Goal: Task Accomplishment & Management: Manage account settings

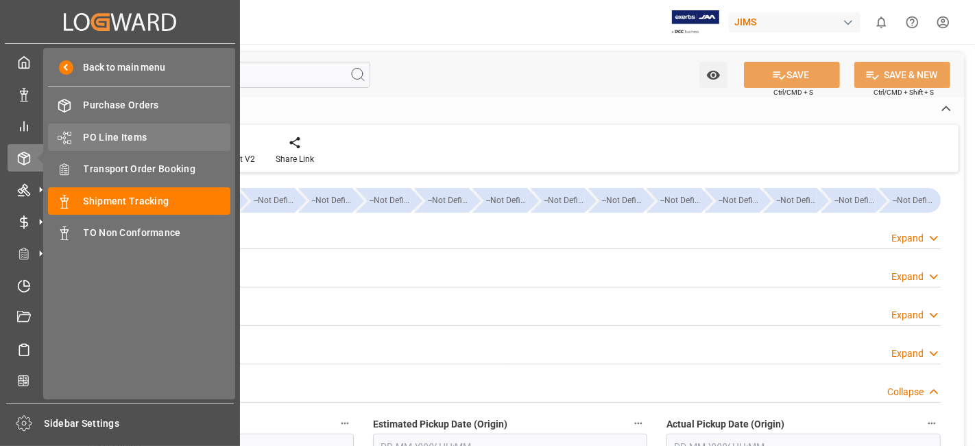
click at [128, 132] on span "PO Line Items" at bounding box center [157, 137] width 147 height 14
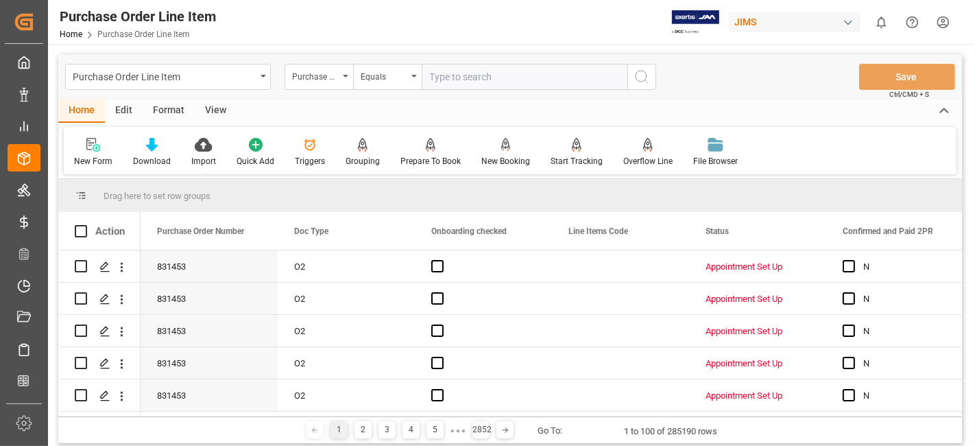
click at [472, 84] on input "text" at bounding box center [525, 77] width 206 height 26
paste input "77-7349-MY"
type input "77-7349-MY"
click at [329, 77] on div "Purchase Order Number" at bounding box center [315, 75] width 47 height 16
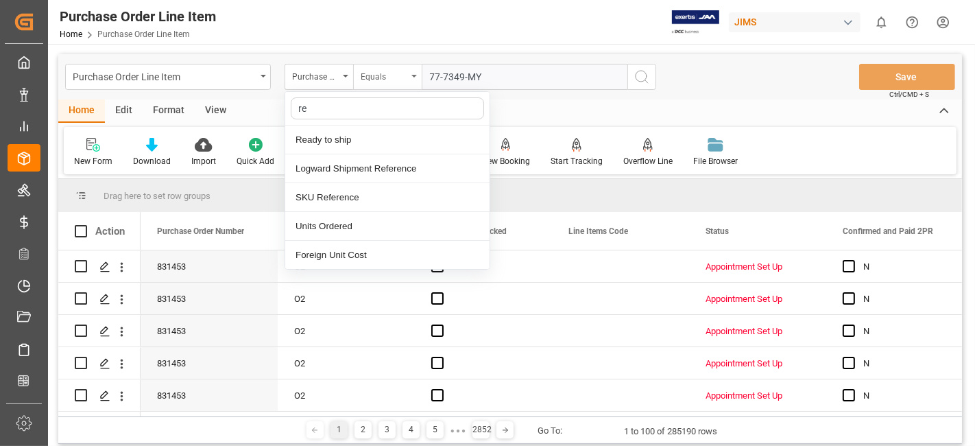
type input "ref"
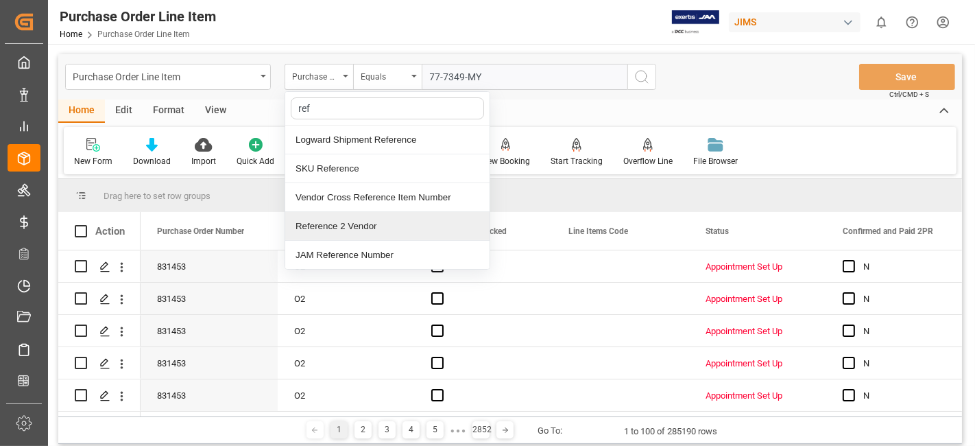
click at [349, 226] on div "Reference 2 Vendor" at bounding box center [387, 226] width 204 height 29
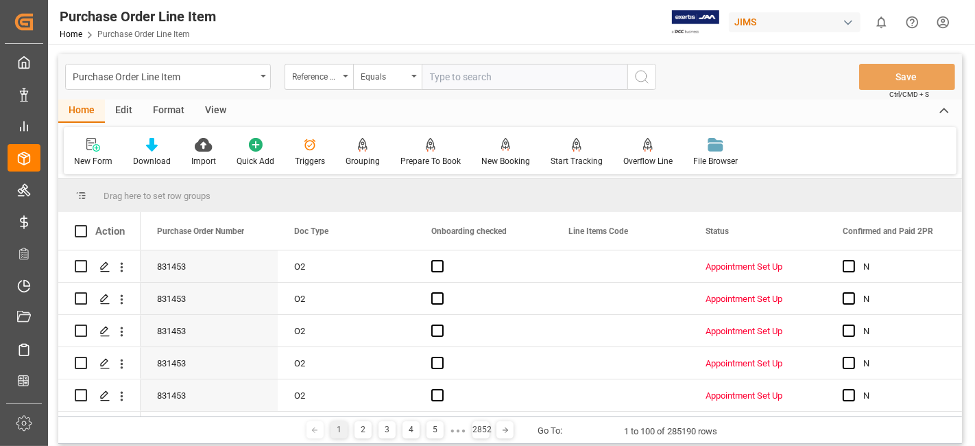
click at [462, 74] on input "text" at bounding box center [525, 77] width 206 height 26
paste input "77-7349-MY"
type input "77-7349-MY"
click at [636, 77] on icon "search button" at bounding box center [642, 77] width 16 height 16
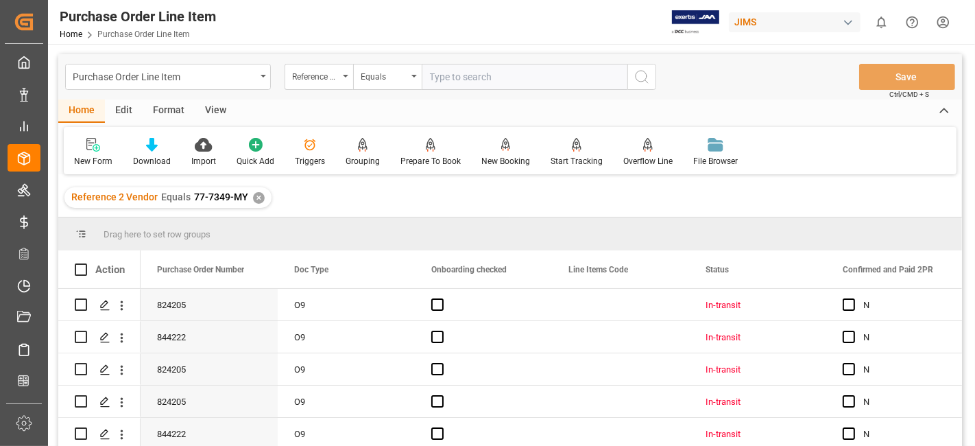
click at [209, 108] on div "View" at bounding box center [216, 110] width 42 height 23
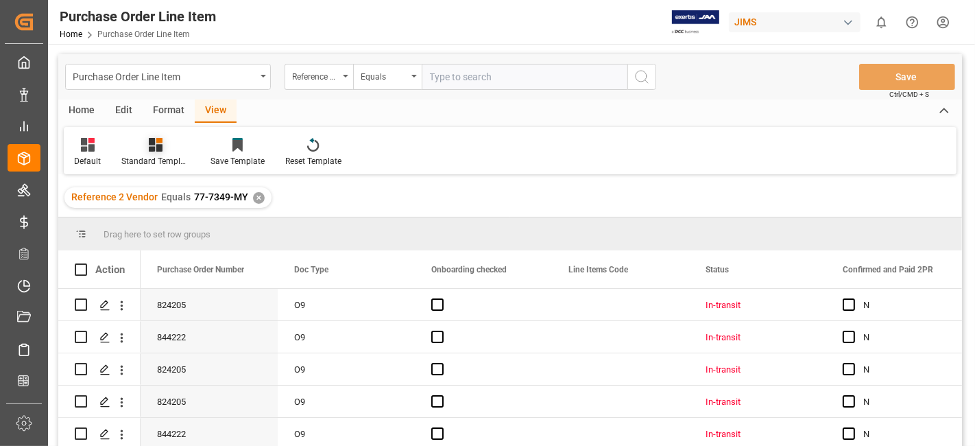
click at [158, 155] on div "Standard Templates" at bounding box center [155, 161] width 69 height 12
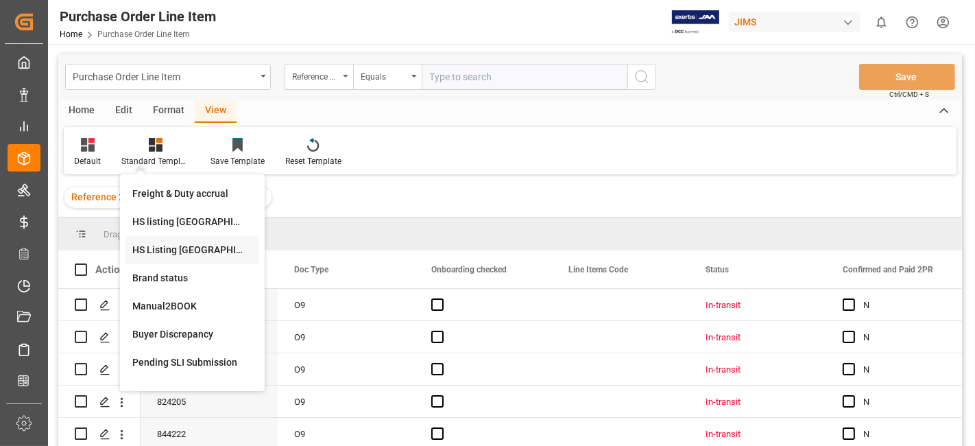
click at [180, 245] on div "HS Listing CANADA" at bounding box center [192, 250] width 120 height 14
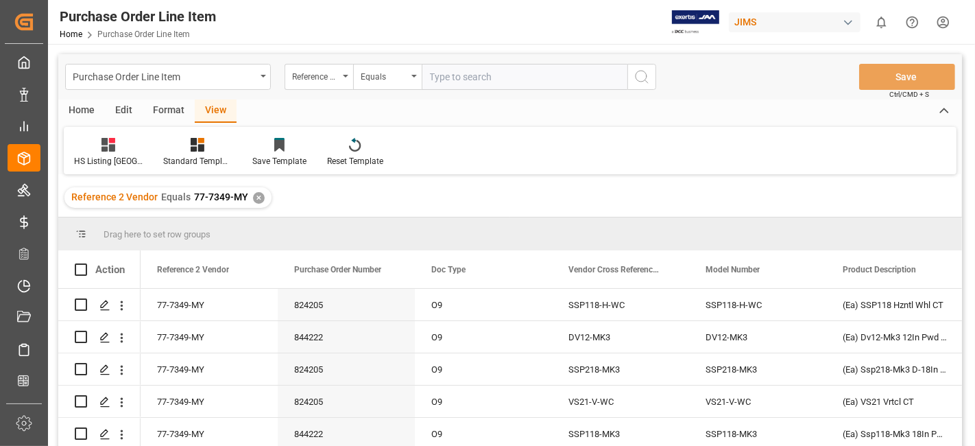
click at [80, 112] on div "Home" at bounding box center [81, 110] width 47 height 23
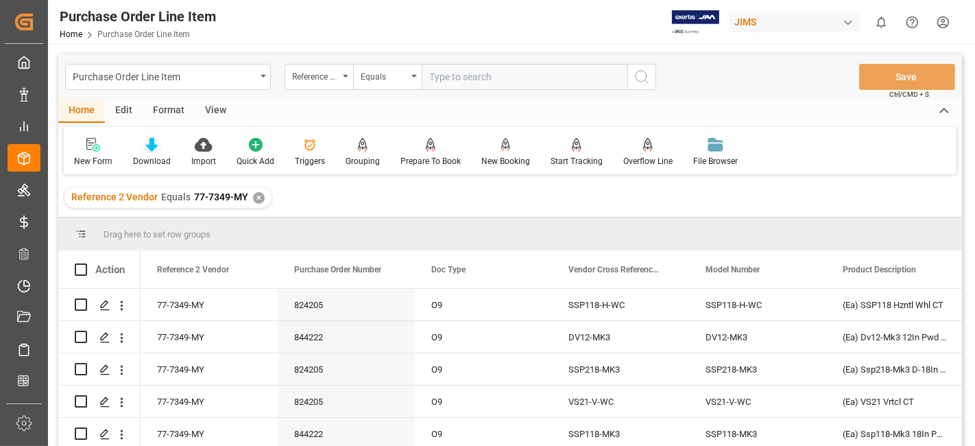
click at [162, 155] on div "Download" at bounding box center [152, 161] width 38 height 12
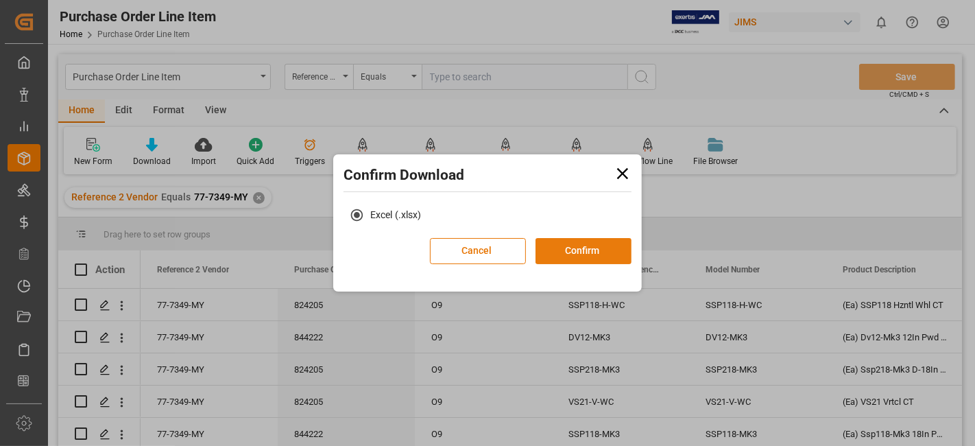
click at [568, 247] on button "Confirm" at bounding box center [584, 251] width 96 height 26
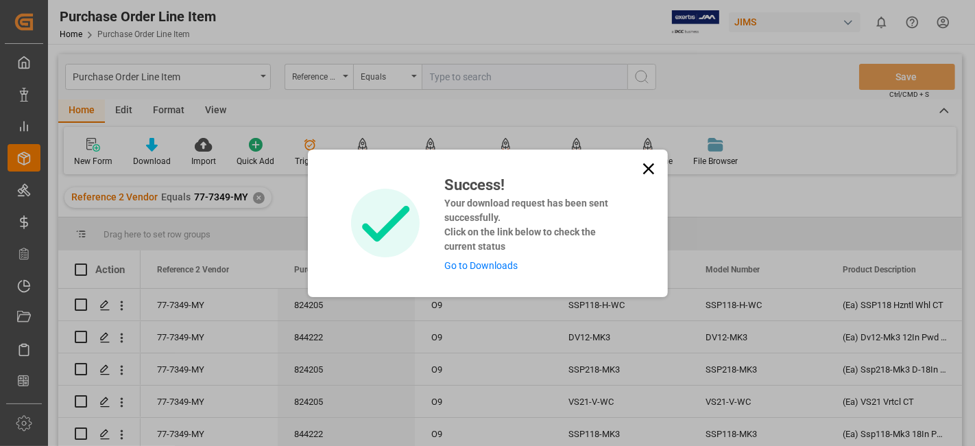
click at [477, 269] on link "Go to Downloads" at bounding box center [480, 265] width 73 height 11
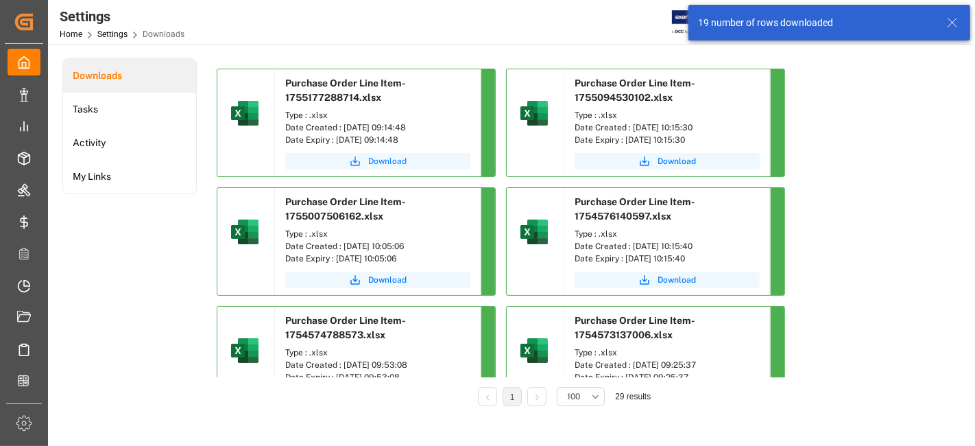
click at [376, 161] on span "Download" at bounding box center [387, 161] width 38 height 12
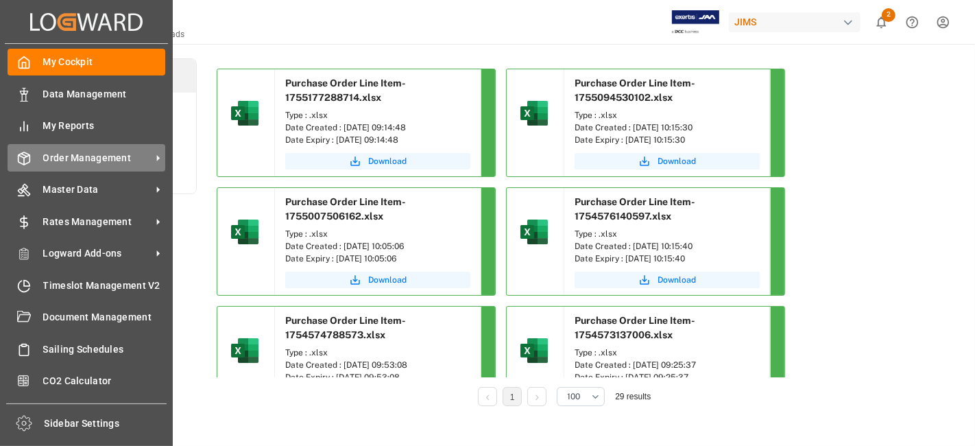
click at [92, 149] on div "Order Management Order Management" at bounding box center [87, 157] width 158 height 27
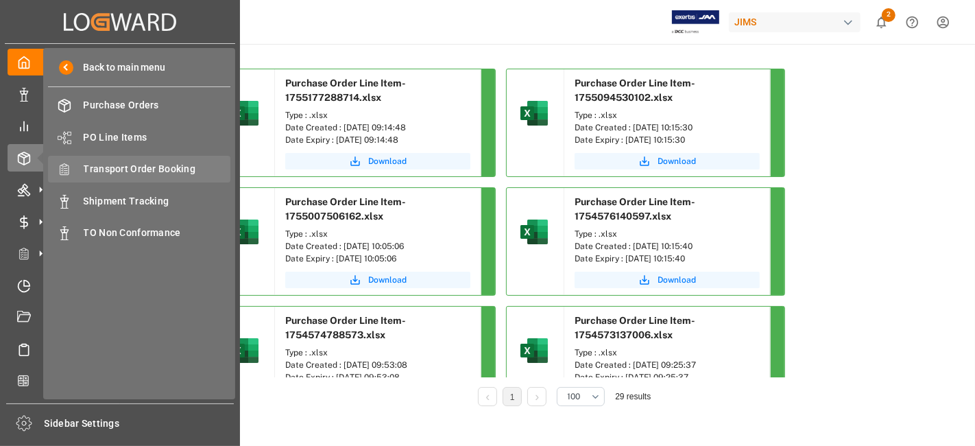
click at [186, 172] on span "Transport Order Booking" at bounding box center [157, 169] width 147 height 14
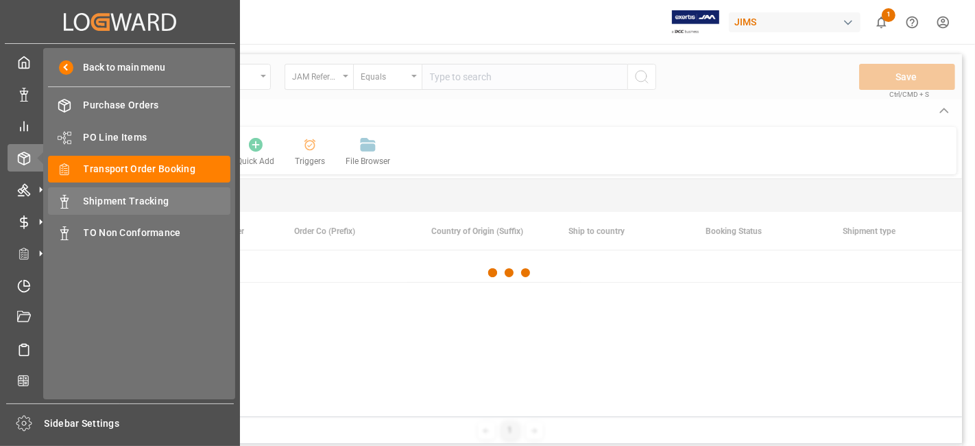
click at [156, 197] on span "Shipment Tracking" at bounding box center [157, 201] width 147 height 14
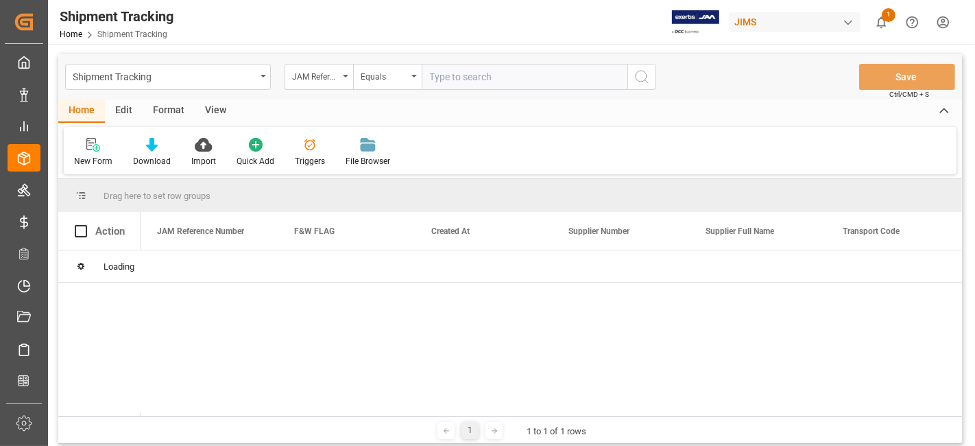
click at [470, 75] on input "text" at bounding box center [525, 77] width 206 height 26
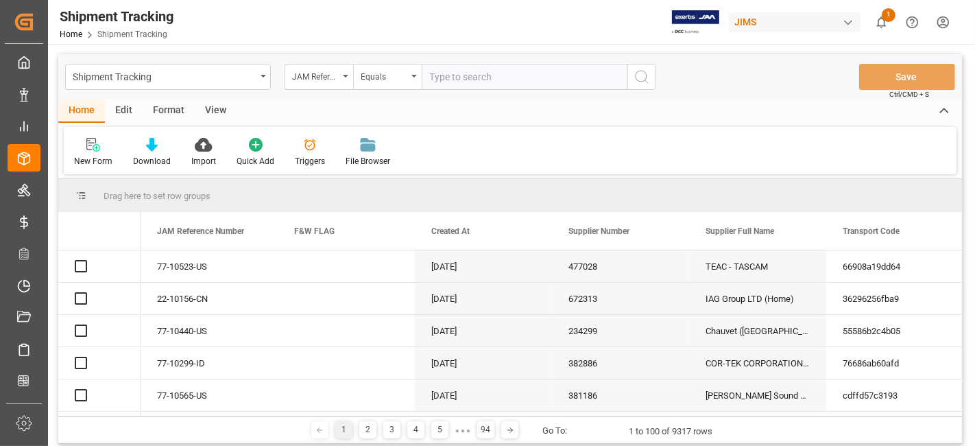
paste input "77-10523-US"
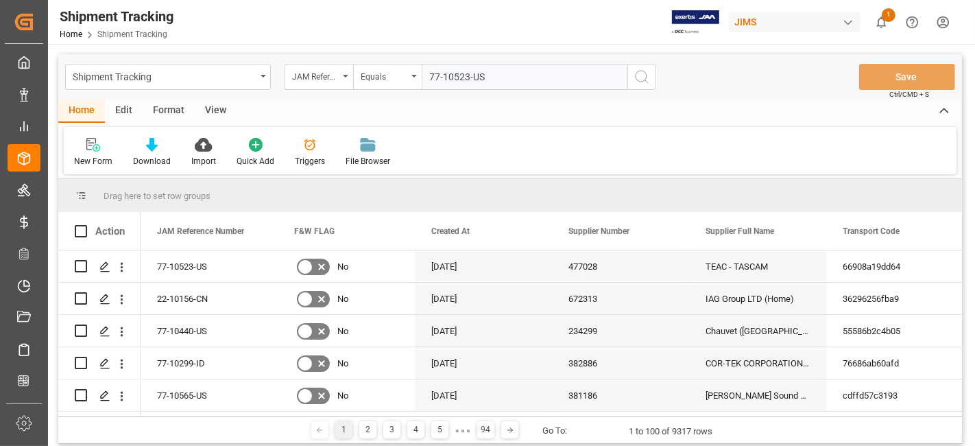
type input "77-10523-US"
click at [648, 77] on icon "search button" at bounding box center [642, 77] width 16 height 16
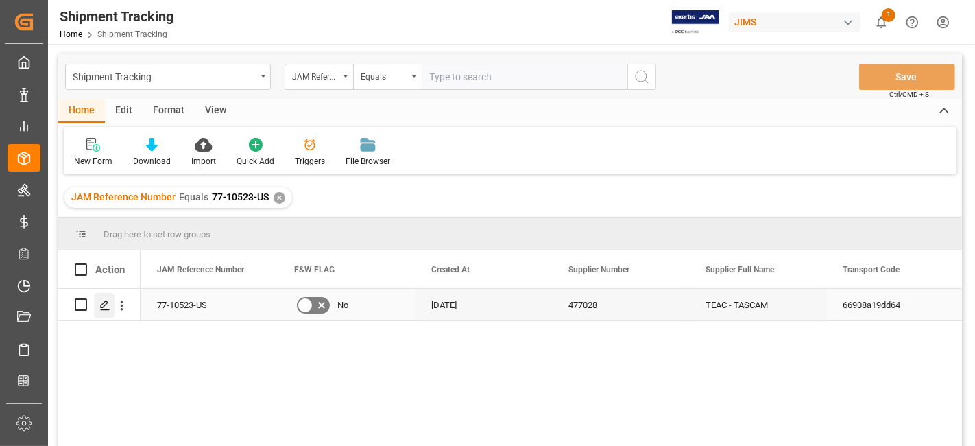
click at [99, 304] on icon "Press SPACE to select this row." at bounding box center [104, 305] width 11 height 11
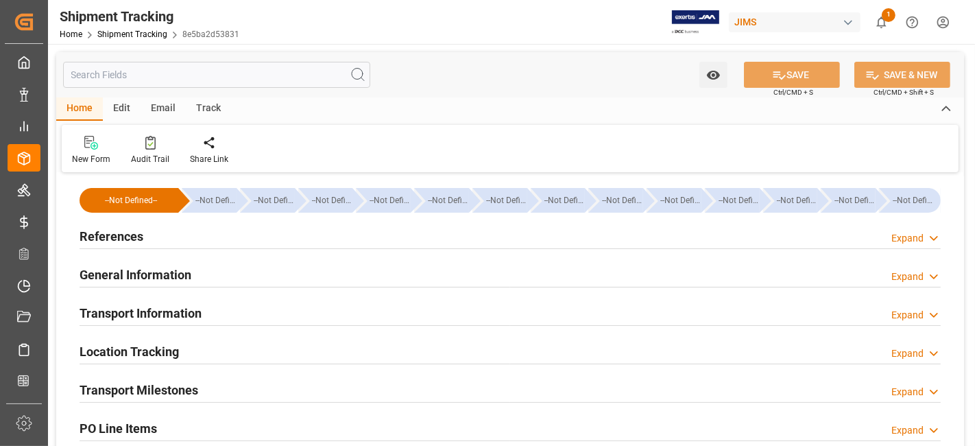
type input "13-08-2025 00:00"
type input "20-08-2025 00:00"
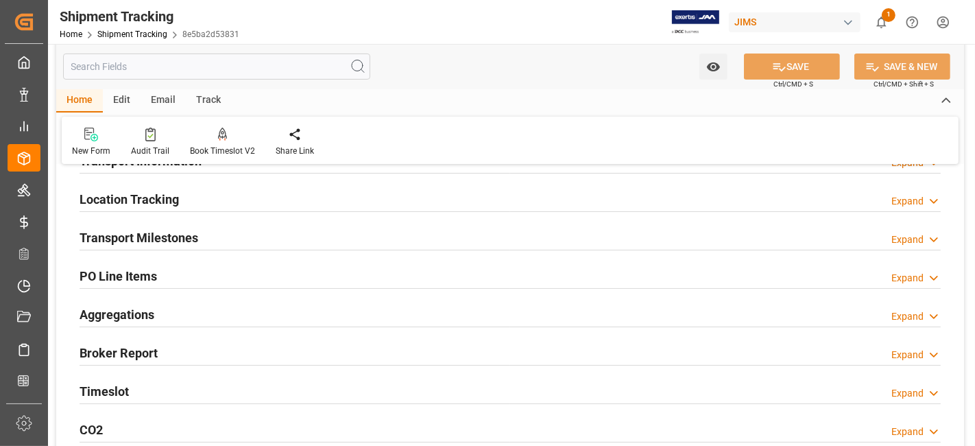
scroll to position [76, 0]
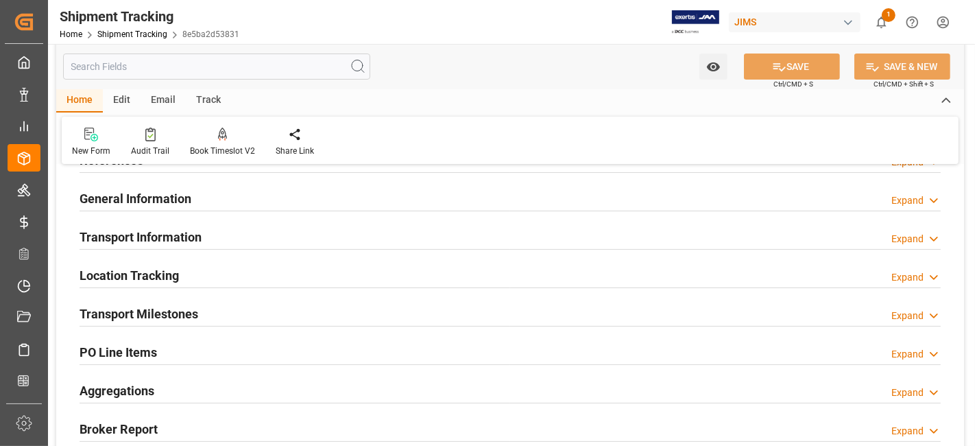
click at [318, 316] on div "Transport Milestones Expand" at bounding box center [510, 313] width 861 height 26
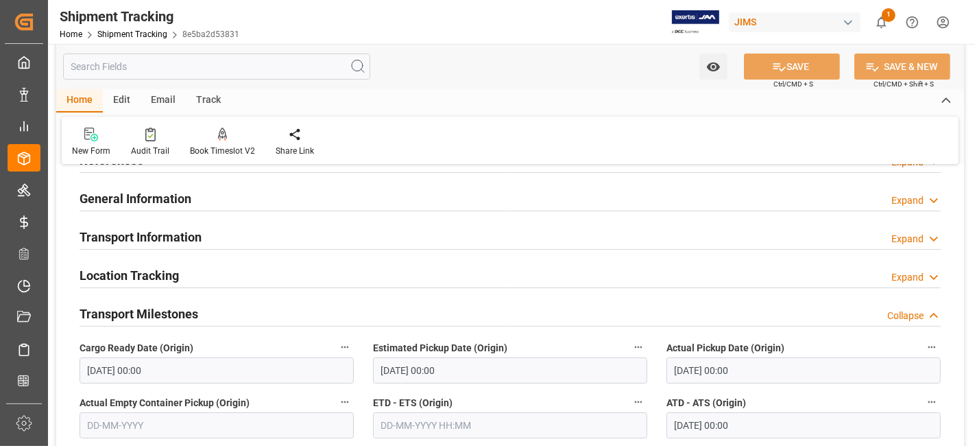
scroll to position [304, 0]
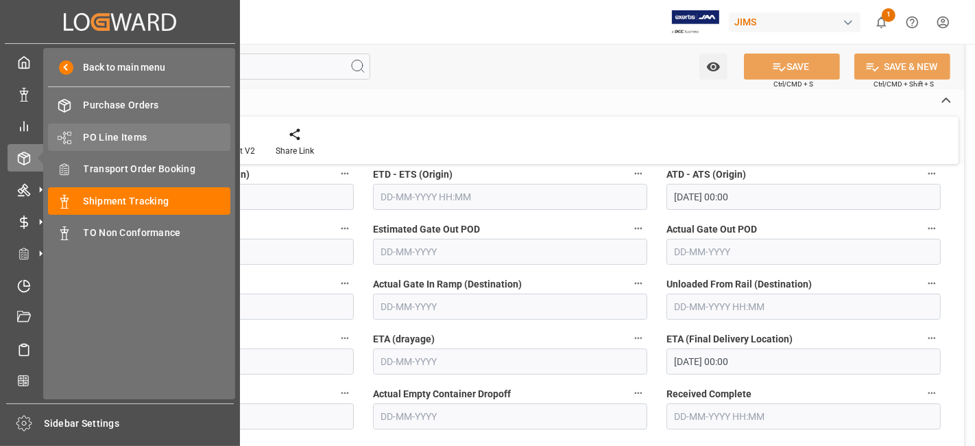
click at [131, 134] on span "PO Line Items" at bounding box center [157, 137] width 147 height 14
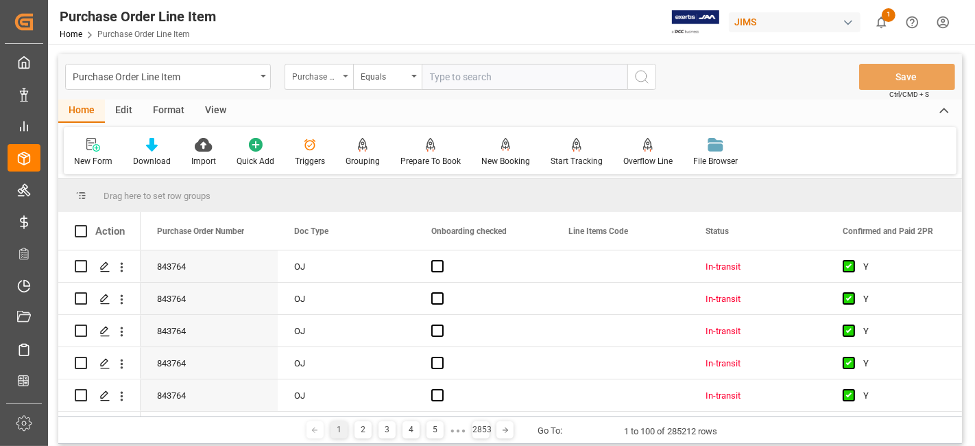
click at [323, 76] on div "Purchase Order Number" at bounding box center [315, 75] width 47 height 16
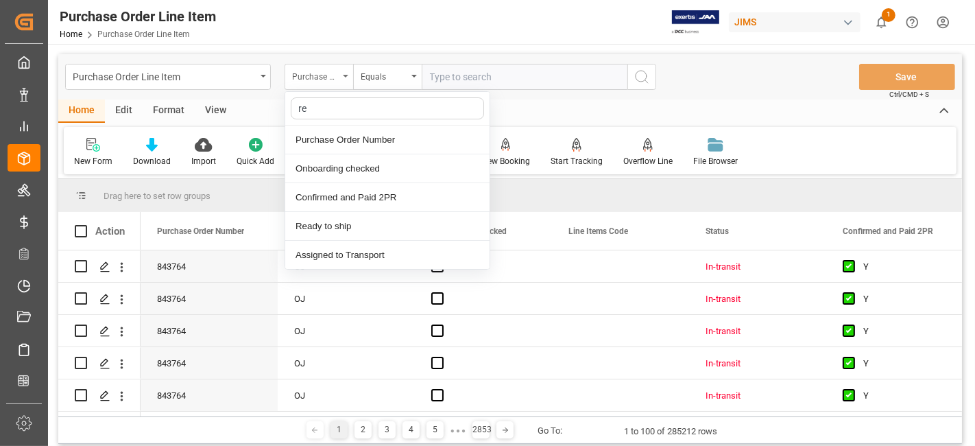
type input "ref"
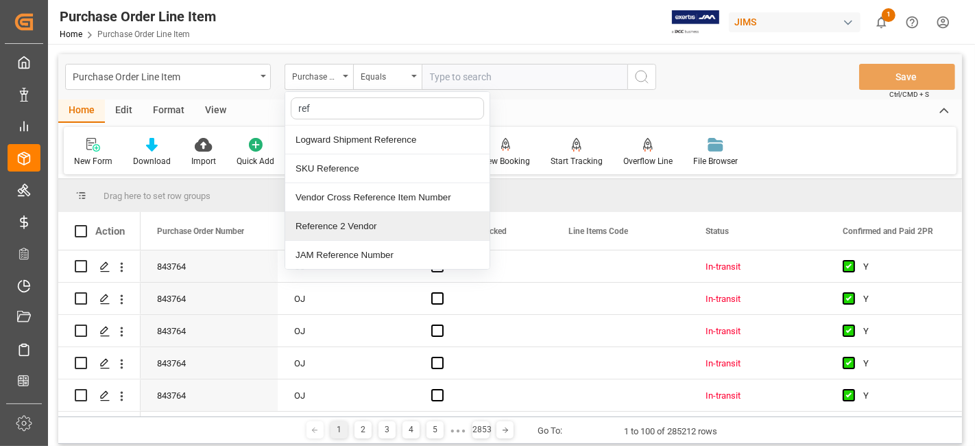
click at [352, 226] on div "Reference 2 Vendor" at bounding box center [387, 226] width 204 height 29
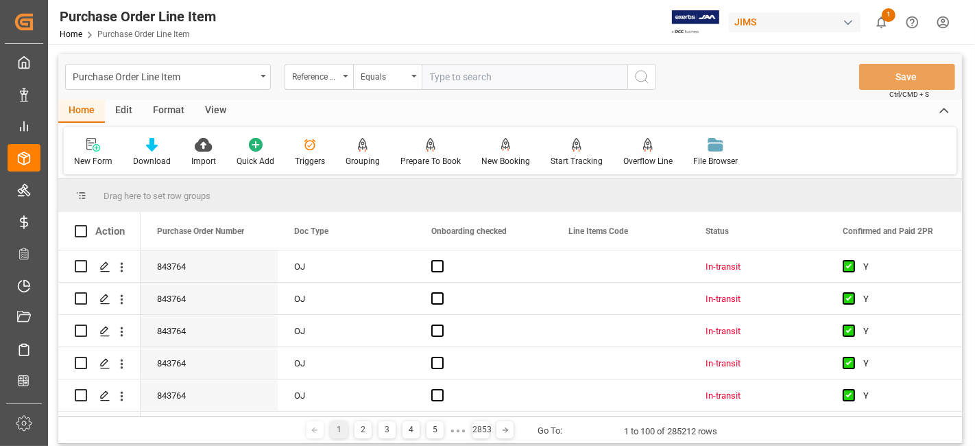
click at [462, 78] on input "text" at bounding box center [525, 77] width 206 height 26
paste input "77-10345-CN"
type input "77-10345-CN"
click at [636, 82] on icon "search button" at bounding box center [642, 77] width 16 height 16
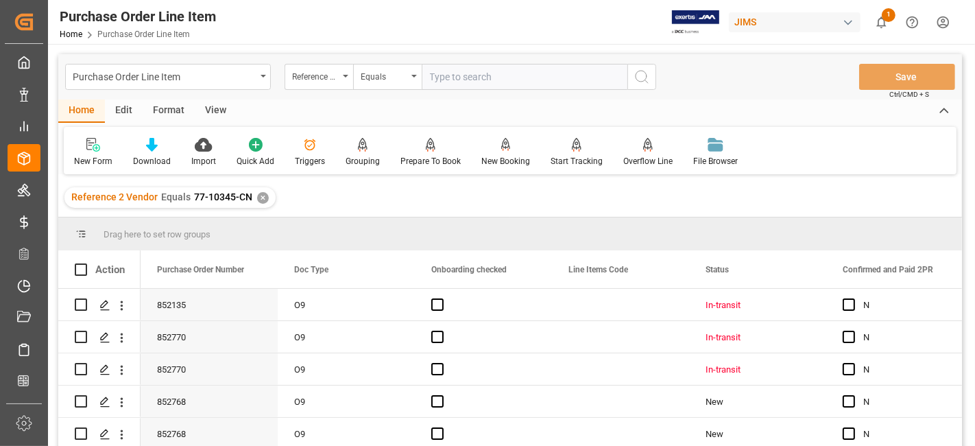
click at [208, 115] on div "View" at bounding box center [216, 110] width 42 height 23
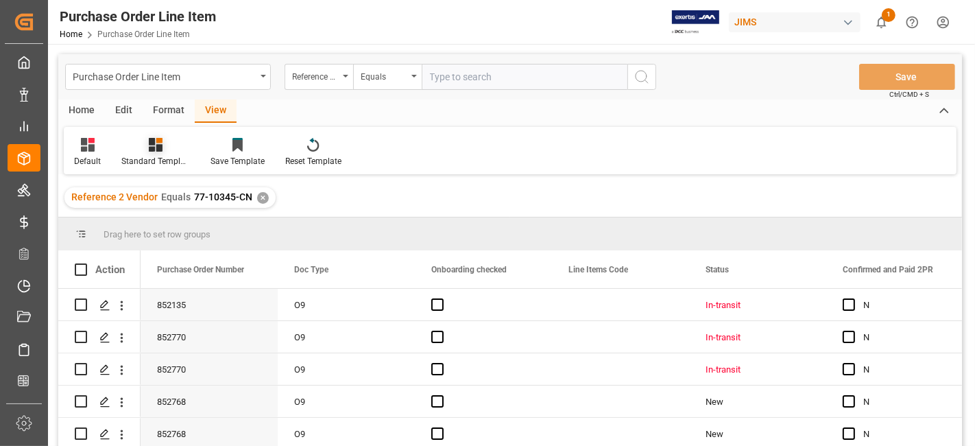
click at [151, 157] on div "Standard Templates" at bounding box center [155, 161] width 69 height 12
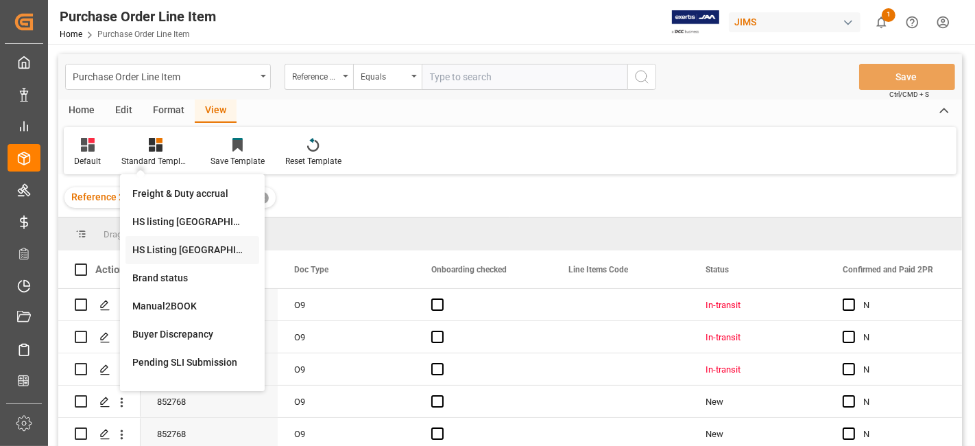
click at [191, 241] on div "HS Listing CANADA" at bounding box center [192, 250] width 134 height 28
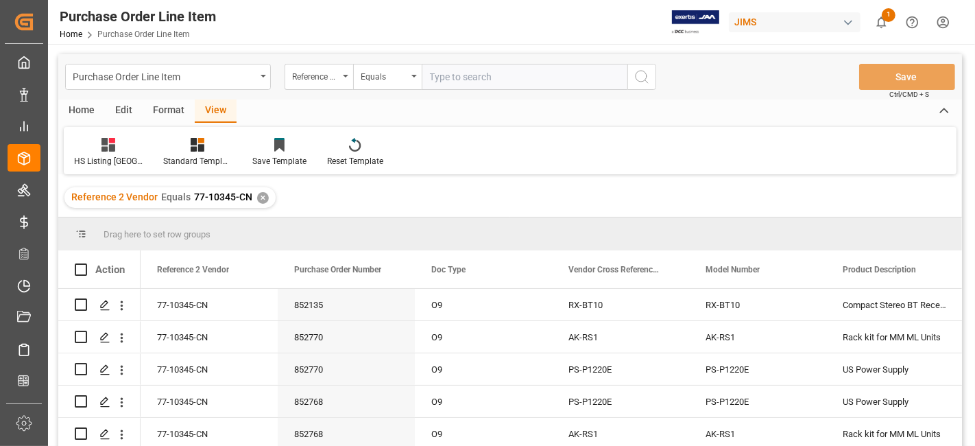
click at [77, 108] on div "Home" at bounding box center [81, 110] width 47 height 23
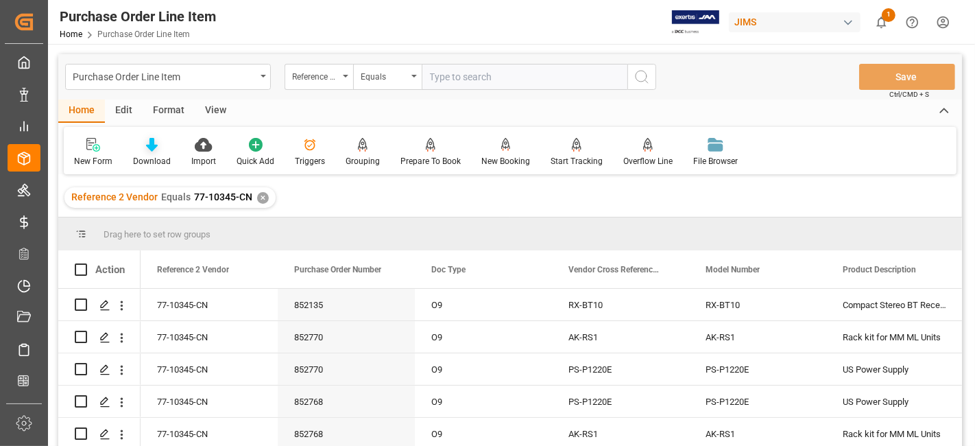
click at [148, 160] on div "Download" at bounding box center [152, 161] width 38 height 12
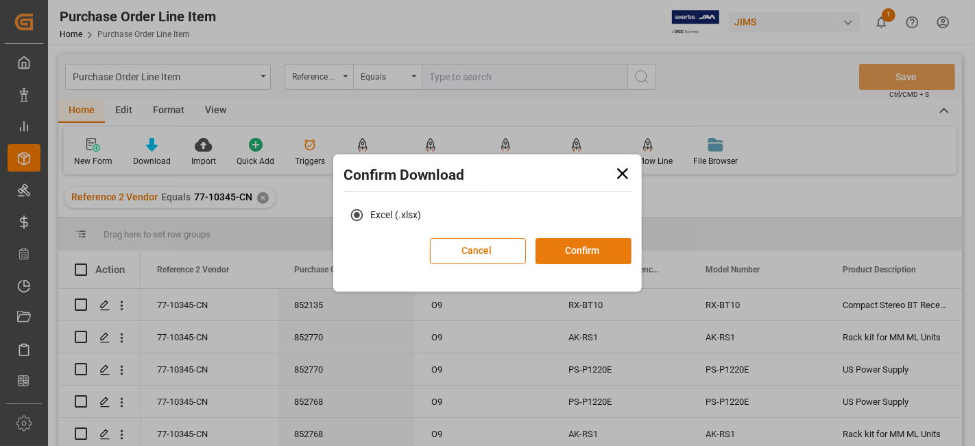
click at [581, 246] on button "Confirm" at bounding box center [584, 251] width 96 height 26
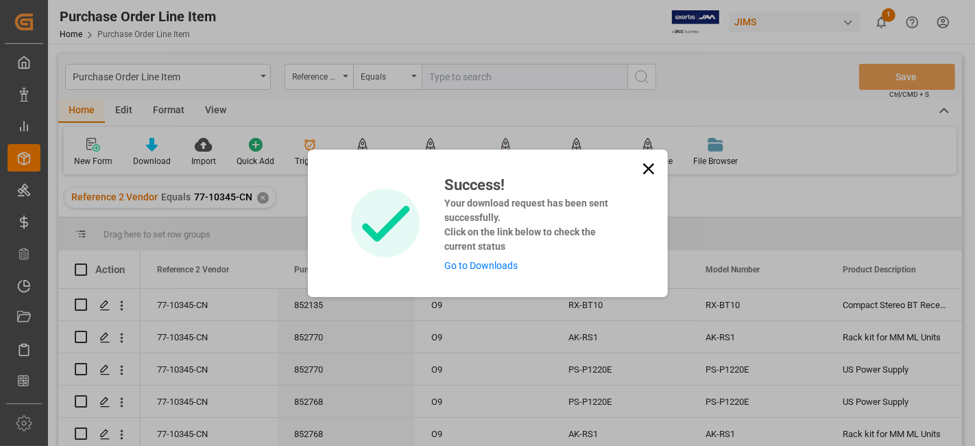
click at [471, 267] on link "Go to Downloads" at bounding box center [480, 265] width 73 height 11
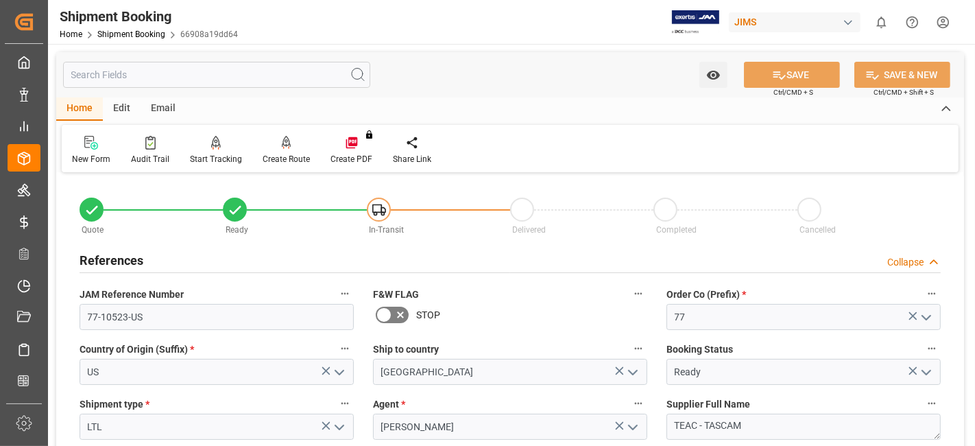
scroll to position [381, 0]
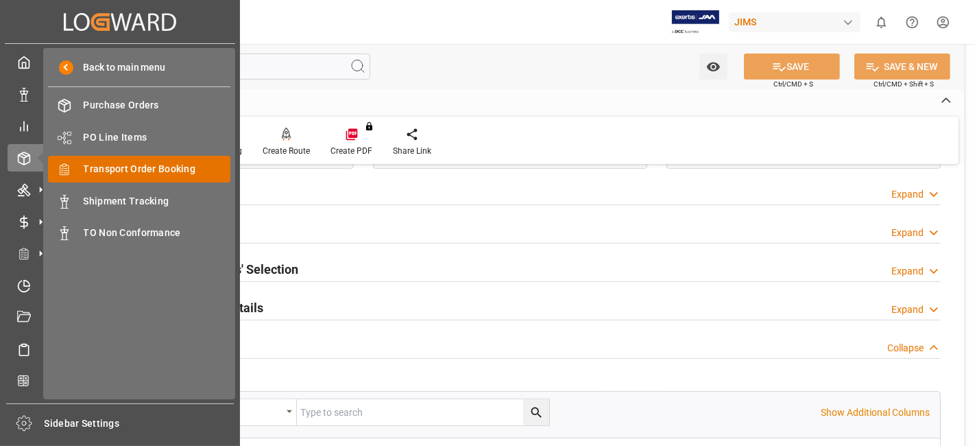
click at [158, 167] on span "Transport Order Booking" at bounding box center [157, 169] width 147 height 14
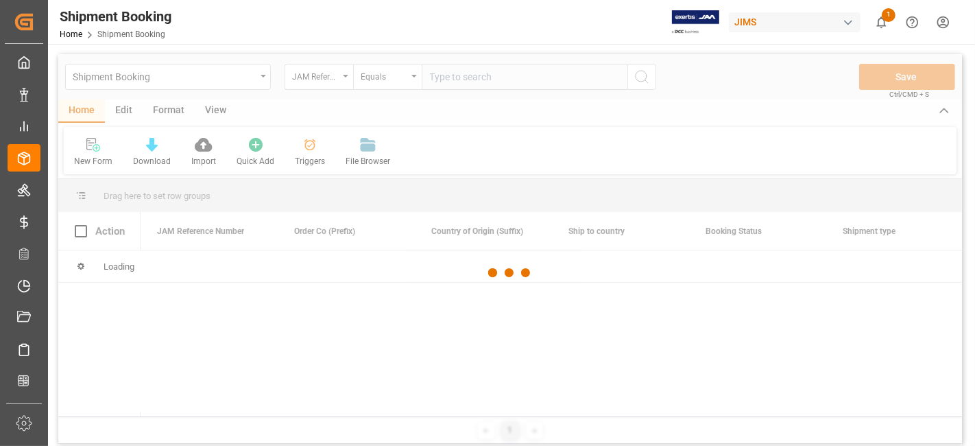
click at [444, 77] on div at bounding box center [510, 272] width 904 height 437
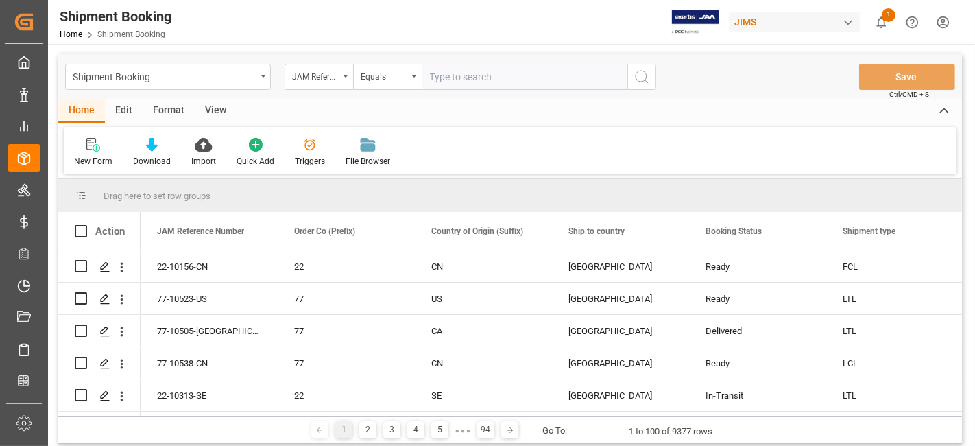
click at [444, 77] on input "text" at bounding box center [525, 77] width 206 height 26
paste input "77-10248-[GEOGRAPHIC_DATA]"
type input "77-10248-[GEOGRAPHIC_DATA]"
click at [646, 80] on icon "search button" at bounding box center [642, 77] width 16 height 16
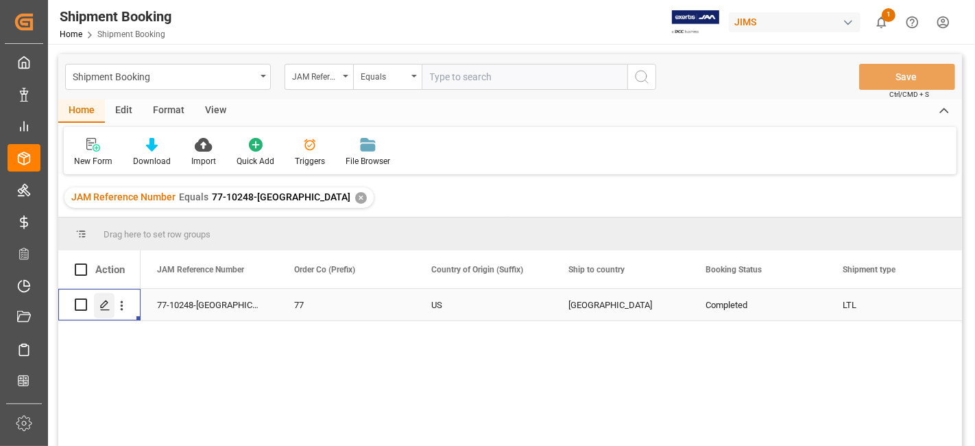
click at [99, 307] on icon "Press SPACE to select this row." at bounding box center [104, 305] width 11 height 11
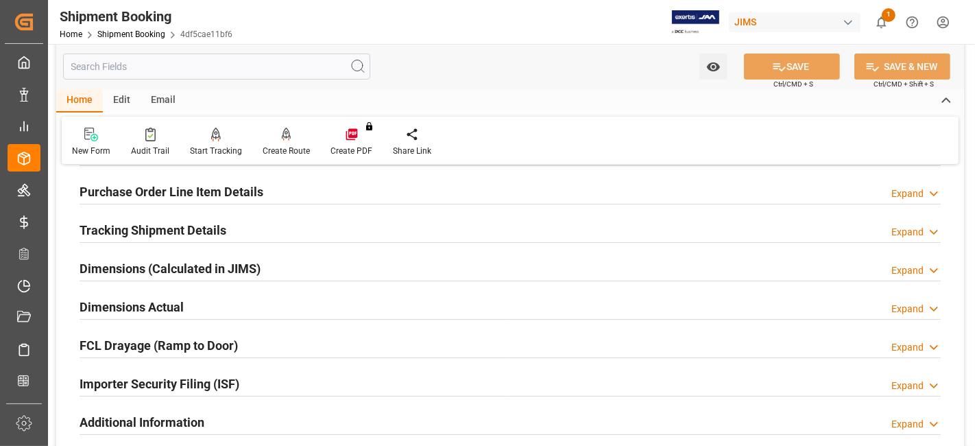
scroll to position [381, 0]
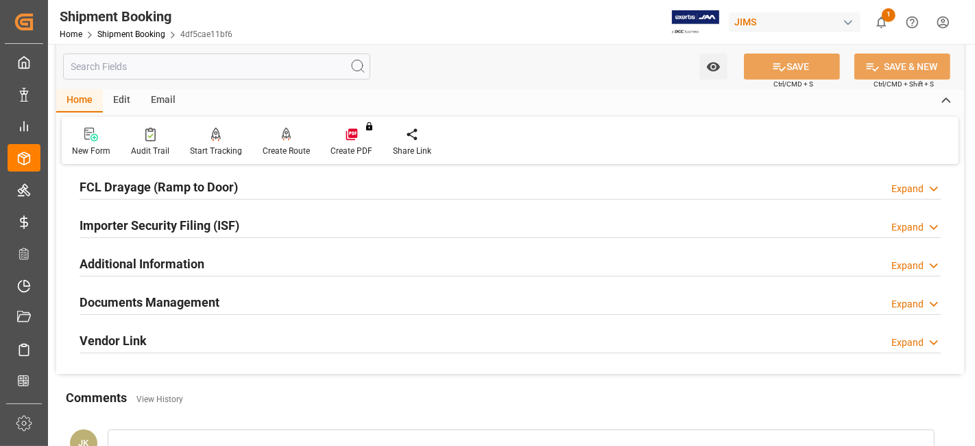
click at [172, 296] on h2 "Documents Management" at bounding box center [150, 302] width 140 height 19
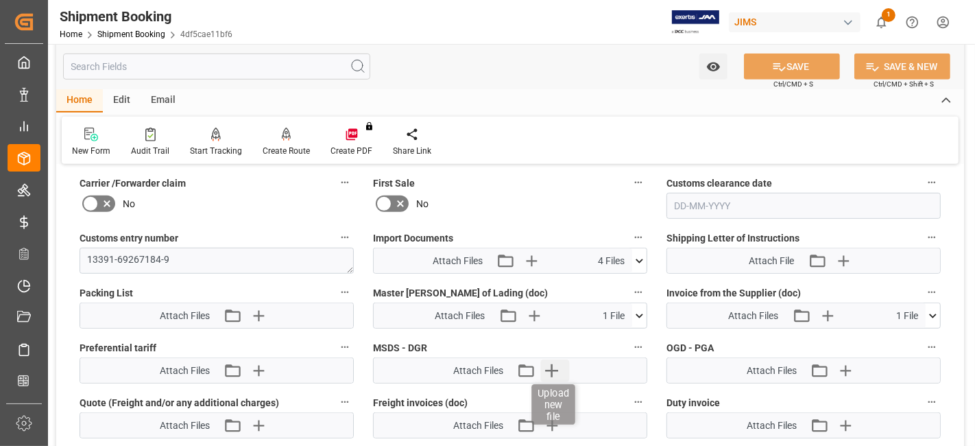
scroll to position [838, 0]
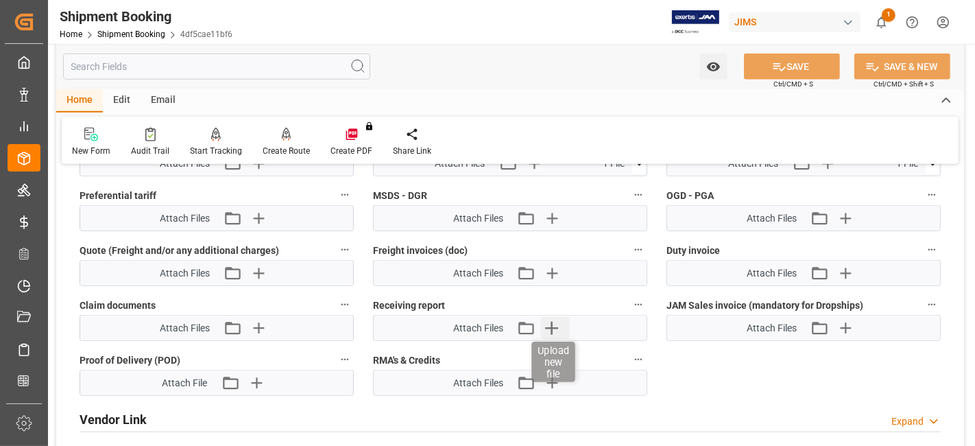
click at [544, 320] on icon "button" at bounding box center [552, 328] width 22 height 22
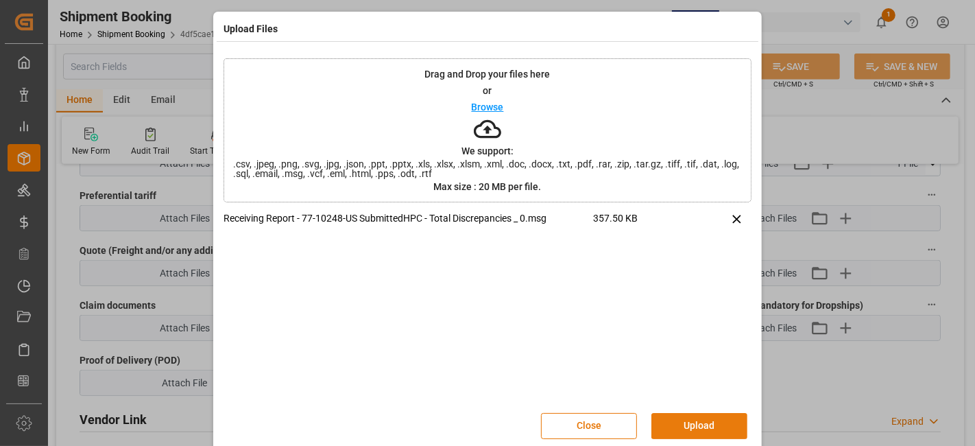
click at [695, 417] on button "Upload" at bounding box center [699, 426] width 96 height 26
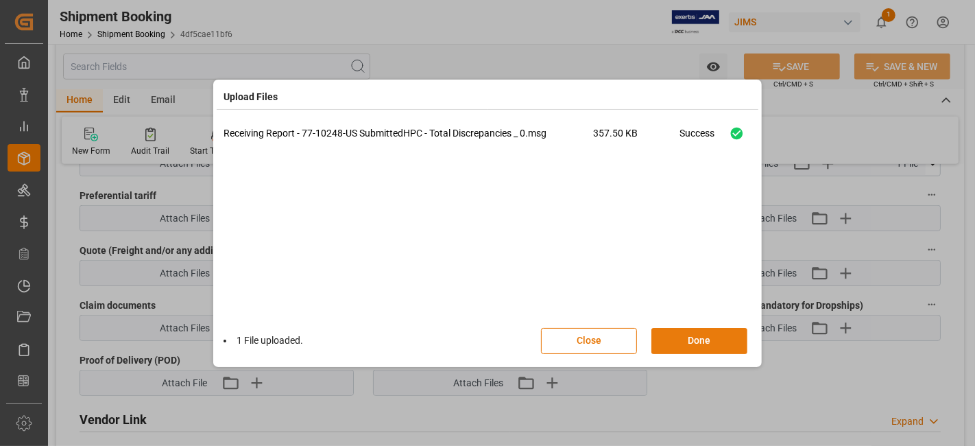
click at [695, 332] on button "Done" at bounding box center [699, 341] width 96 height 26
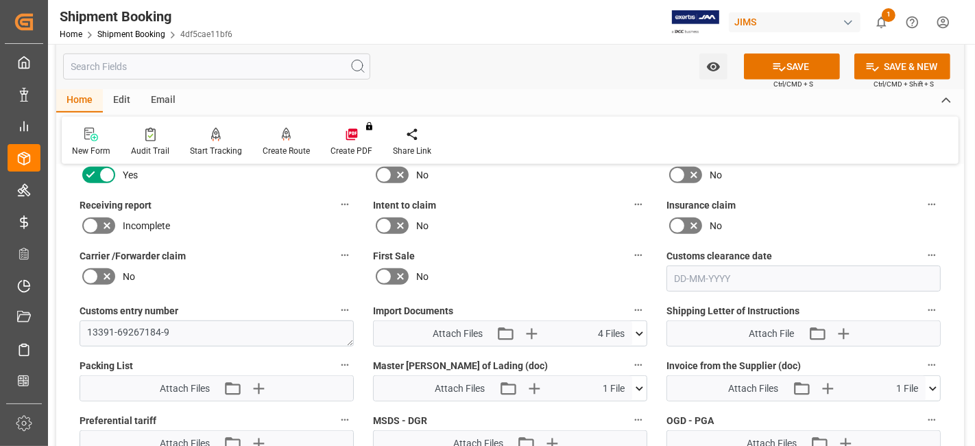
scroll to position [609, 0]
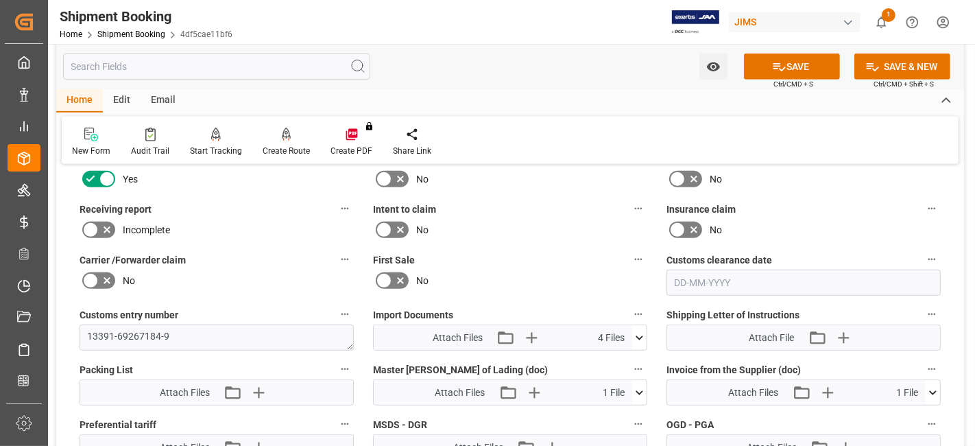
click at [104, 221] on icon at bounding box center [107, 229] width 16 height 16
click at [0, 0] on input "checkbox" at bounding box center [0, 0] width 0 height 0
click at [778, 64] on icon at bounding box center [779, 67] width 14 height 14
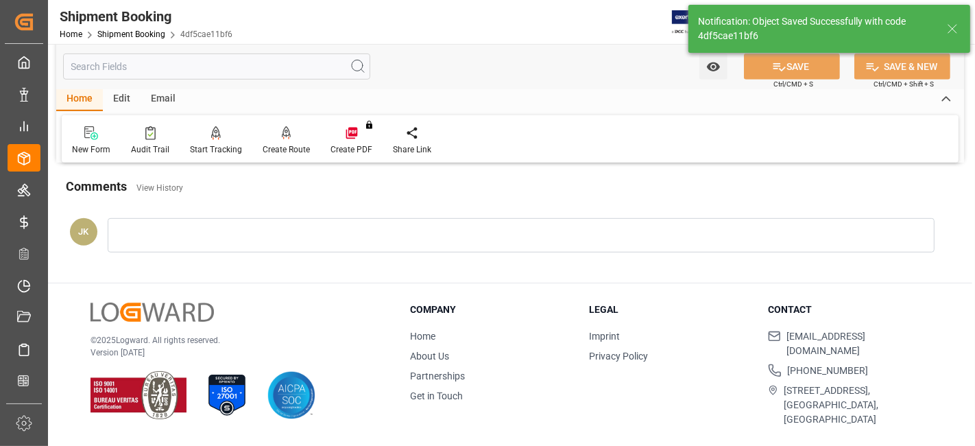
scroll to position [580, 0]
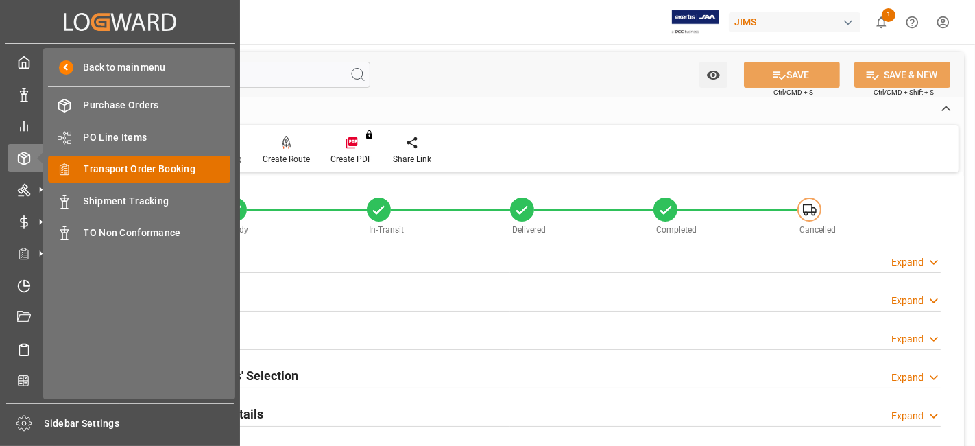
scroll to position [580, 0]
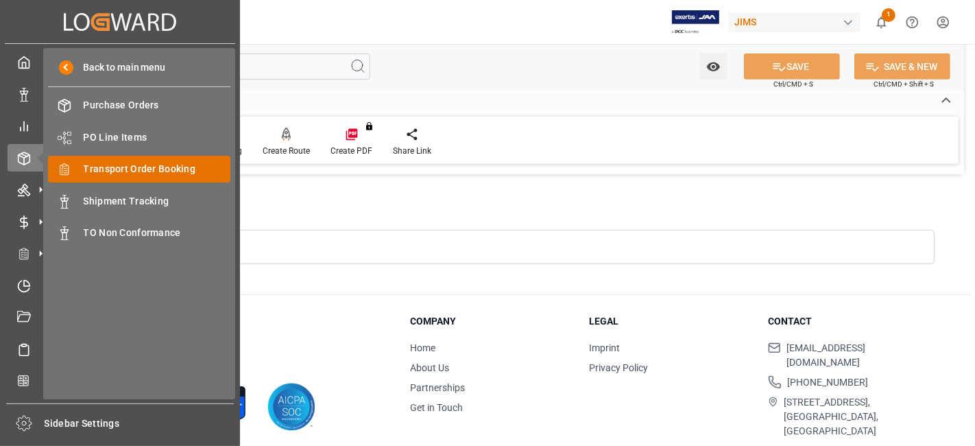
click at [160, 163] on span "Transport Order Booking" at bounding box center [157, 169] width 147 height 14
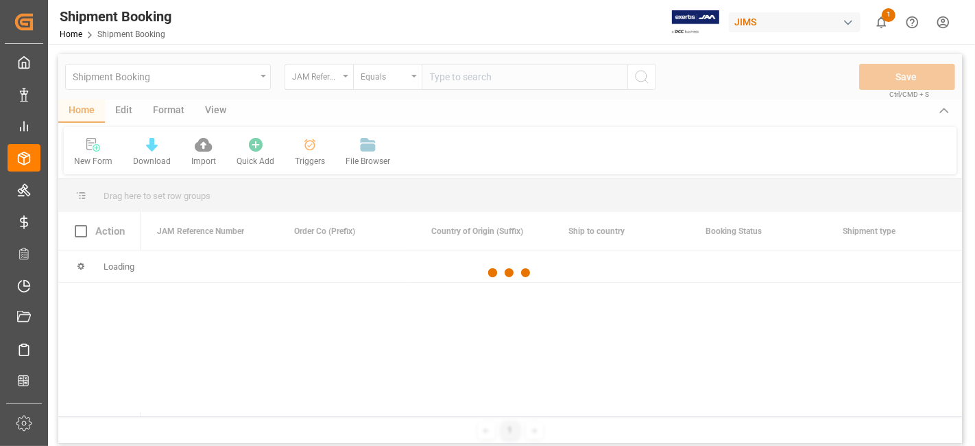
click at [441, 77] on div at bounding box center [510, 272] width 904 height 437
click at [454, 76] on div at bounding box center [510, 272] width 904 height 437
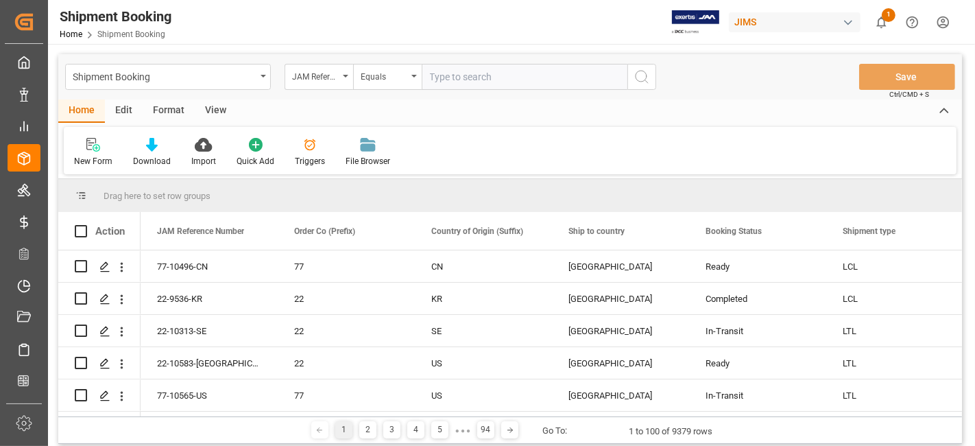
click at [455, 78] on input "text" at bounding box center [525, 77] width 206 height 26
paste input "77-10345-CN"
type input "77-10345-CN"
click at [638, 75] on icon "search button" at bounding box center [642, 77] width 16 height 16
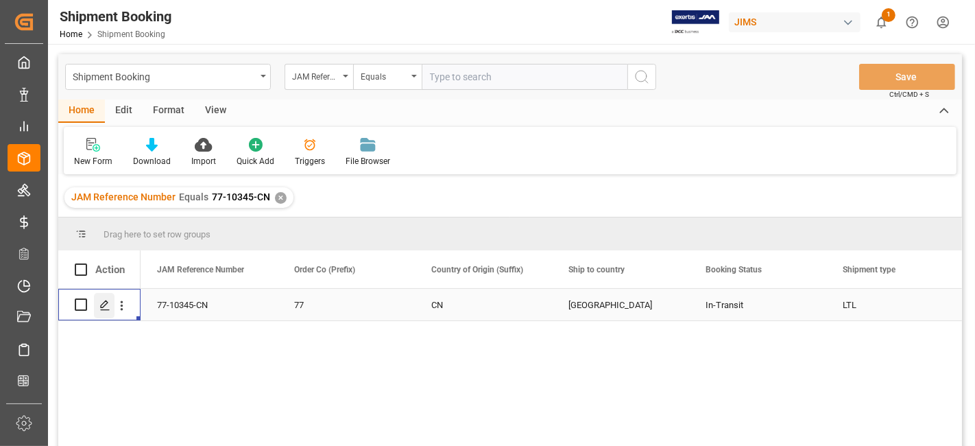
click at [100, 307] on icon "Press SPACE to select this row." at bounding box center [104, 305] width 11 height 11
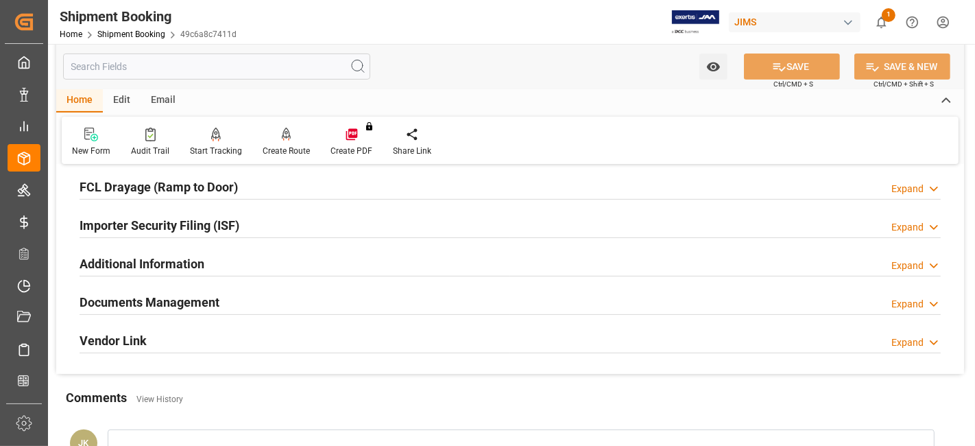
scroll to position [376, 0]
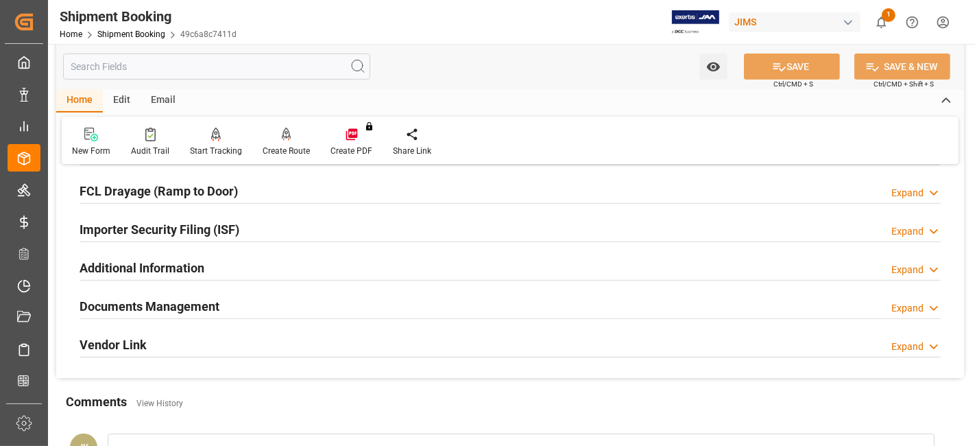
click at [123, 297] on h2 "Documents Management" at bounding box center [150, 306] width 140 height 19
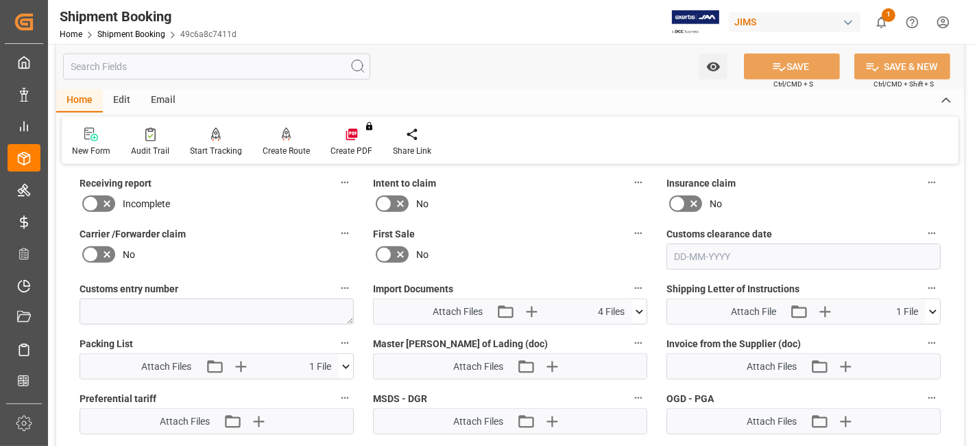
scroll to position [758, 0]
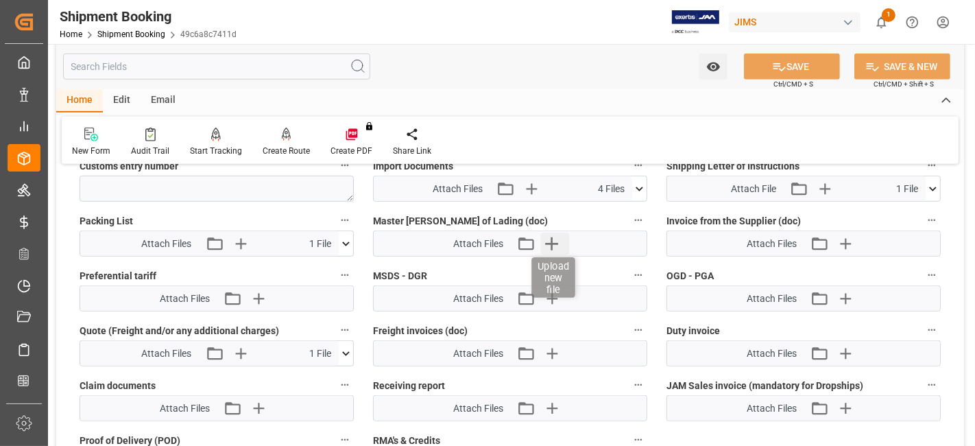
click at [555, 241] on icon "button" at bounding box center [552, 243] width 22 height 22
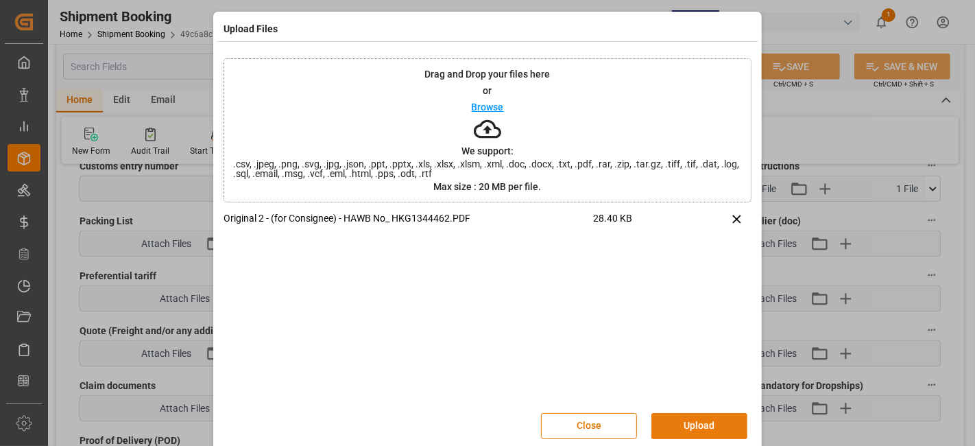
click at [691, 426] on button "Upload" at bounding box center [699, 426] width 96 height 26
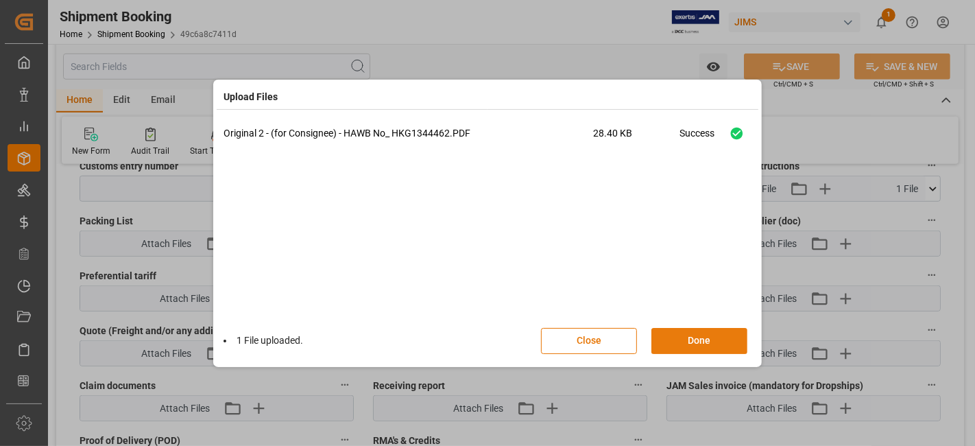
click at [697, 338] on button "Done" at bounding box center [699, 341] width 96 height 26
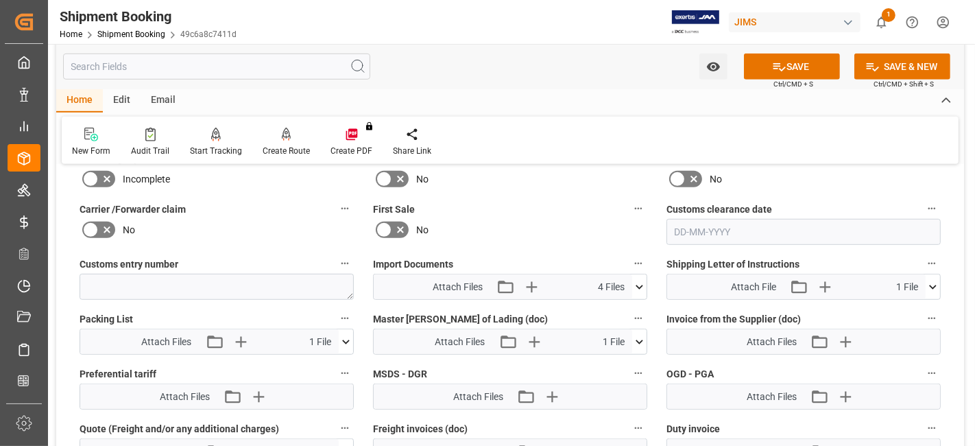
scroll to position [605, 0]
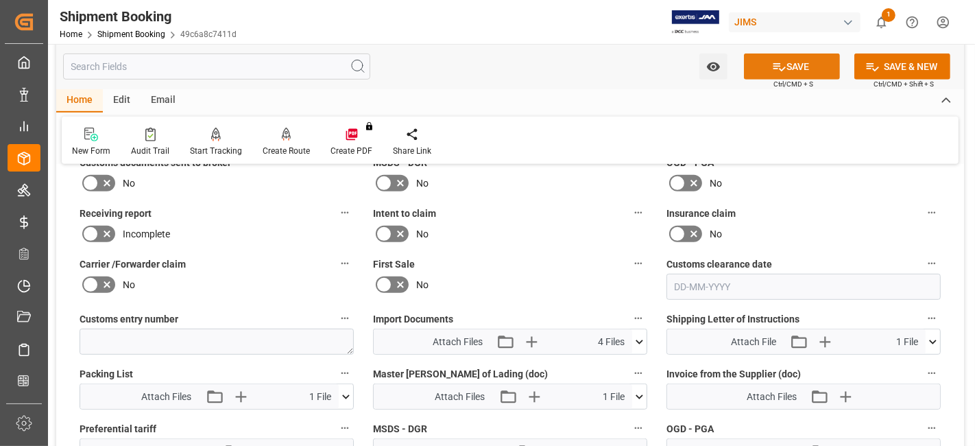
click at [784, 68] on button "SAVE" at bounding box center [792, 66] width 96 height 26
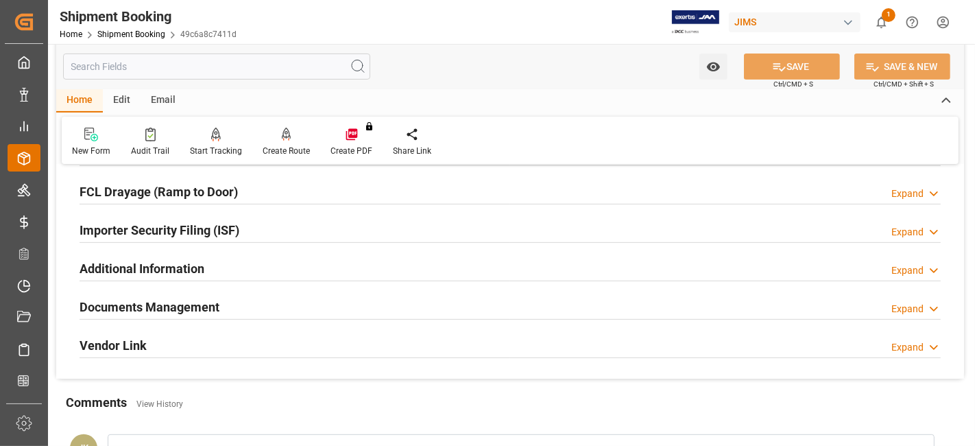
scroll to position [352, 0]
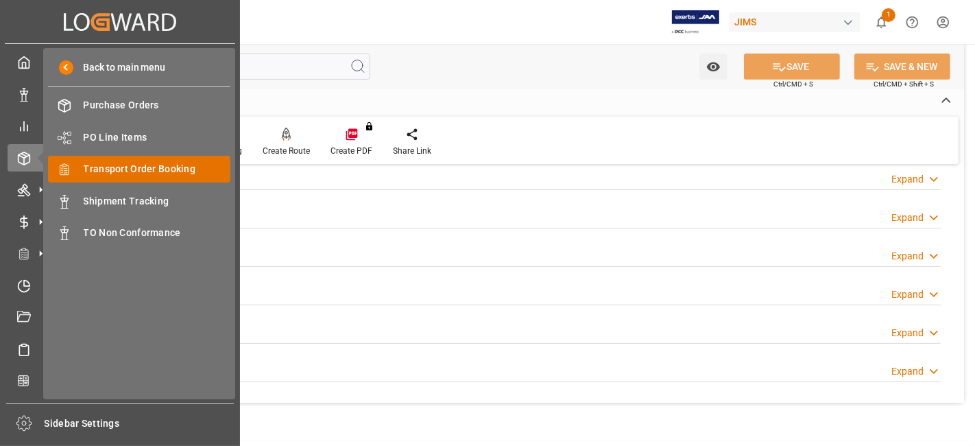
click at [165, 175] on span "Transport Order Booking" at bounding box center [157, 169] width 147 height 14
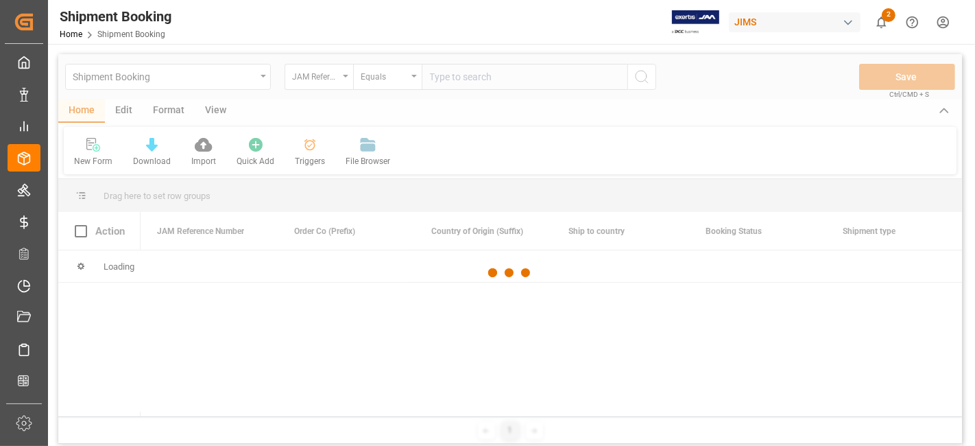
click at [444, 80] on div at bounding box center [510, 272] width 904 height 437
click at [450, 77] on div at bounding box center [510, 272] width 904 height 437
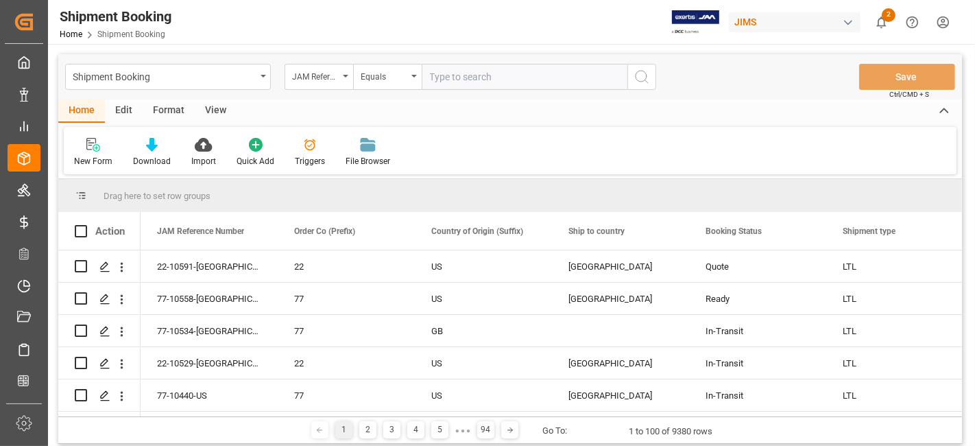
click at [447, 79] on input "text" at bounding box center [525, 77] width 206 height 26
paste input "77-10532-[GEOGRAPHIC_DATA]"
type input "77-10532-[GEOGRAPHIC_DATA]"
click at [642, 86] on button "search button" at bounding box center [641, 77] width 29 height 26
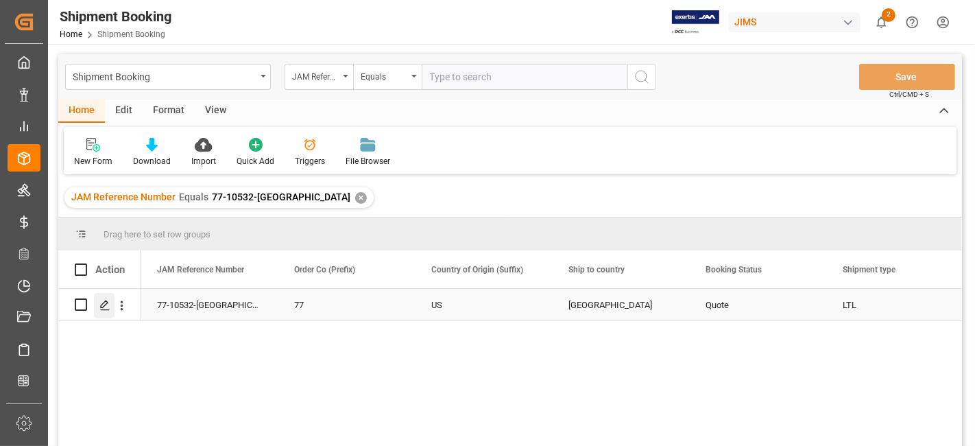
click at [104, 308] on icon "Press SPACE to select this row." at bounding box center [104, 305] width 11 height 11
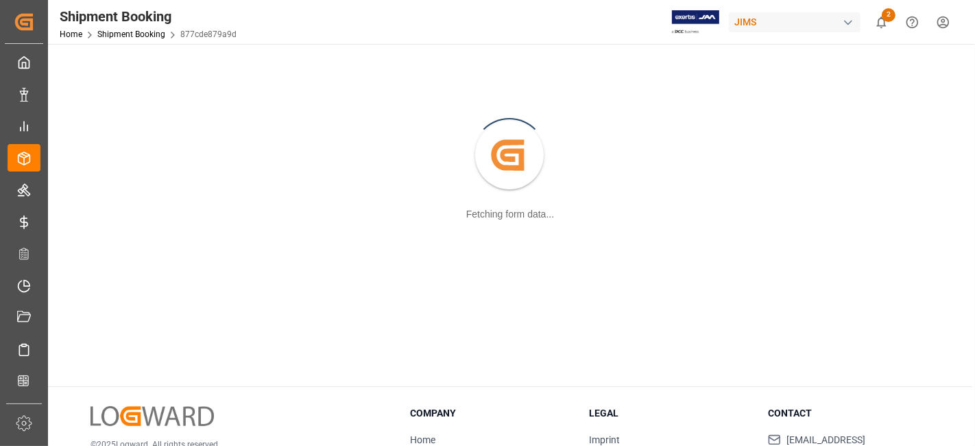
scroll to position [76, 0]
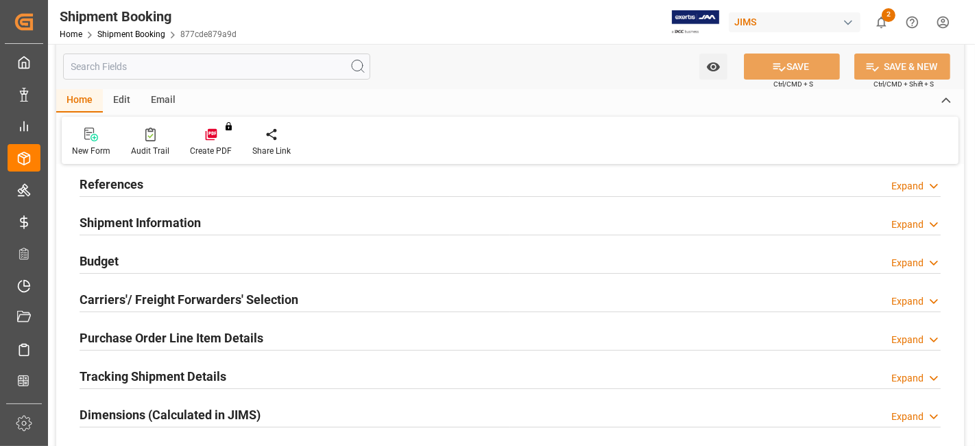
type input "0"
type input "14-08-2025"
click at [135, 184] on h2 "References" at bounding box center [112, 184] width 64 height 19
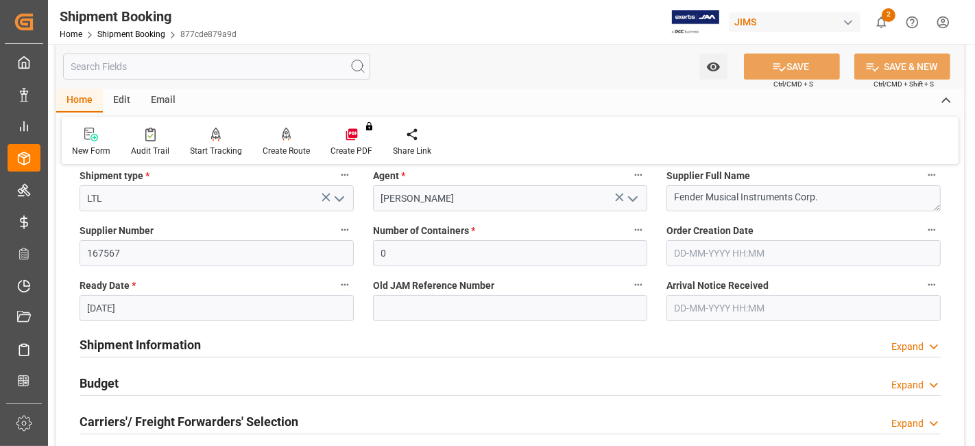
scroll to position [381, 0]
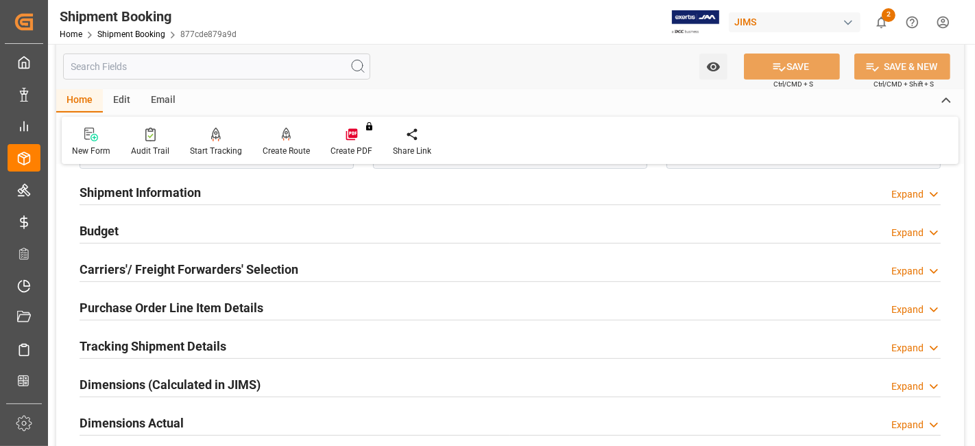
click at [178, 264] on h2 "Carriers'/ Freight Forwarders' Selection" at bounding box center [189, 269] width 219 height 19
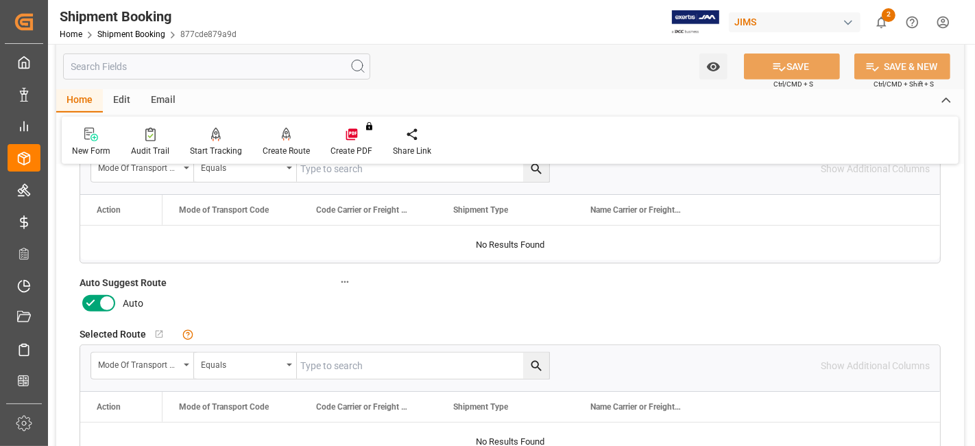
scroll to position [609, 0]
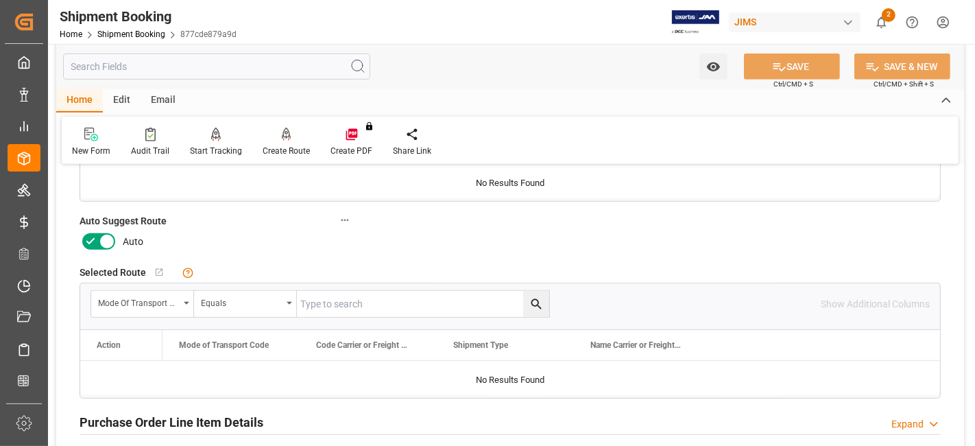
click at [94, 241] on icon at bounding box center [90, 241] width 16 height 16
click at [0, 0] on input "checkbox" at bounding box center [0, 0] width 0 height 0
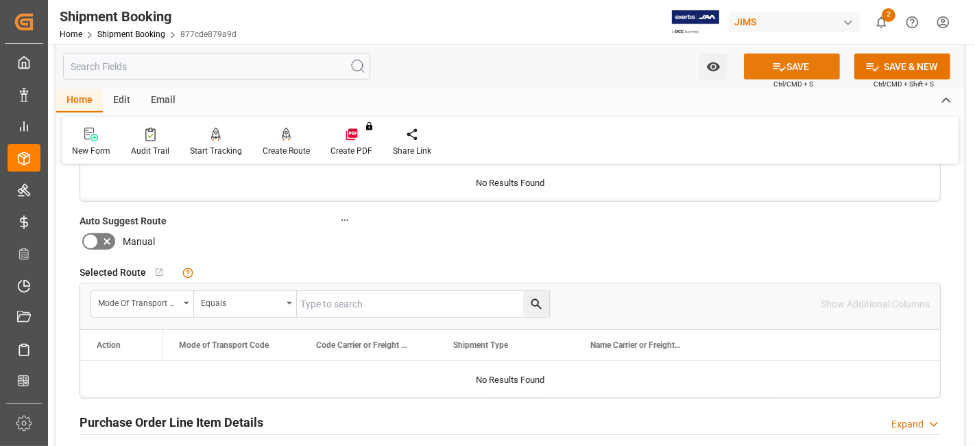
click at [772, 67] on icon at bounding box center [779, 67] width 14 height 14
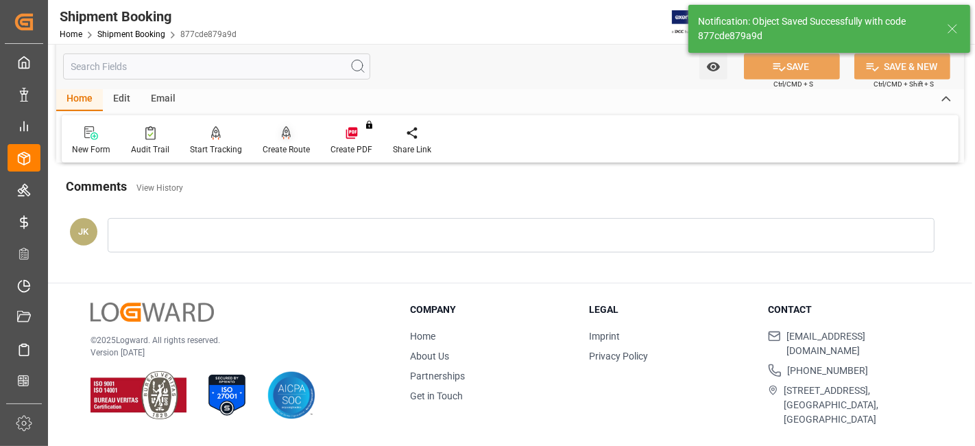
scroll to position [335, 0]
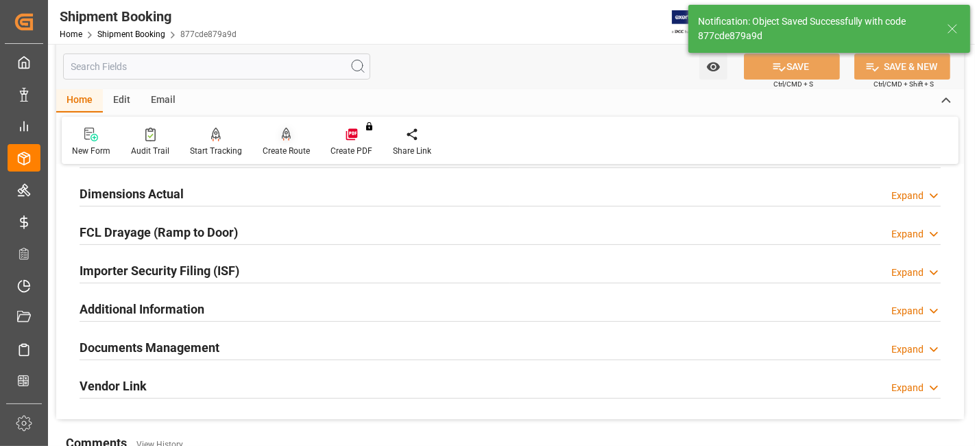
click at [282, 148] on div "Create Route" at bounding box center [286, 151] width 47 height 12
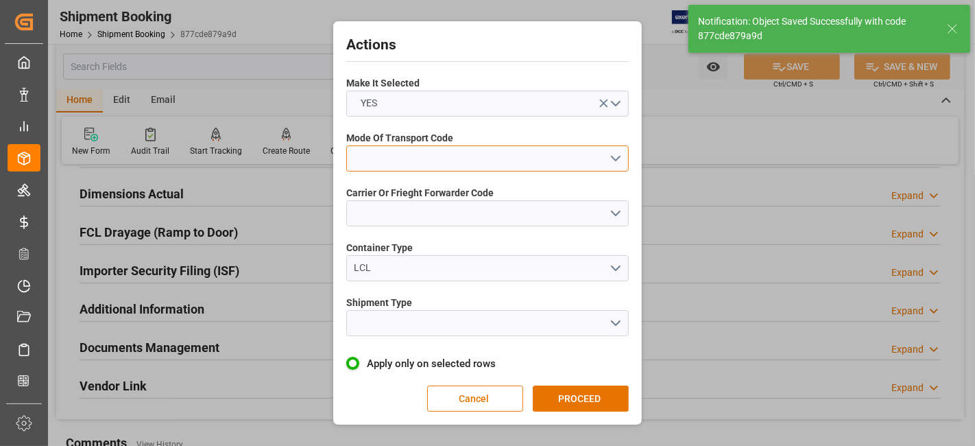
click at [613, 167] on button "open menu" at bounding box center [487, 158] width 283 height 26
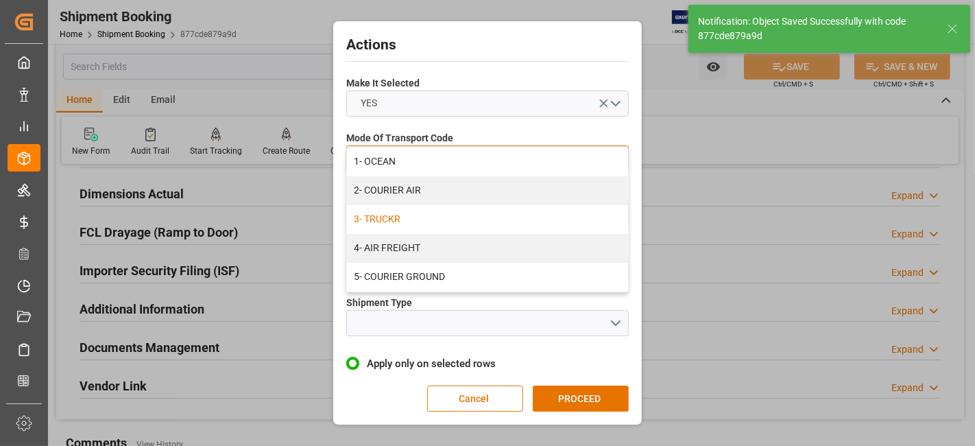
click at [583, 217] on div "3- TRUCKR" at bounding box center [487, 219] width 281 height 29
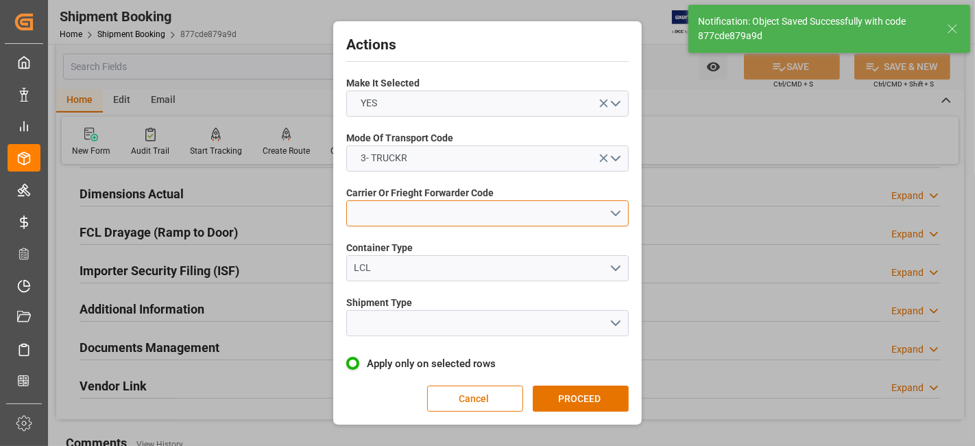
click at [614, 216] on button "open menu" at bounding box center [487, 213] width 283 height 26
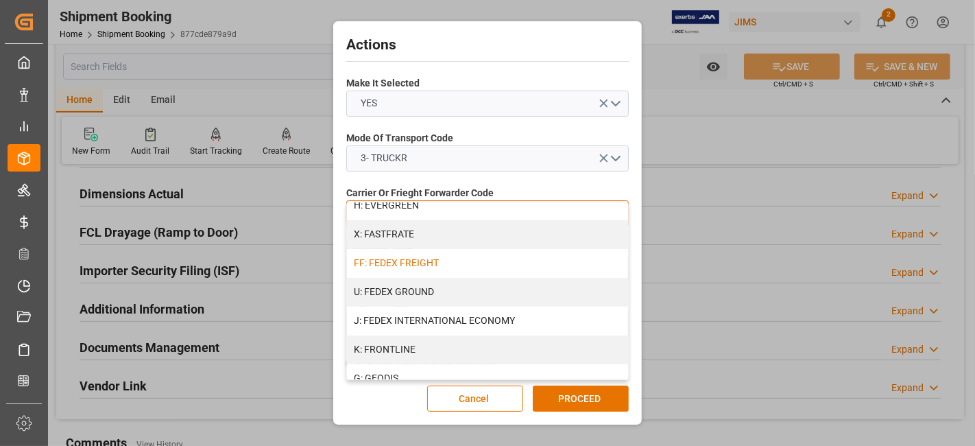
scroll to position [381, 0]
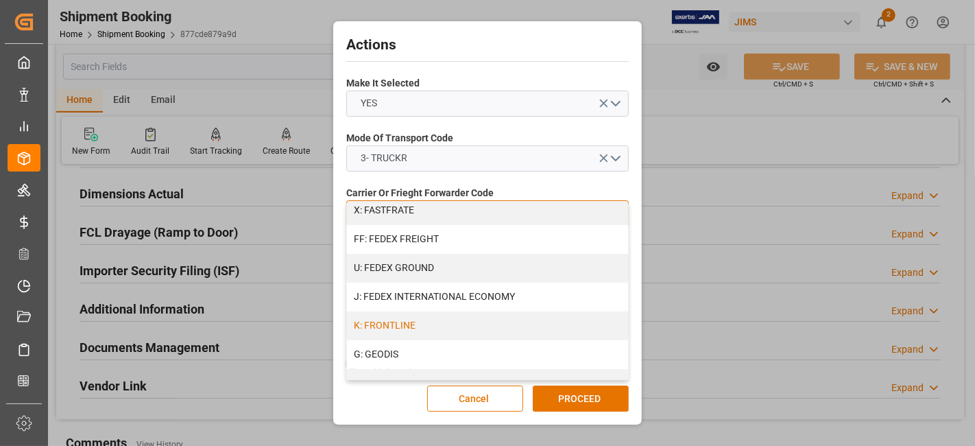
click at [473, 327] on div "K: FRONTLINE" at bounding box center [487, 325] width 281 height 29
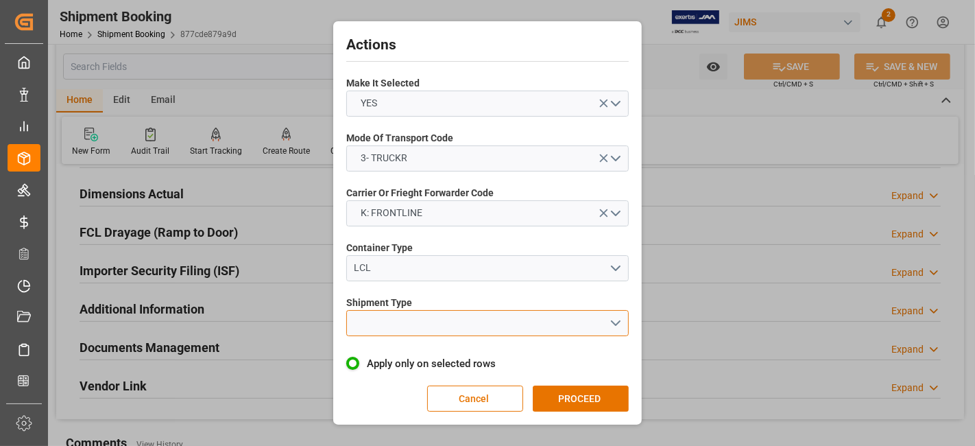
click at [611, 315] on button "open menu" at bounding box center [487, 323] width 283 height 26
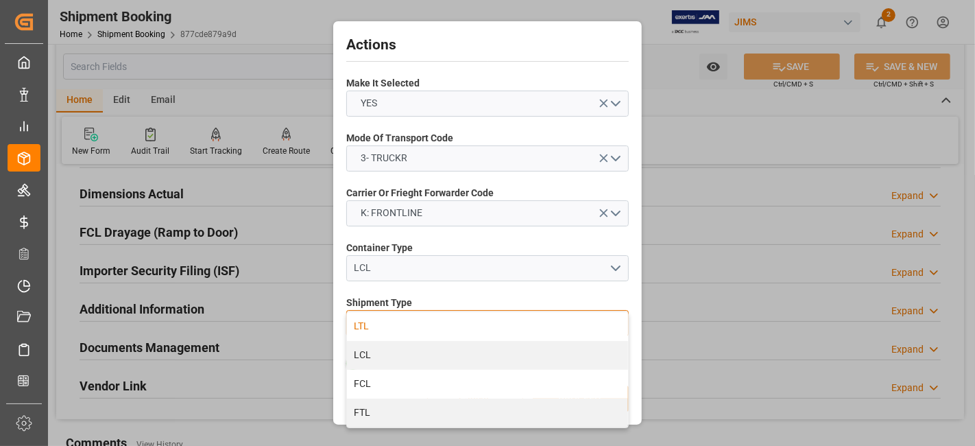
click at [444, 324] on div "LTL" at bounding box center [487, 326] width 281 height 29
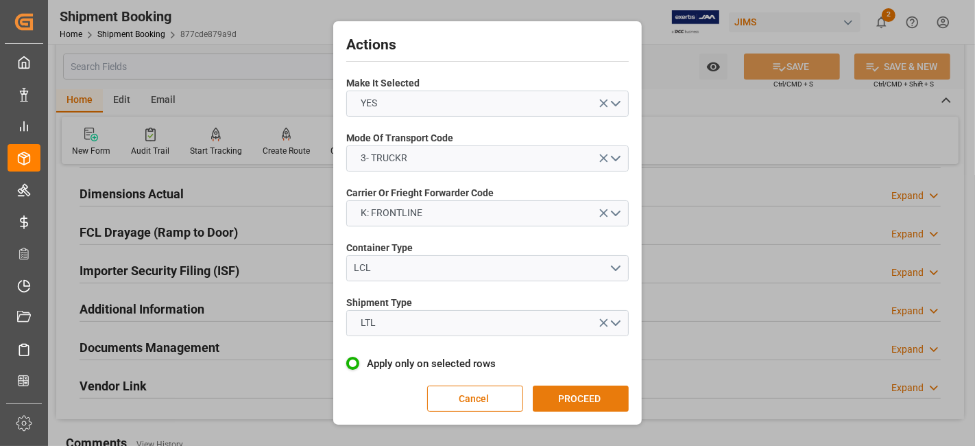
click at [581, 400] on button "PROCEED" at bounding box center [581, 398] width 96 height 26
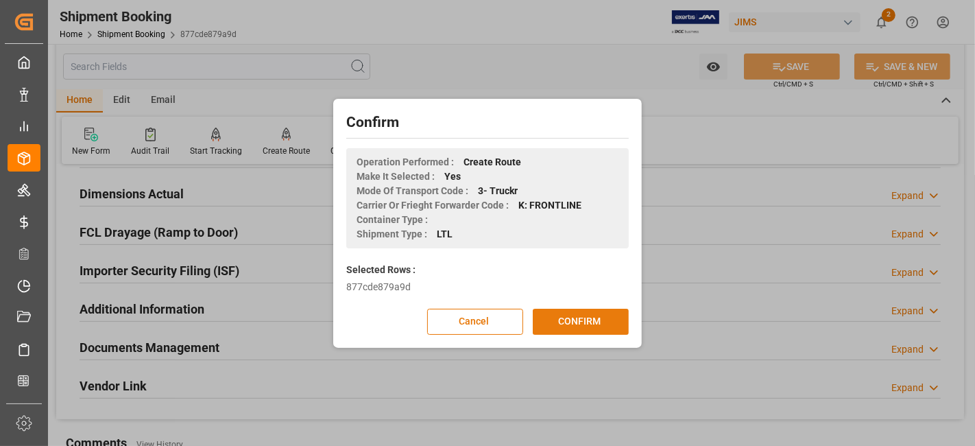
click at [581, 318] on button "CONFIRM" at bounding box center [581, 322] width 96 height 26
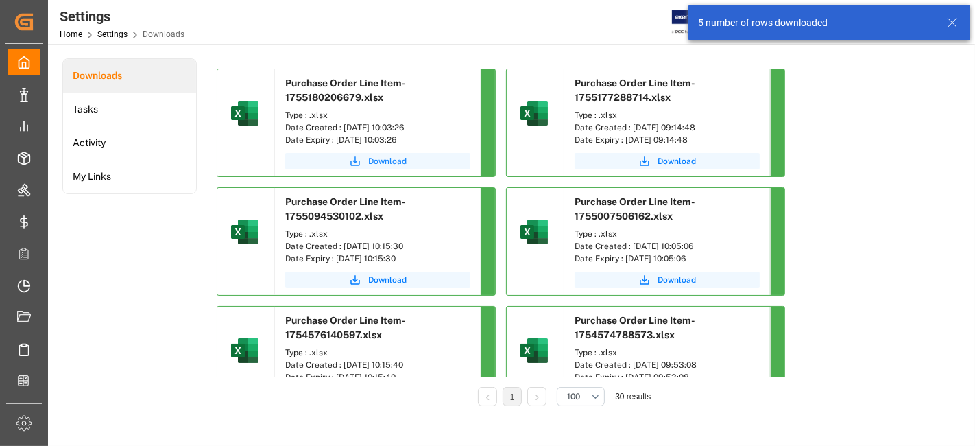
click at [389, 157] on span "Download" at bounding box center [387, 161] width 38 height 12
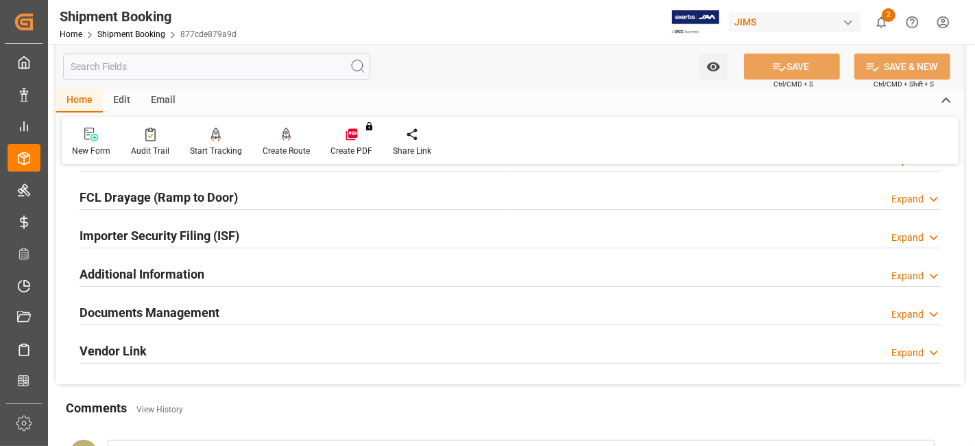
scroll to position [457, 0]
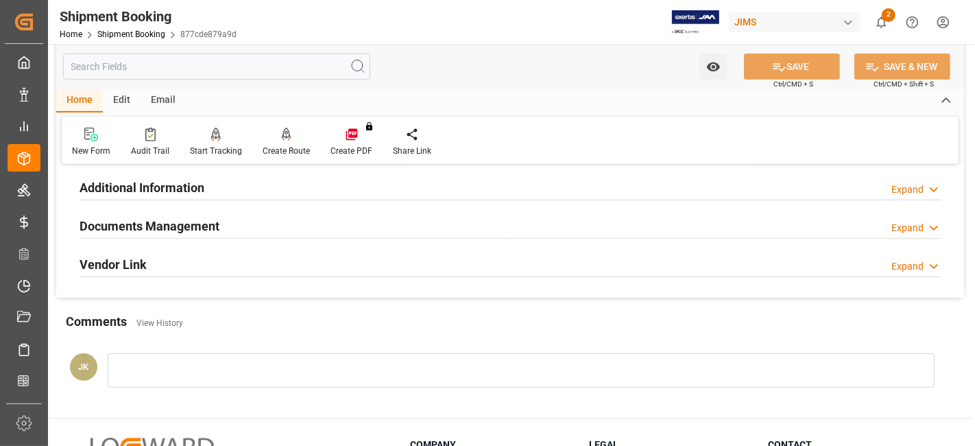
click at [139, 225] on h2 "Documents Management" at bounding box center [150, 226] width 140 height 19
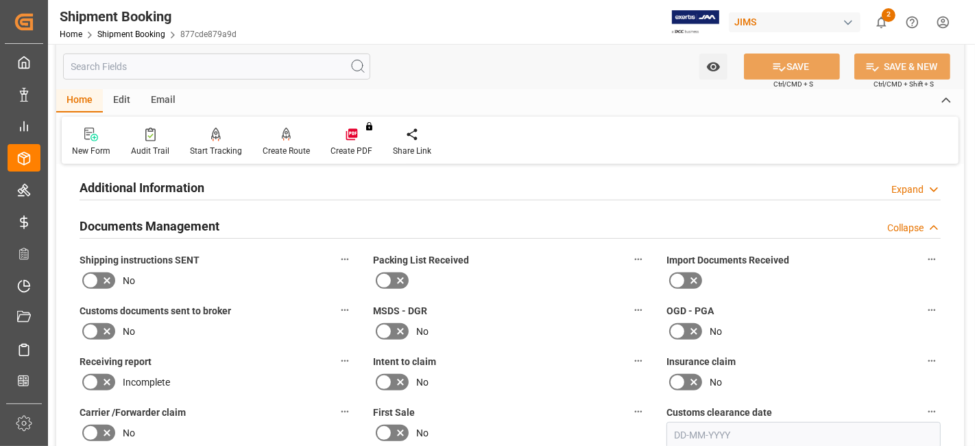
scroll to position [686, 0]
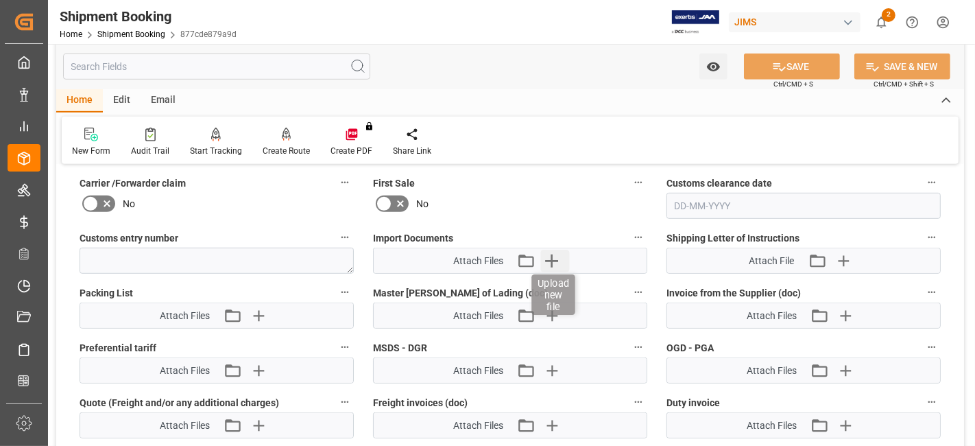
click at [551, 254] on icon "button" at bounding box center [552, 261] width 22 height 22
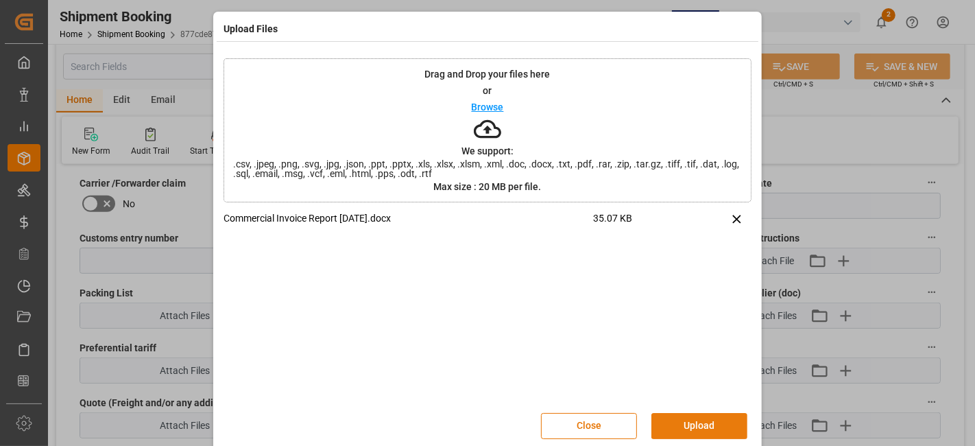
click at [693, 422] on button "Upload" at bounding box center [699, 426] width 96 height 26
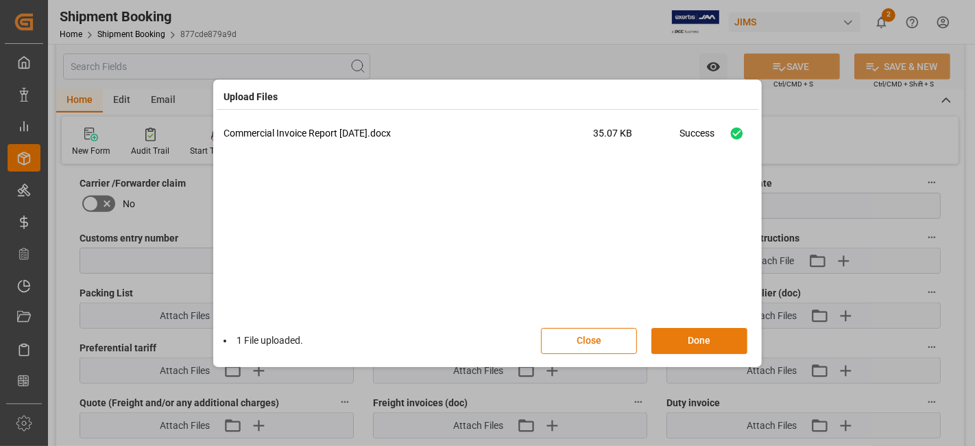
click at [675, 341] on button "Done" at bounding box center [699, 341] width 96 height 26
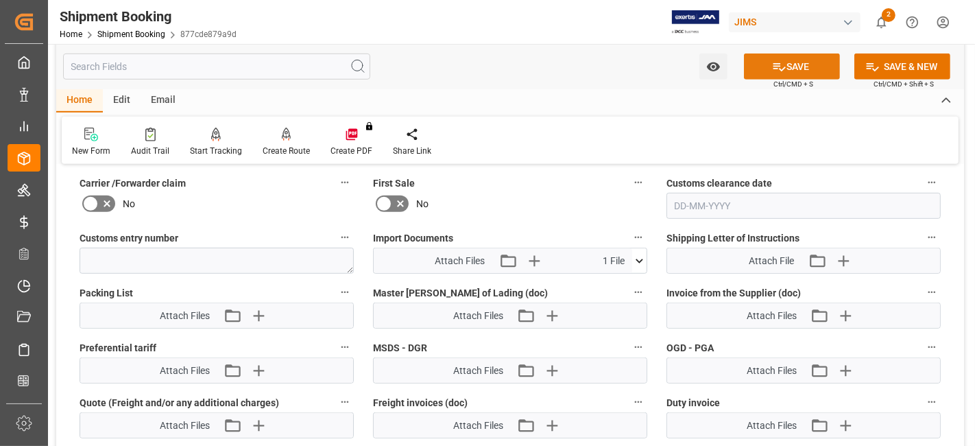
click at [773, 68] on icon at bounding box center [779, 67] width 12 height 8
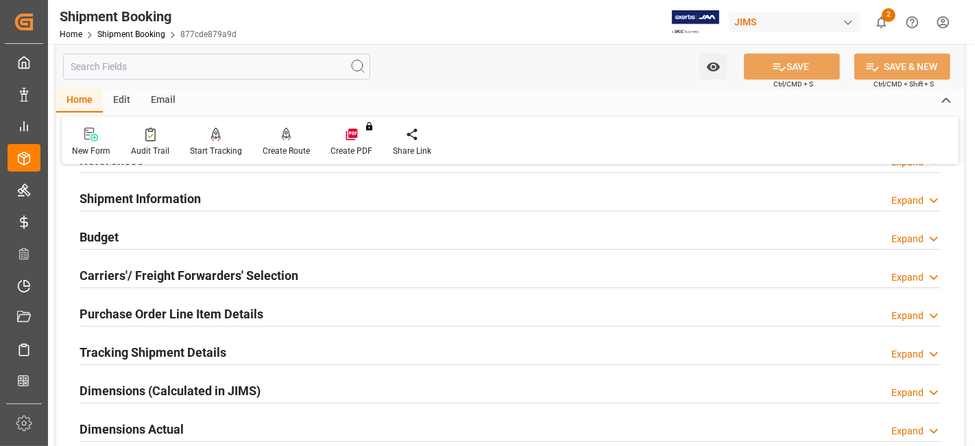
scroll to position [0, 0]
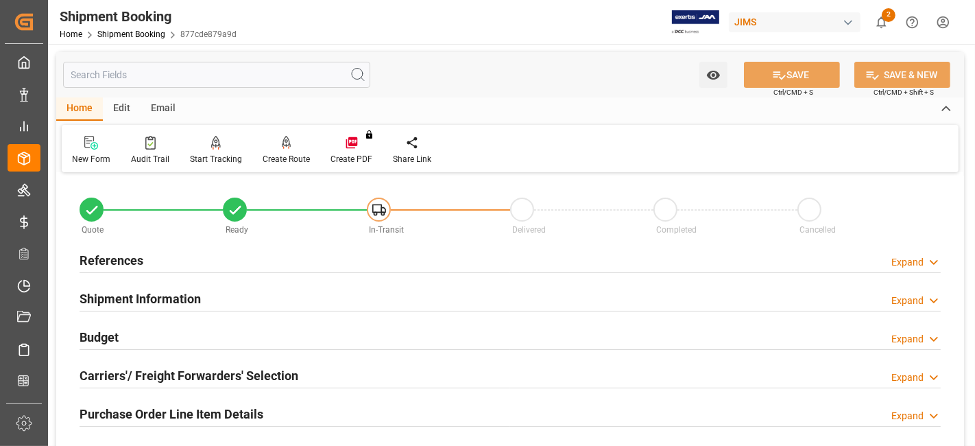
click at [113, 337] on h2 "Budget" at bounding box center [99, 337] width 39 height 19
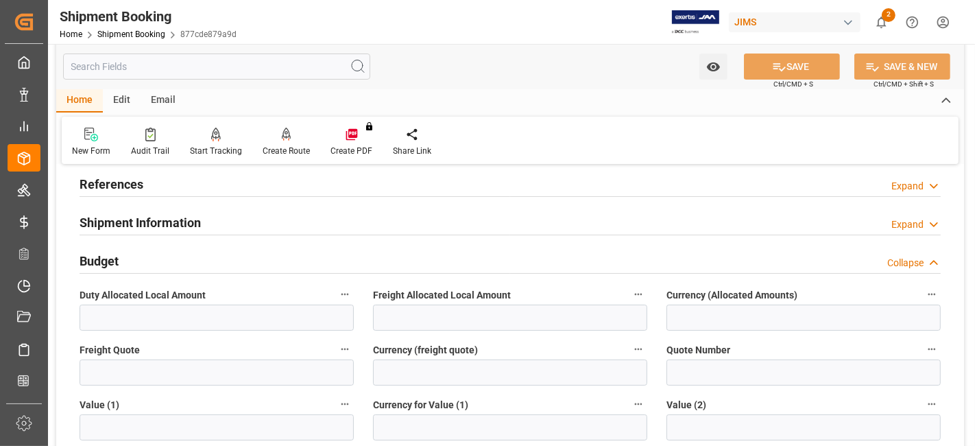
scroll to position [152, 0]
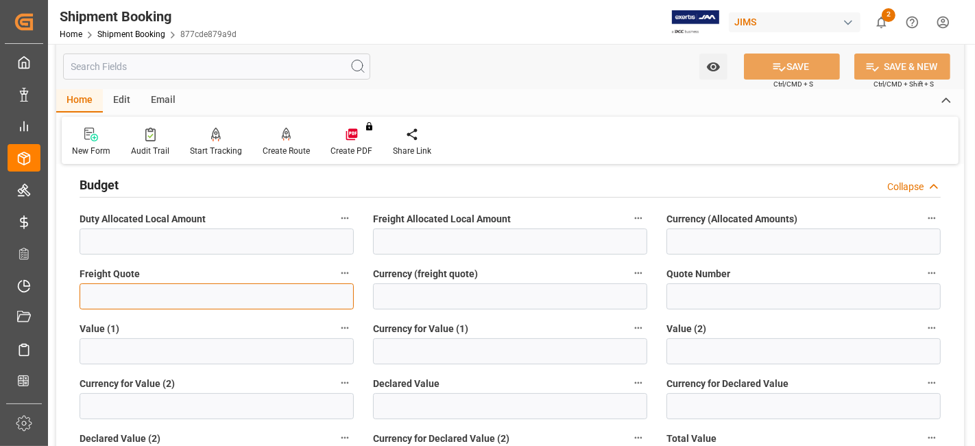
drag, startPoint x: 121, startPoint y: 300, endPoint x: 117, endPoint y: 285, distance: 16.1
click at [121, 300] on input "text" at bounding box center [217, 296] width 274 height 26
type input "1025"
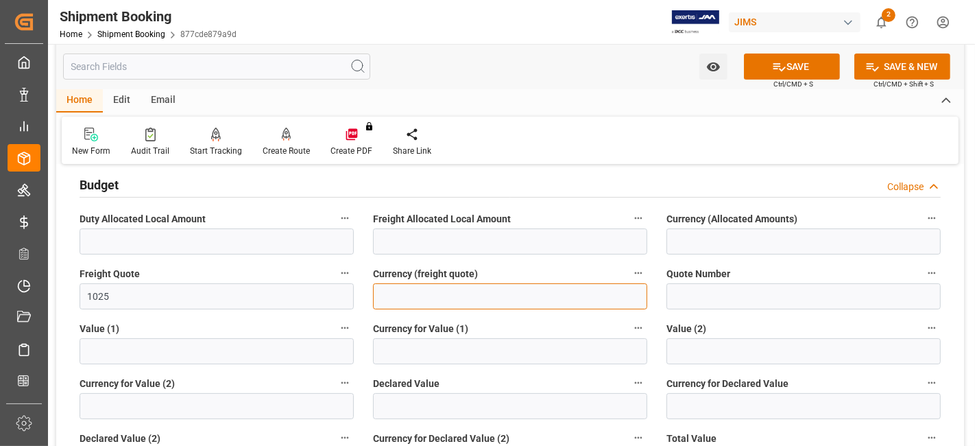
click at [398, 285] on input at bounding box center [510, 296] width 274 height 26
type input "CAD"
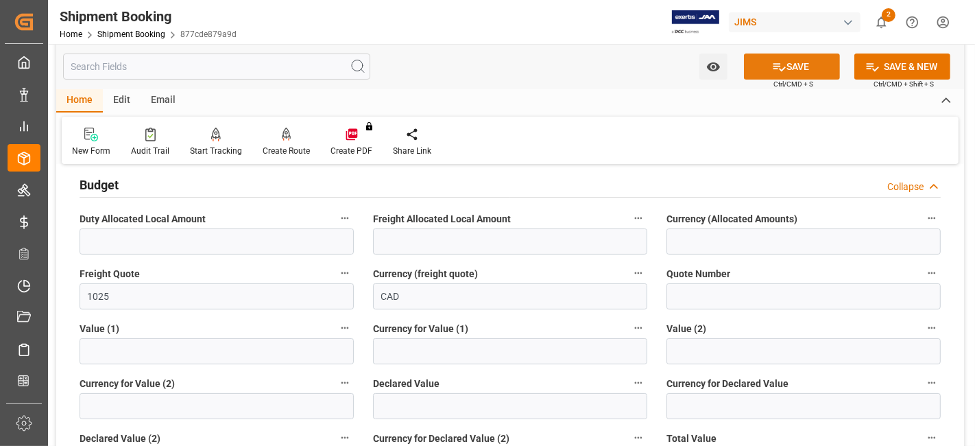
click at [772, 70] on icon at bounding box center [779, 67] width 14 height 14
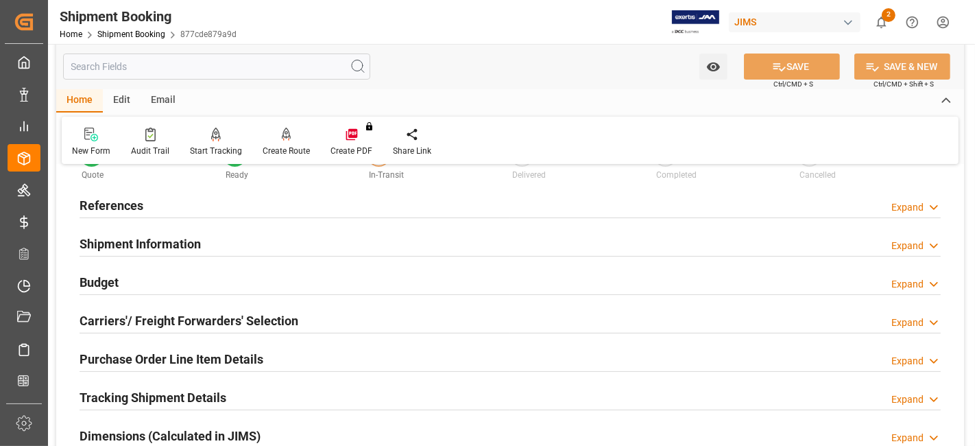
scroll to position [76, 0]
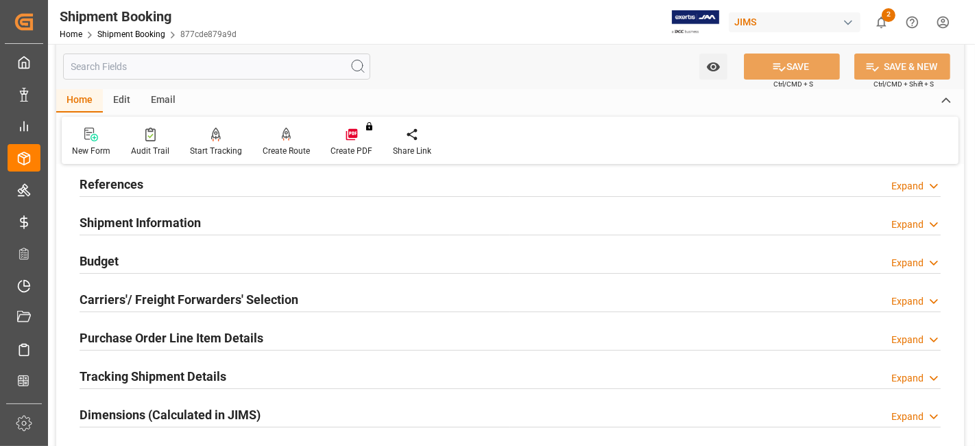
click at [123, 371] on h2 "Tracking Shipment Details" at bounding box center [153, 376] width 147 height 19
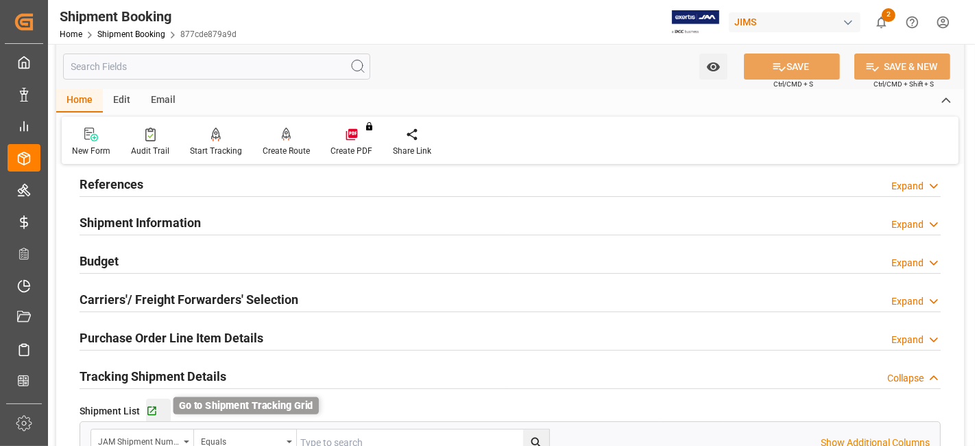
click at [147, 411] on icon "button" at bounding box center [152, 411] width 12 height 12
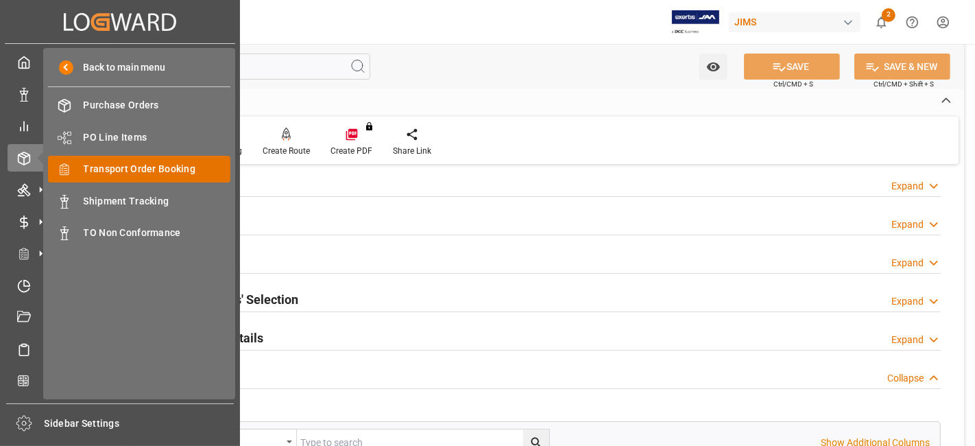
click at [180, 166] on span "Transport Order Booking" at bounding box center [157, 169] width 147 height 14
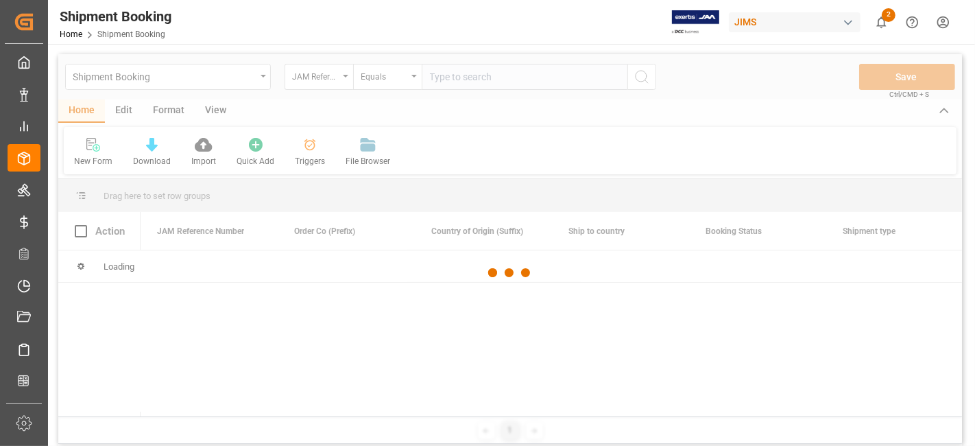
click at [461, 81] on div at bounding box center [510, 272] width 904 height 437
click at [459, 81] on div at bounding box center [510, 272] width 904 height 437
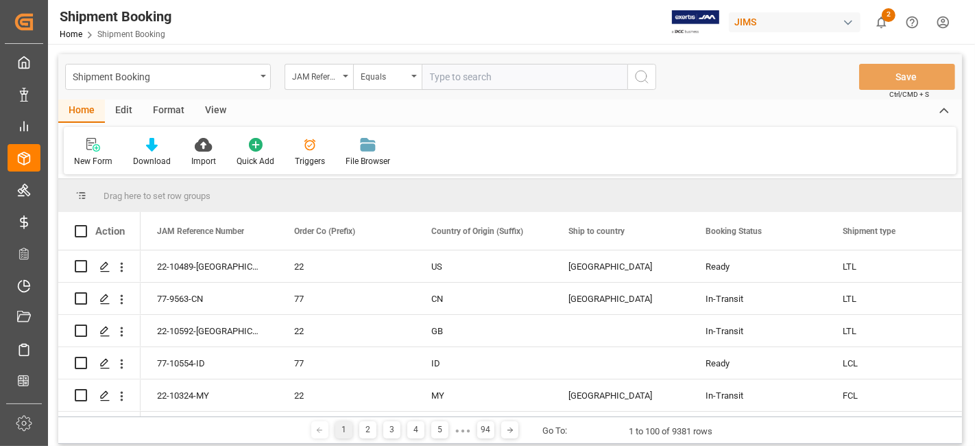
click at [448, 77] on input "text" at bounding box center [525, 77] width 206 height 26
paste input "77-10008-CN"
type input "77-10008-CN"
click at [645, 75] on icon "search button" at bounding box center [642, 77] width 16 height 16
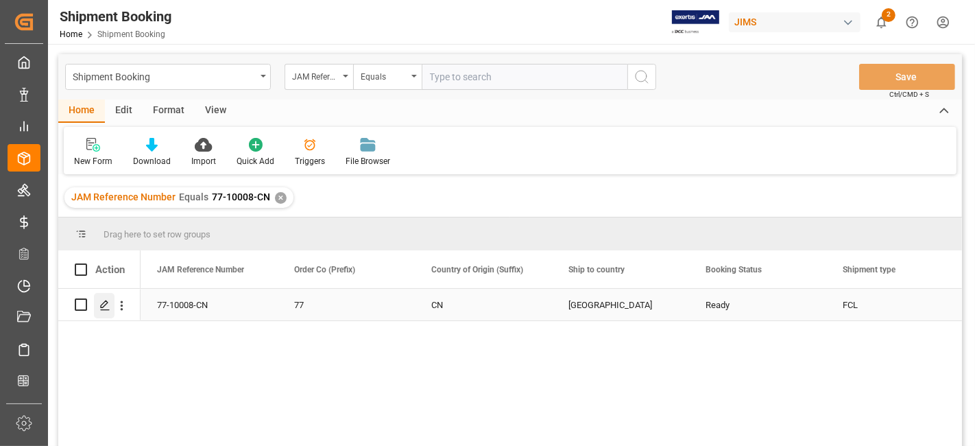
click at [106, 312] on div "Press SPACE to select this row." at bounding box center [104, 305] width 21 height 25
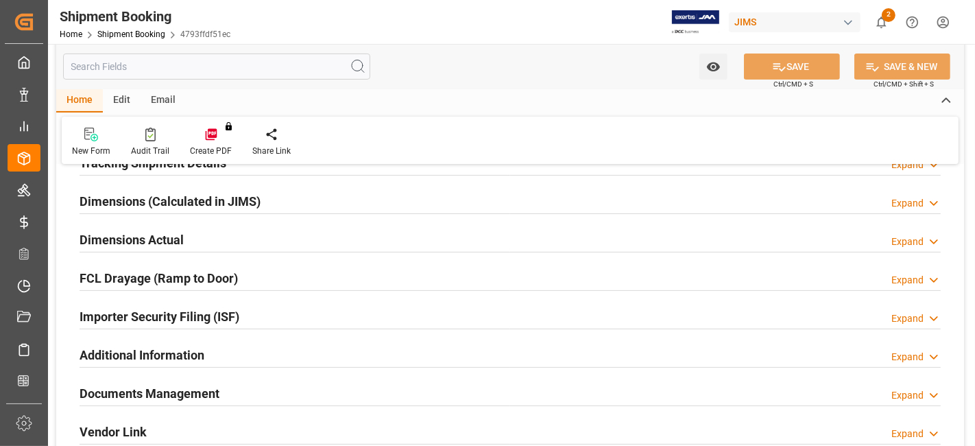
scroll to position [453, 0]
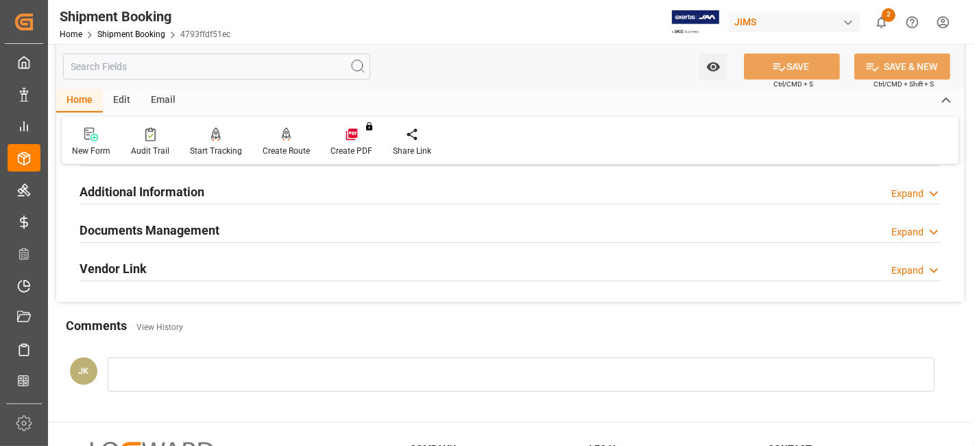
click at [245, 230] on div "Documents Management Expand" at bounding box center [510, 229] width 861 height 26
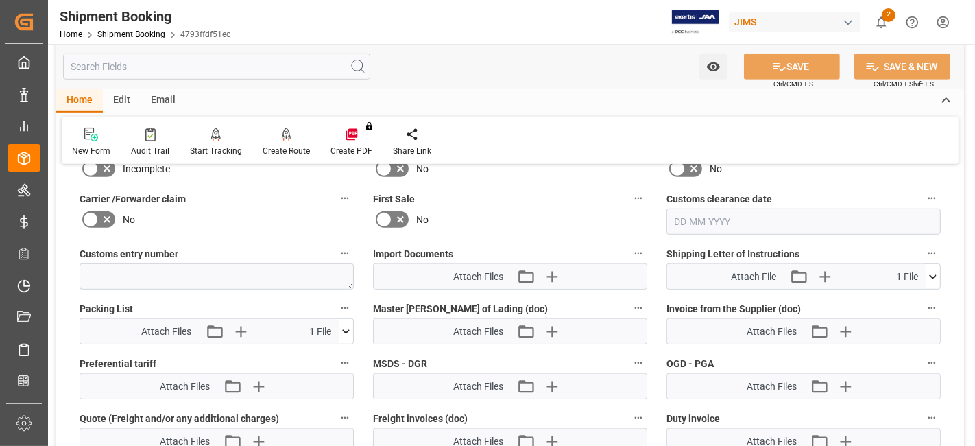
scroll to position [682, 0]
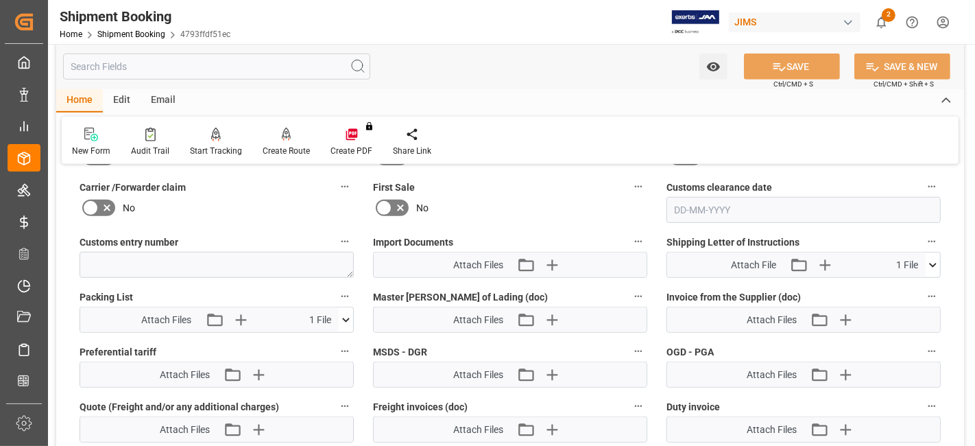
click at [341, 314] on icon at bounding box center [346, 320] width 14 height 14
click at [304, 338] on icon at bounding box center [309, 345] width 14 height 14
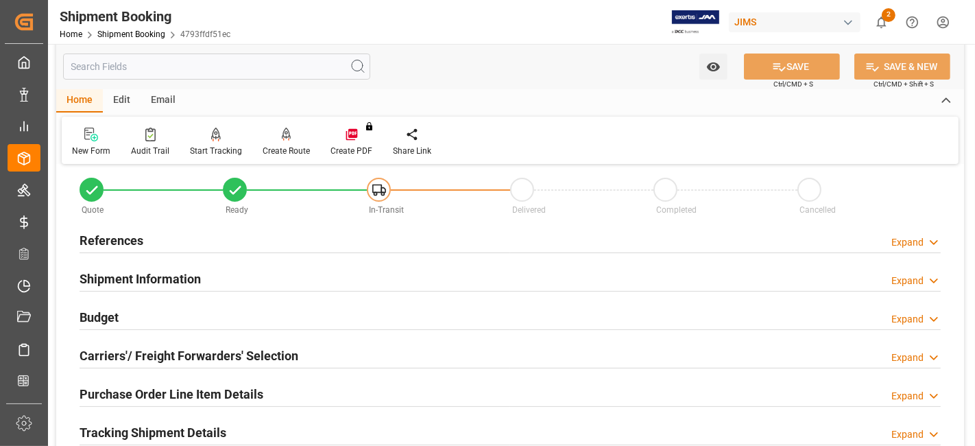
scroll to position [0, 0]
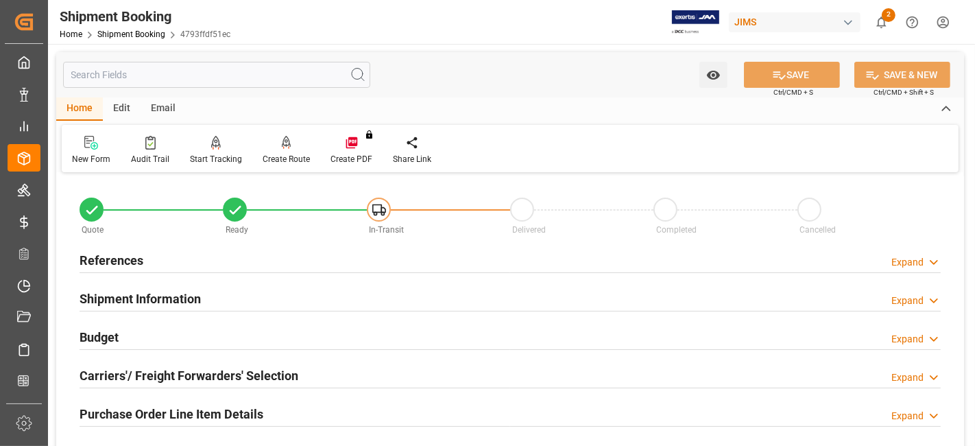
click at [137, 259] on h2 "References" at bounding box center [112, 260] width 64 height 19
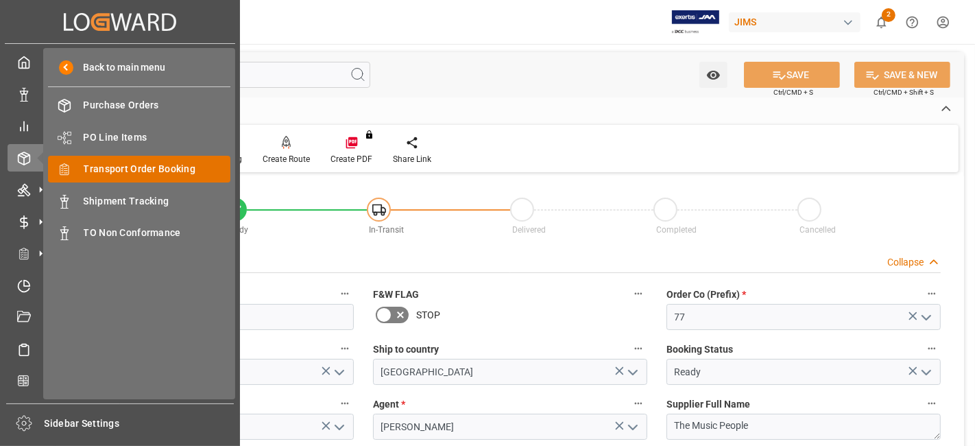
click at [166, 172] on span "Transport Order Booking" at bounding box center [157, 169] width 147 height 14
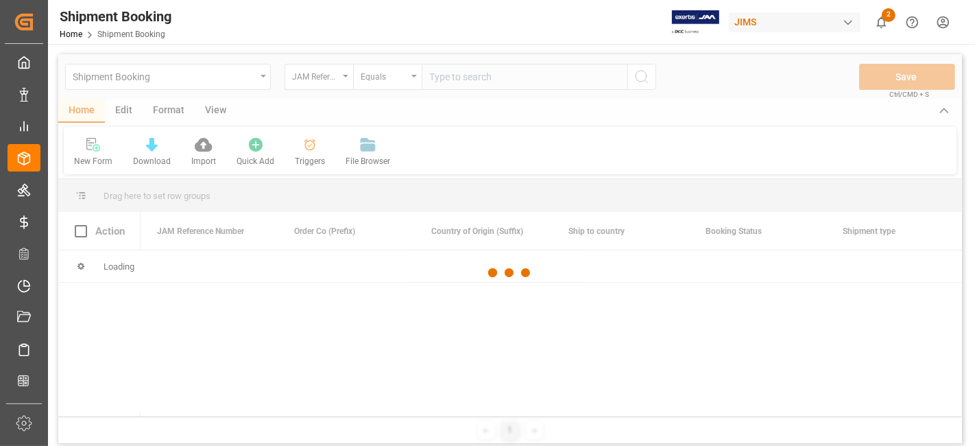
click at [457, 82] on div at bounding box center [510, 272] width 904 height 437
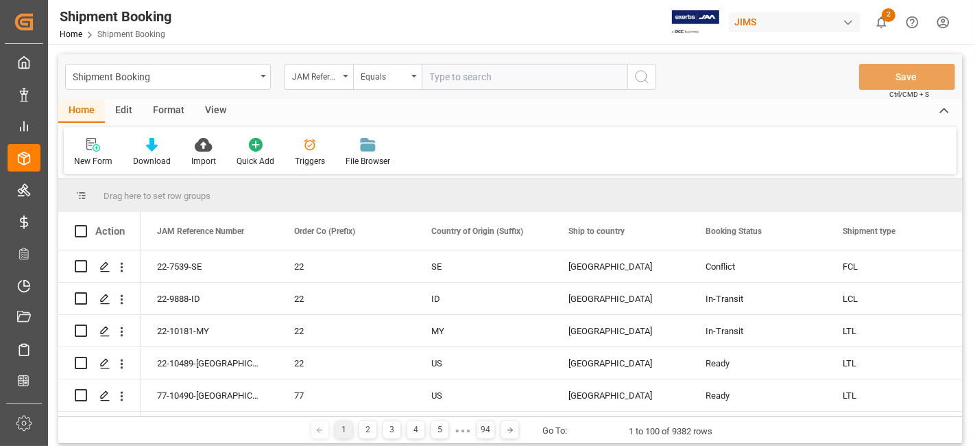
click at [446, 79] on input "text" at bounding box center [525, 77] width 206 height 26
paste input "77-10532-[GEOGRAPHIC_DATA]"
type input "77-10532-[GEOGRAPHIC_DATA]"
click at [638, 84] on icon "search button" at bounding box center [642, 77] width 16 height 16
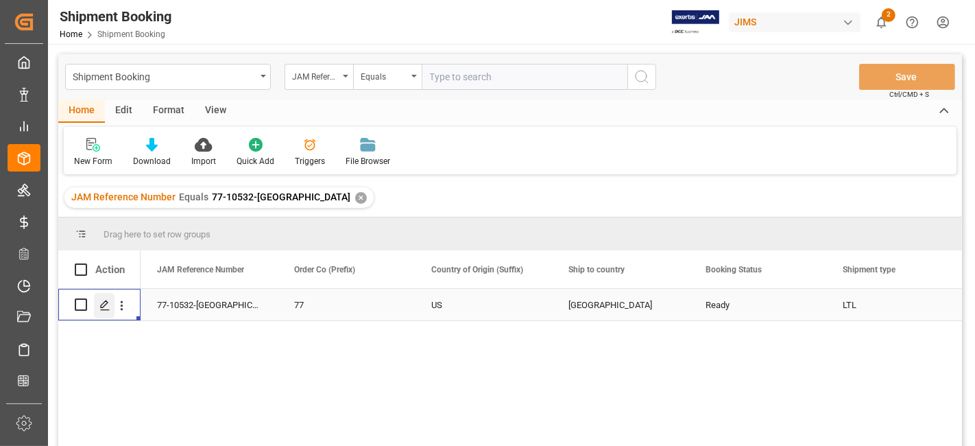
click at [99, 307] on icon "Press SPACE to select this row." at bounding box center [104, 305] width 11 height 11
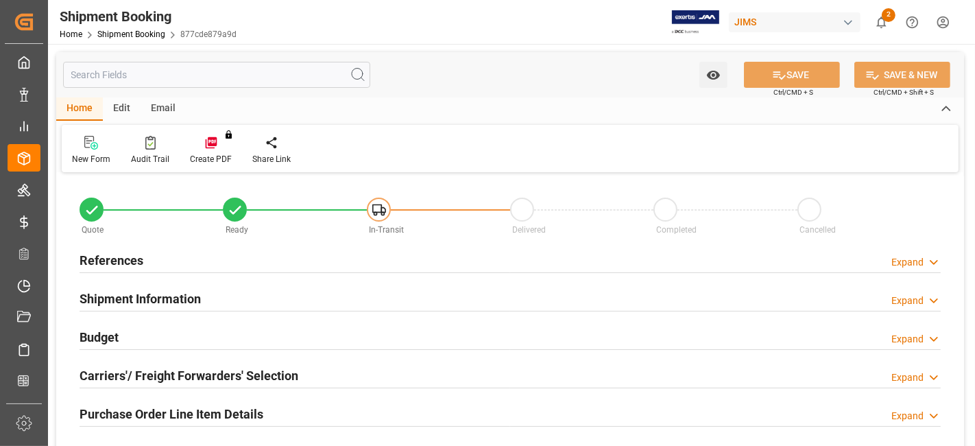
type input "0"
type input "14-08-2025"
click at [154, 269] on div "References Expand" at bounding box center [510, 259] width 861 height 26
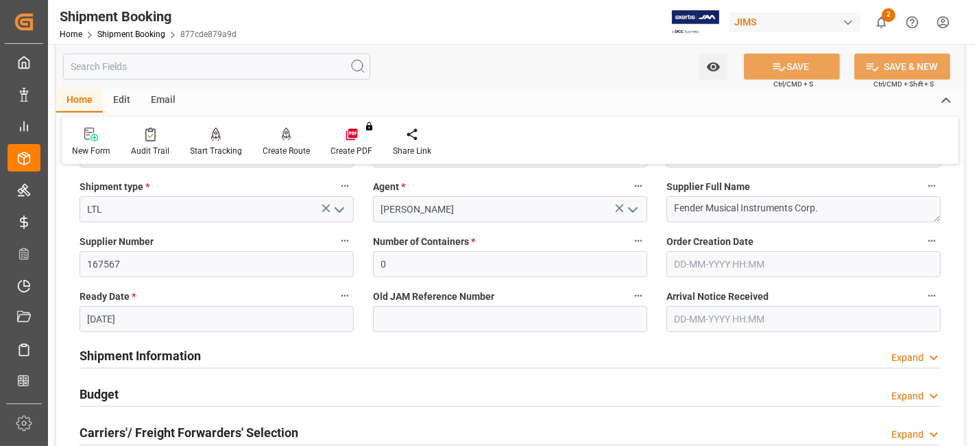
scroll to position [381, 0]
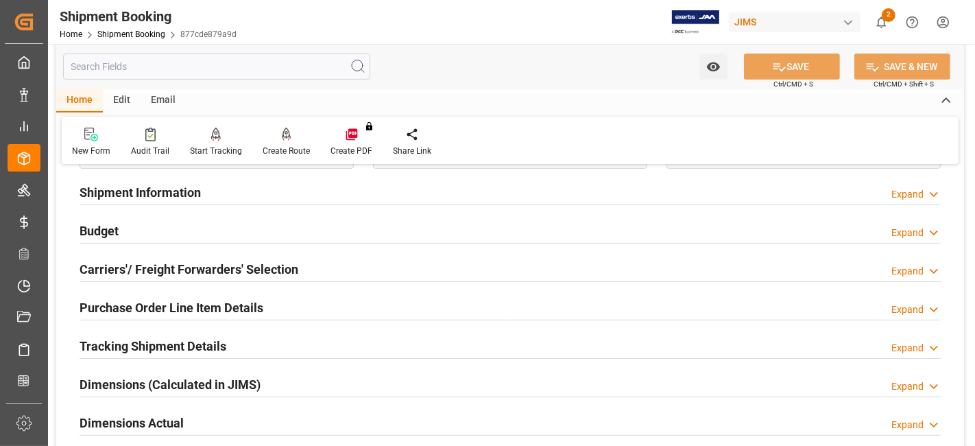
click at [160, 196] on h2 "Shipment Information" at bounding box center [140, 192] width 121 height 19
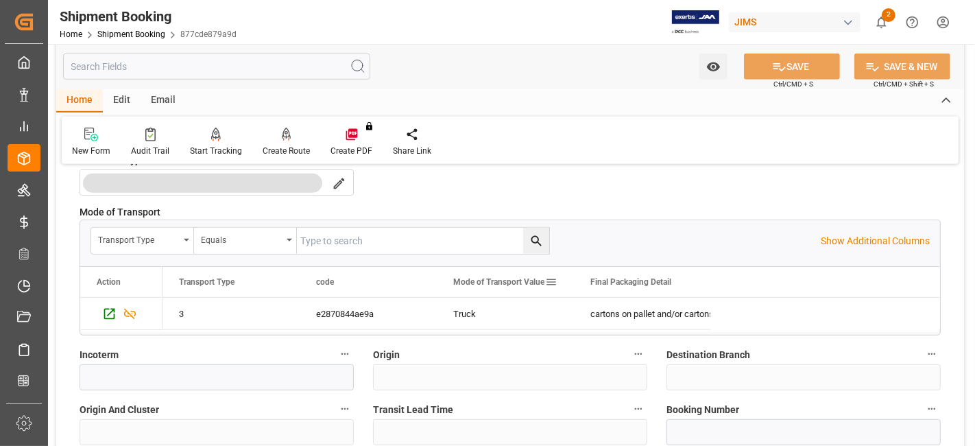
scroll to position [686, 0]
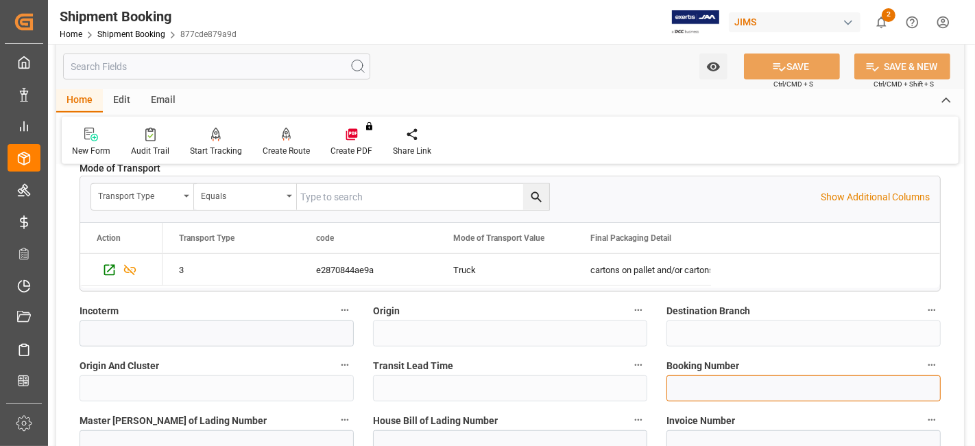
click at [732, 393] on input at bounding box center [803, 388] width 274 height 26
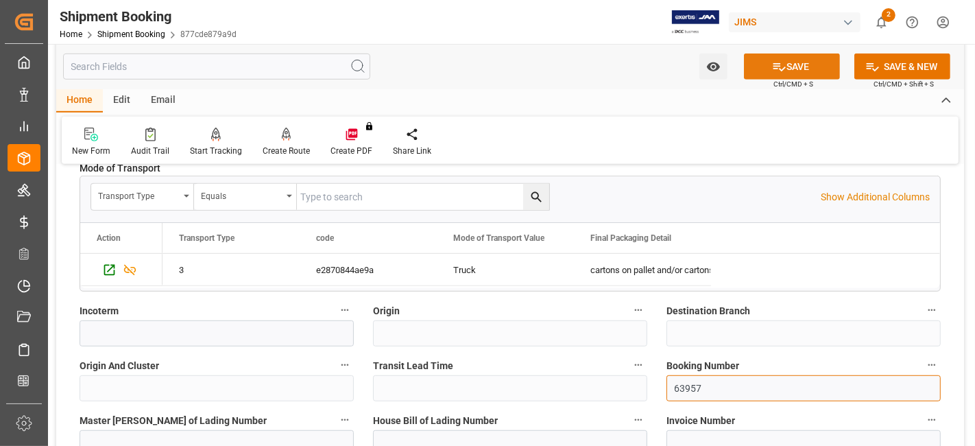
type input "63957"
click at [789, 69] on button "SAVE" at bounding box center [792, 66] width 96 height 26
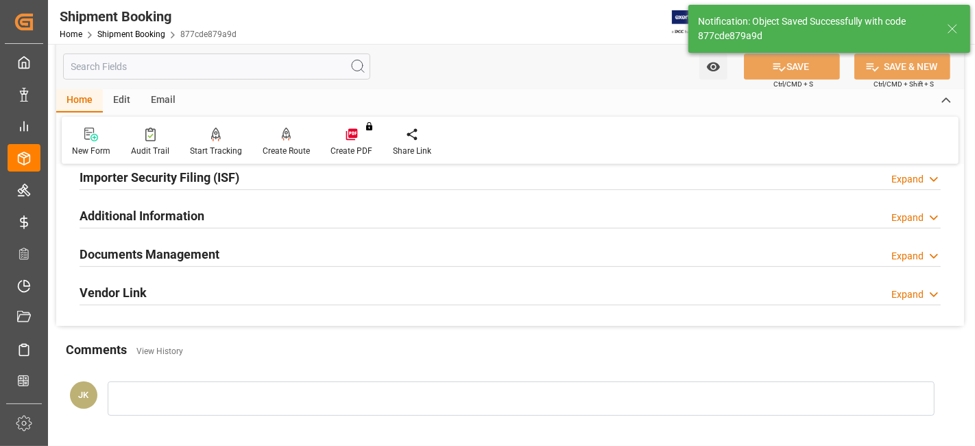
scroll to position [429, 0]
click at [222, 259] on div "Documents Management Expand" at bounding box center [510, 253] width 861 height 26
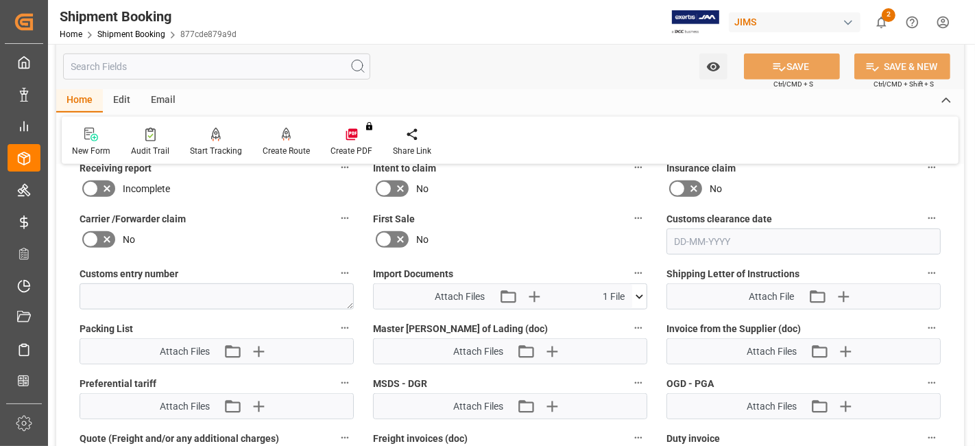
scroll to position [657, 0]
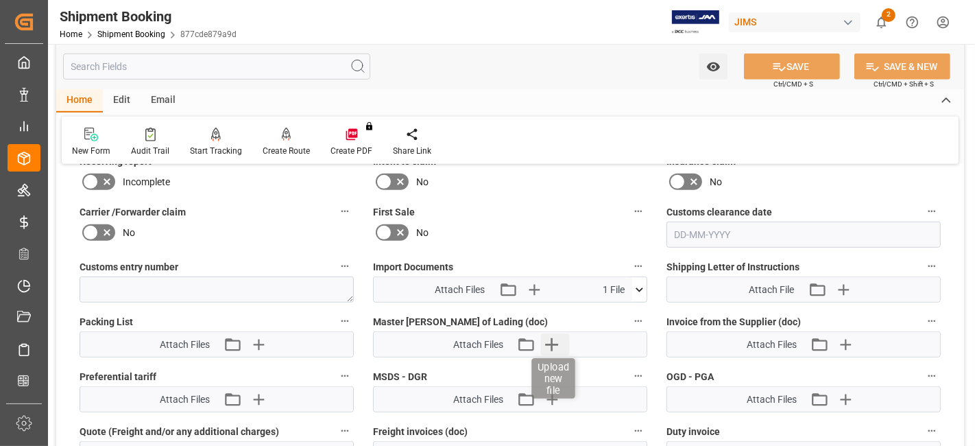
click at [557, 344] on icon "button" at bounding box center [552, 344] width 22 height 22
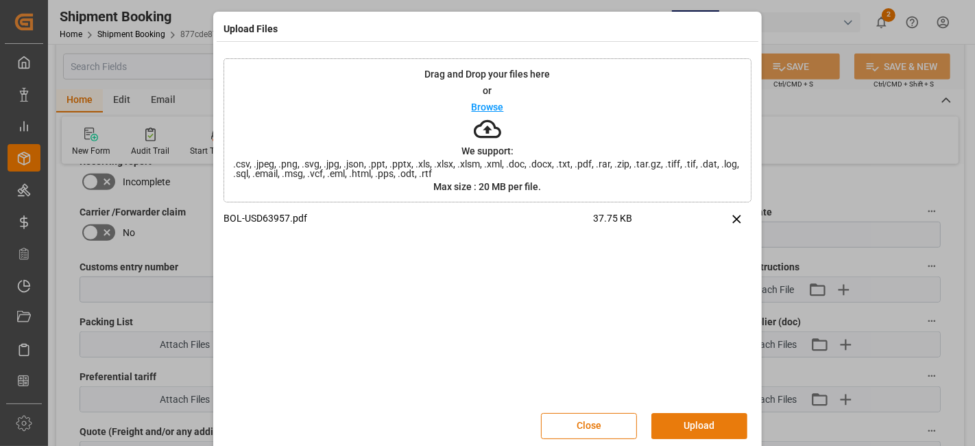
click at [688, 421] on button "Upload" at bounding box center [699, 426] width 96 height 26
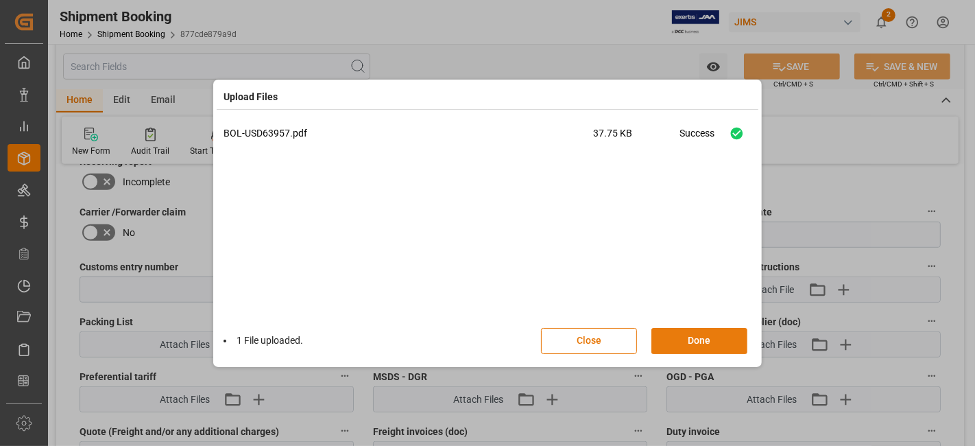
click at [692, 344] on button "Done" at bounding box center [699, 341] width 96 height 26
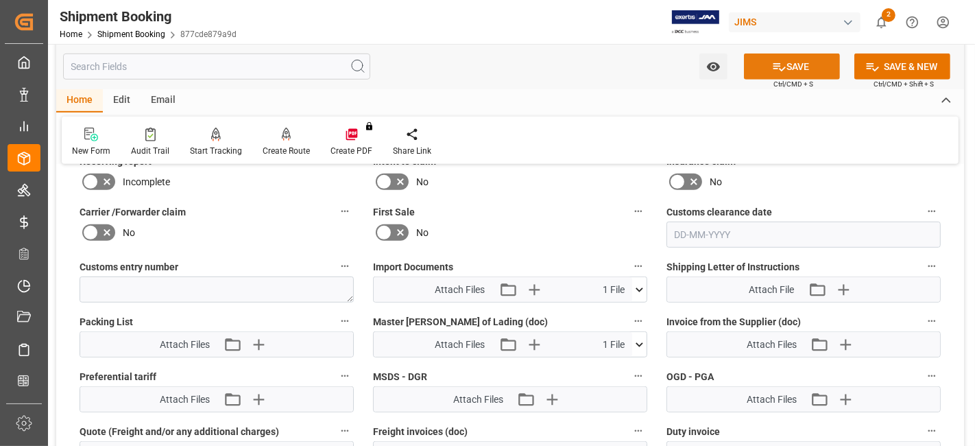
click at [764, 67] on button "SAVE" at bounding box center [792, 66] width 96 height 26
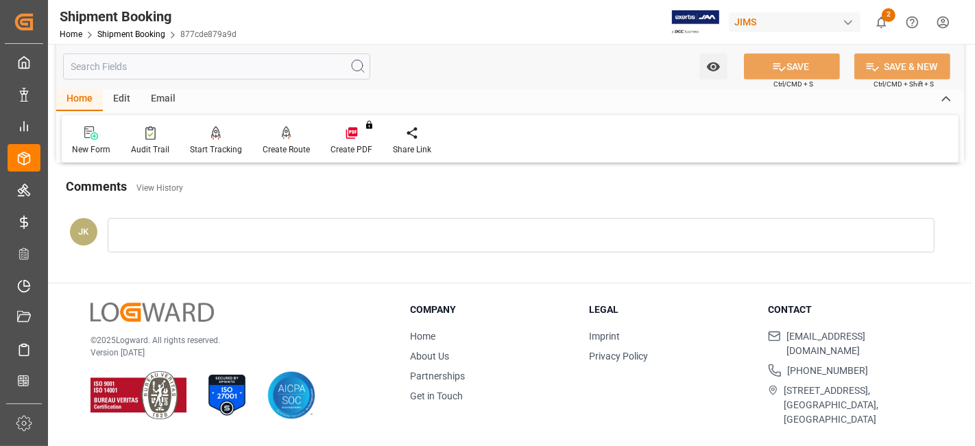
scroll to position [580, 0]
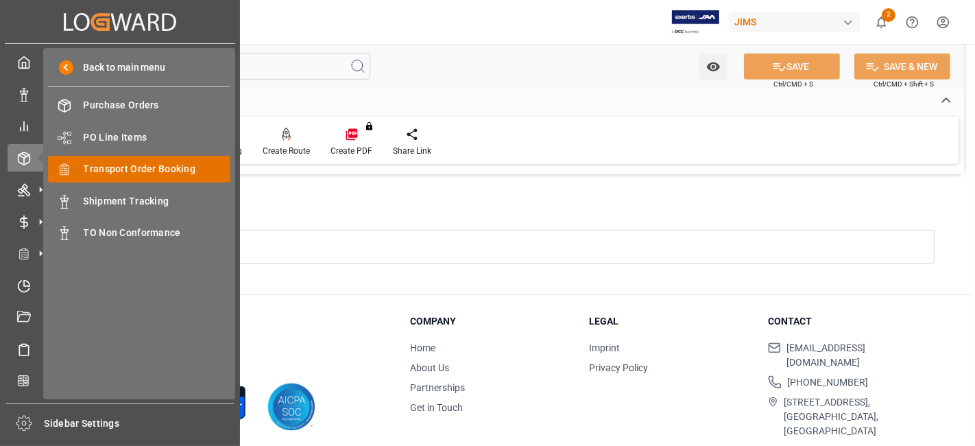
click at [169, 171] on span "Transport Order Booking" at bounding box center [157, 169] width 147 height 14
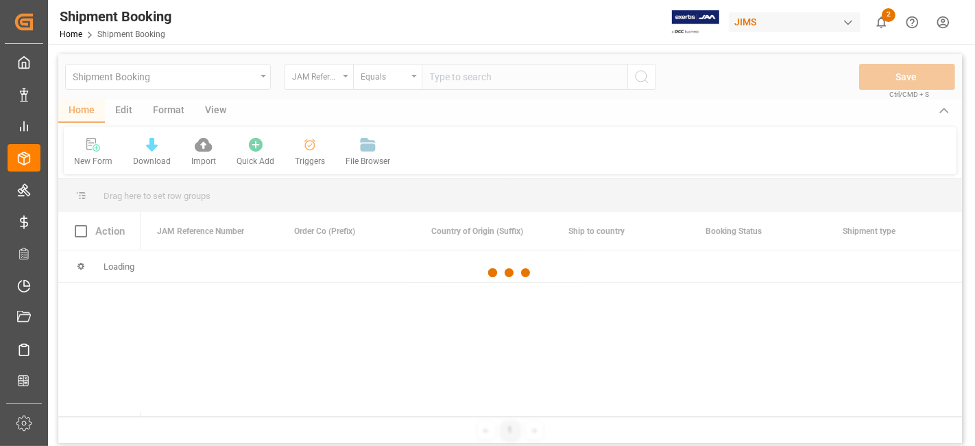
click at [452, 77] on div at bounding box center [510, 272] width 904 height 437
click at [446, 78] on div at bounding box center [510, 272] width 904 height 437
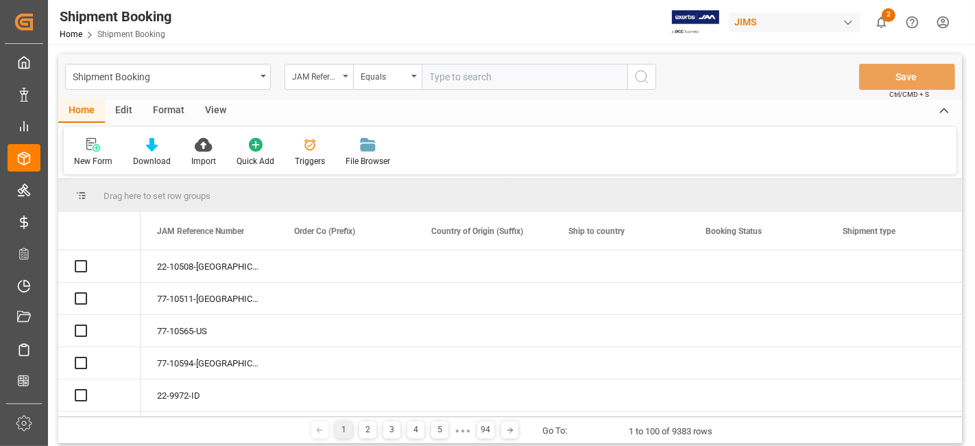
click at [446, 78] on input "text" at bounding box center [525, 77] width 206 height 26
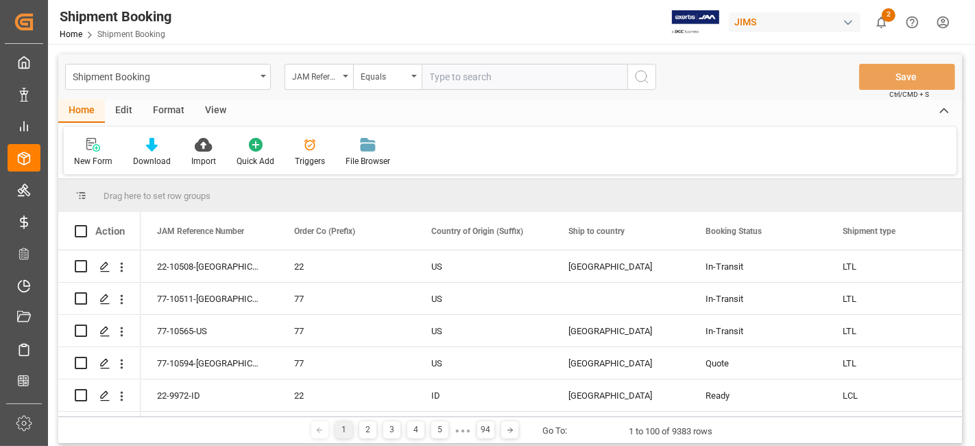
paste input "77-10345-CN"
type input "77-10345-CN"
click at [645, 85] on button "search button" at bounding box center [641, 77] width 29 height 26
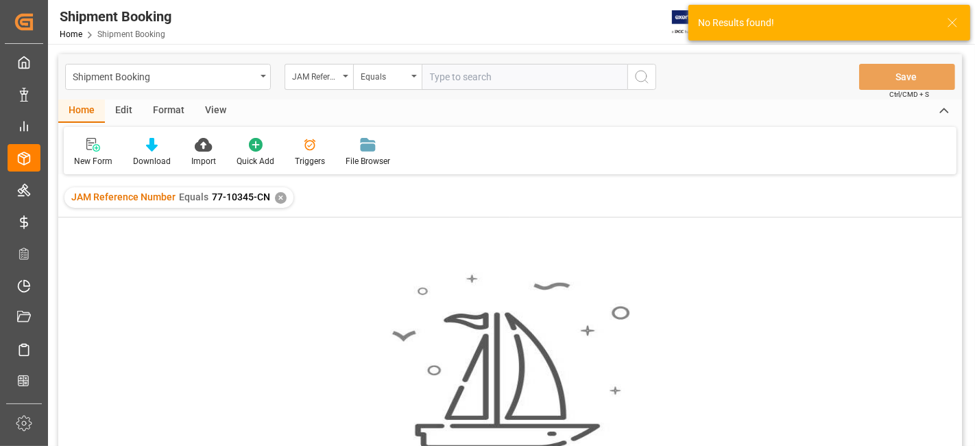
click at [276, 204] on div "JAM Reference Number Equals 77-10345-CN ✕" at bounding box center [178, 197] width 229 height 21
click at [276, 200] on div "✕" at bounding box center [281, 198] width 12 height 12
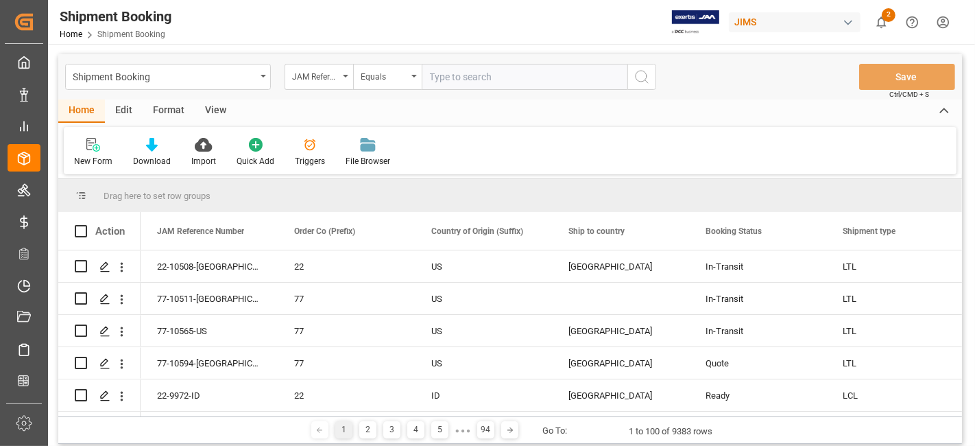
click at [440, 79] on input "text" at bounding box center [525, 77] width 206 height 26
paste input "77-10345-CN"
type input "77-10345-CN"
click at [639, 80] on icon "search button" at bounding box center [642, 77] width 16 height 16
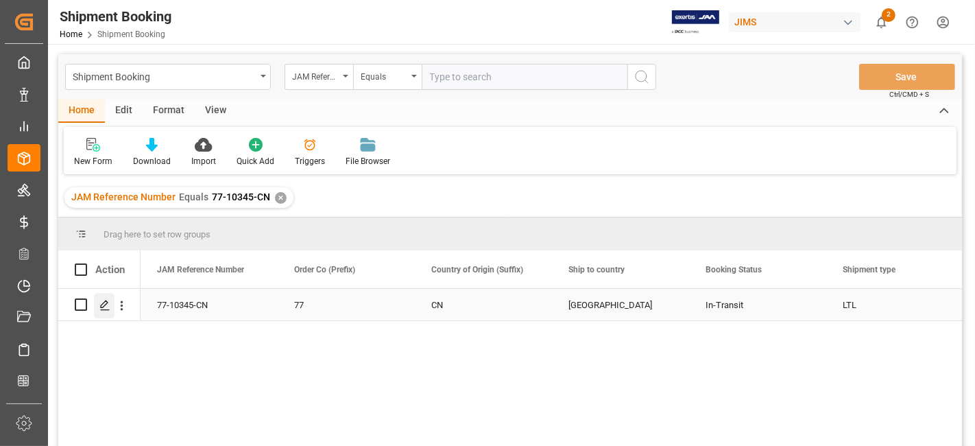
click at [101, 306] on icon "Press SPACE to select this row." at bounding box center [104, 305] width 11 height 11
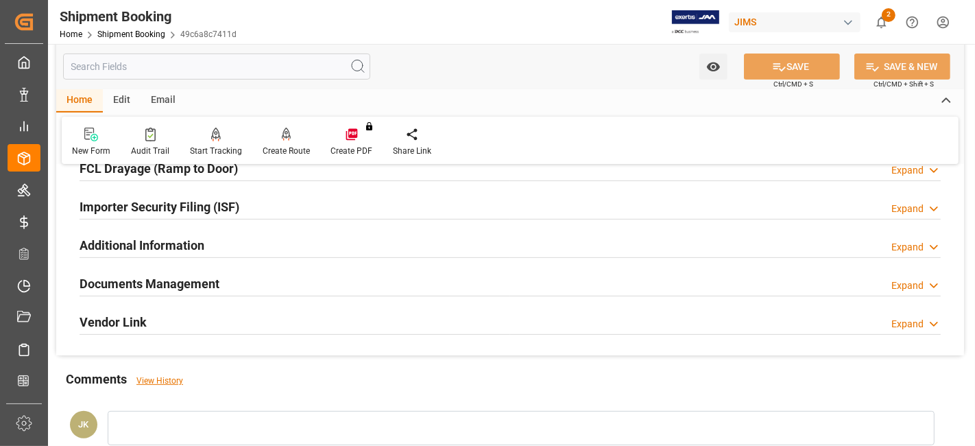
scroll to position [457, 0]
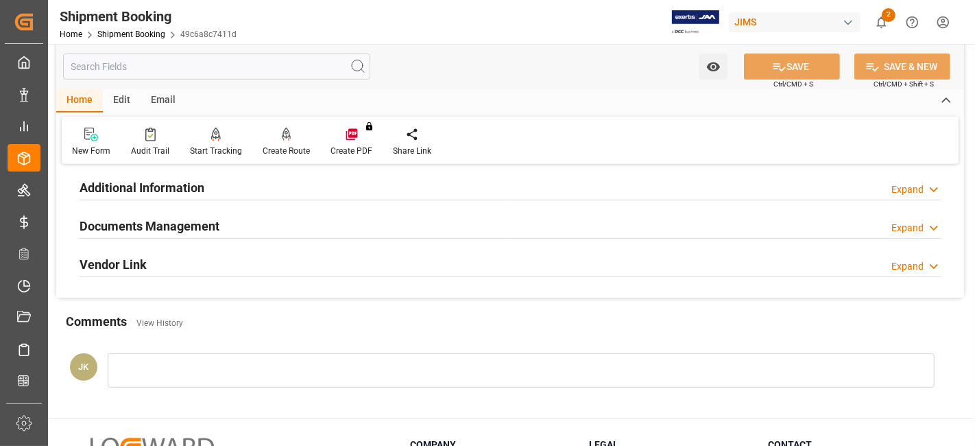
click at [162, 224] on h2 "Documents Management" at bounding box center [150, 226] width 140 height 19
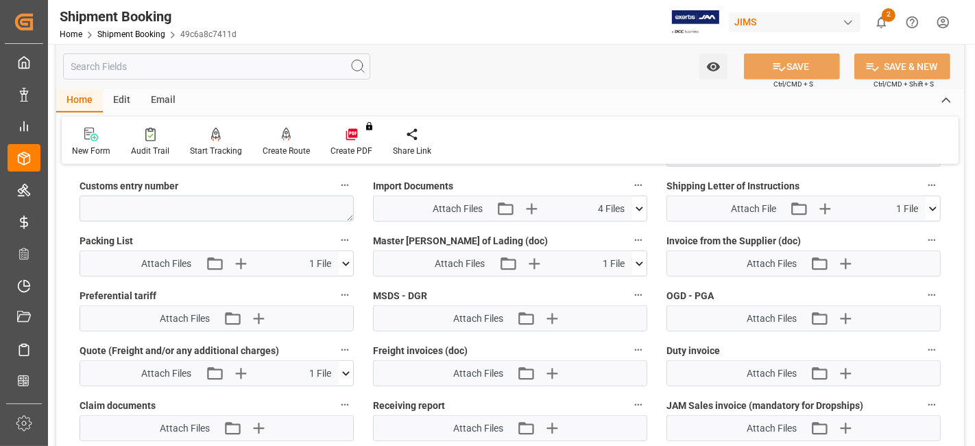
scroll to position [762, 0]
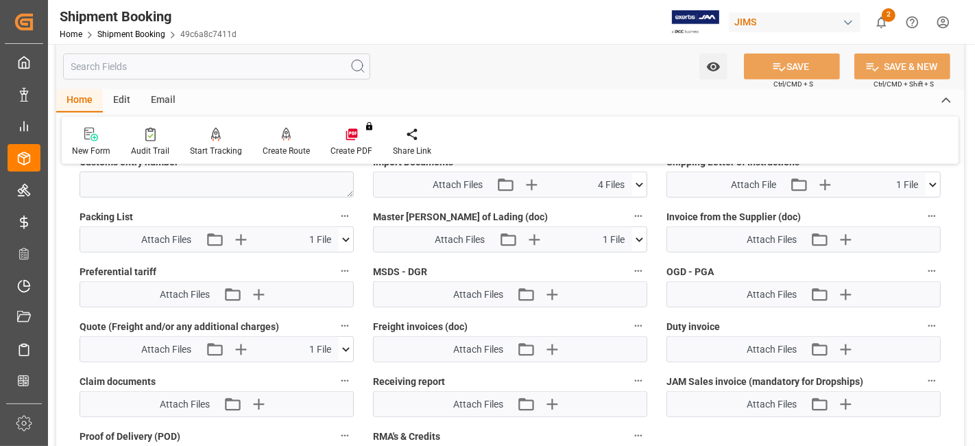
click at [636, 184] on icon at bounding box center [639, 185] width 14 height 14
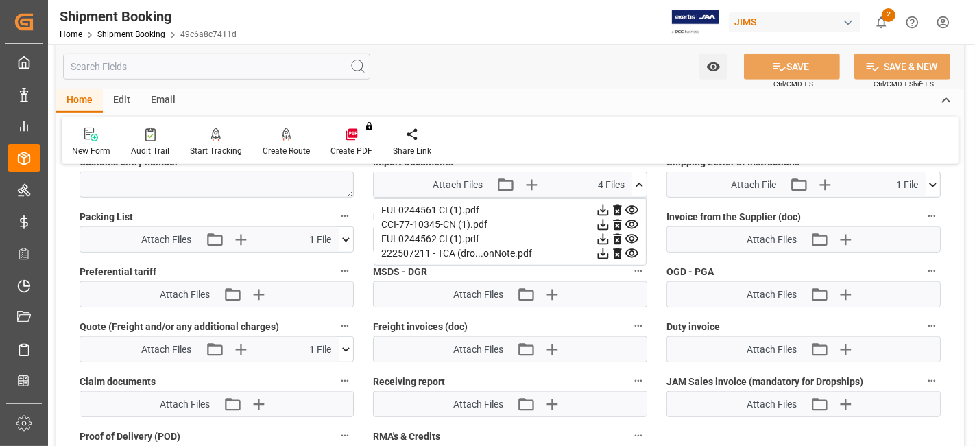
click at [605, 218] on icon at bounding box center [603, 224] width 14 height 14
click at [479, 93] on div "Home Edit Email" at bounding box center [510, 100] width 908 height 23
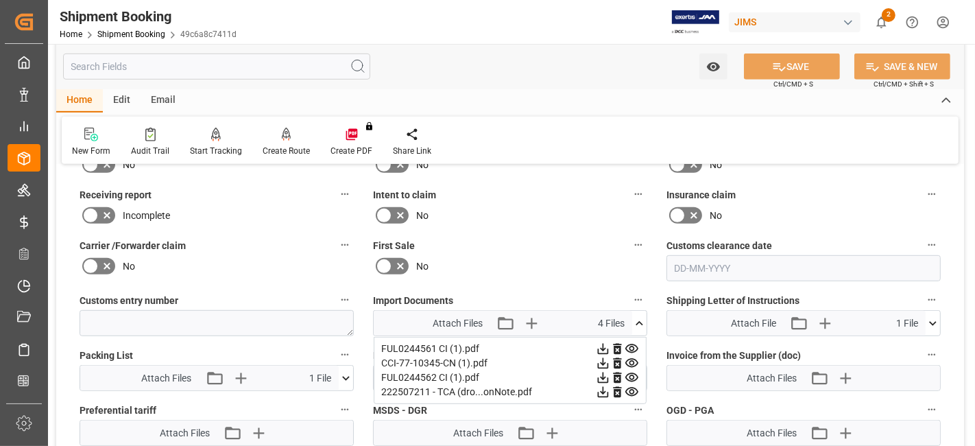
scroll to position [609, 0]
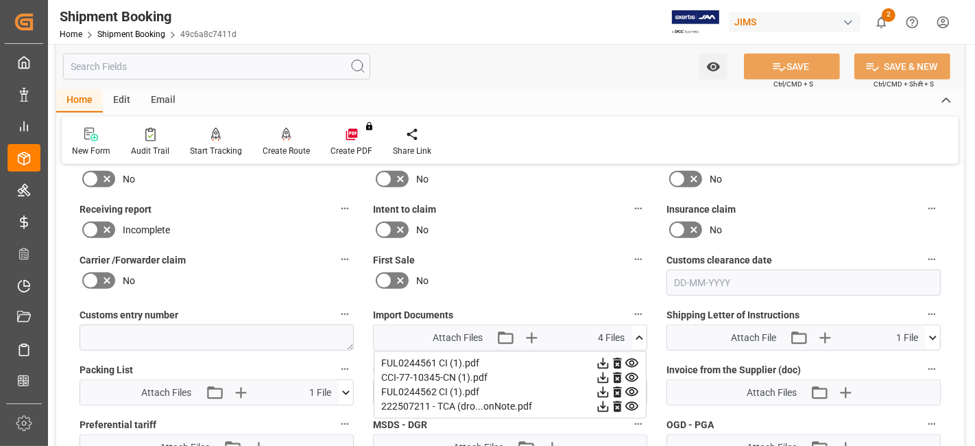
click at [636, 336] on icon at bounding box center [639, 338] width 14 height 14
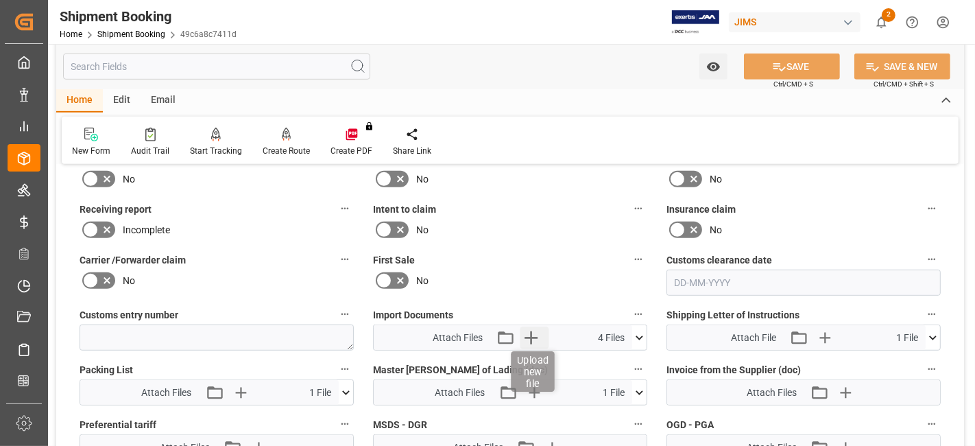
click at [527, 337] on icon "button" at bounding box center [531, 337] width 22 height 22
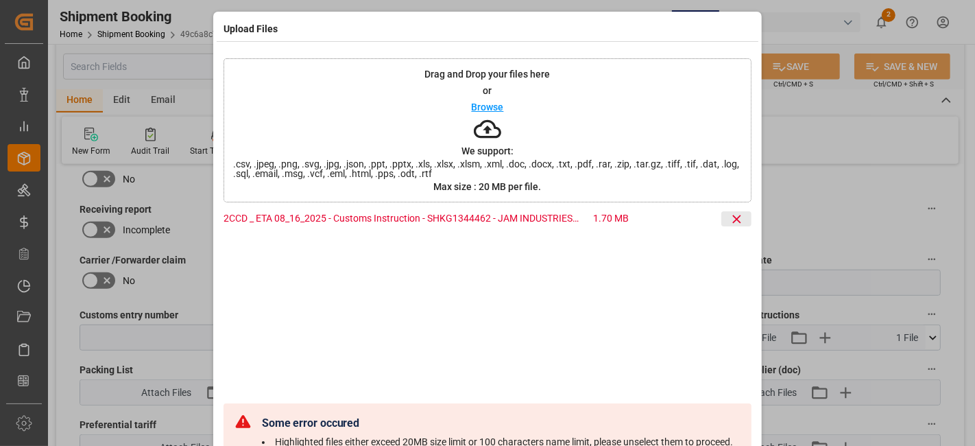
click at [736, 224] on icon at bounding box center [737, 219] width 14 height 14
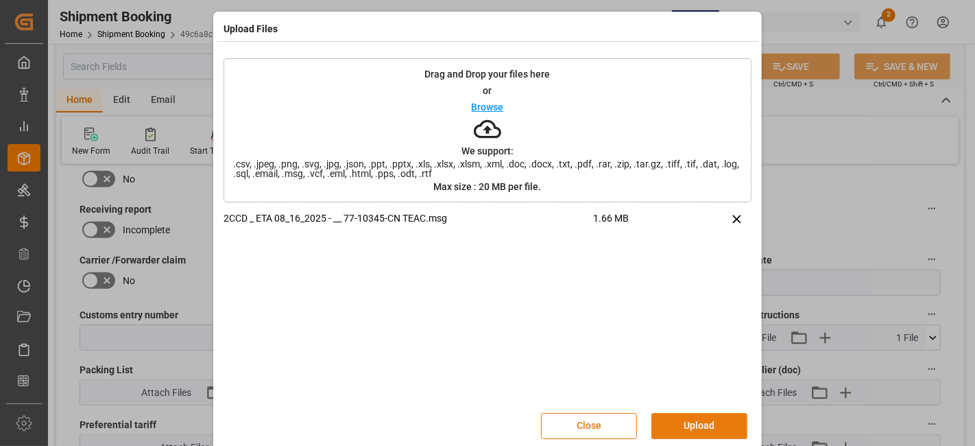
click at [686, 425] on button "Upload" at bounding box center [699, 426] width 96 height 26
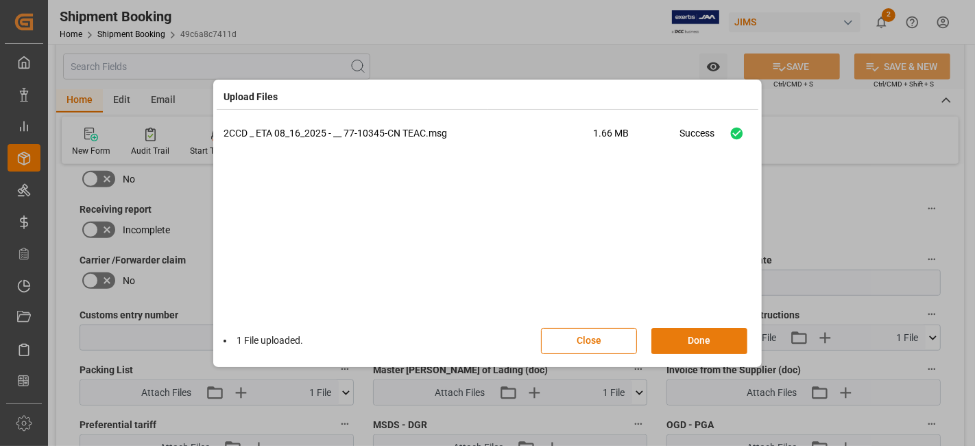
click at [697, 339] on button "Done" at bounding box center [699, 341] width 96 height 26
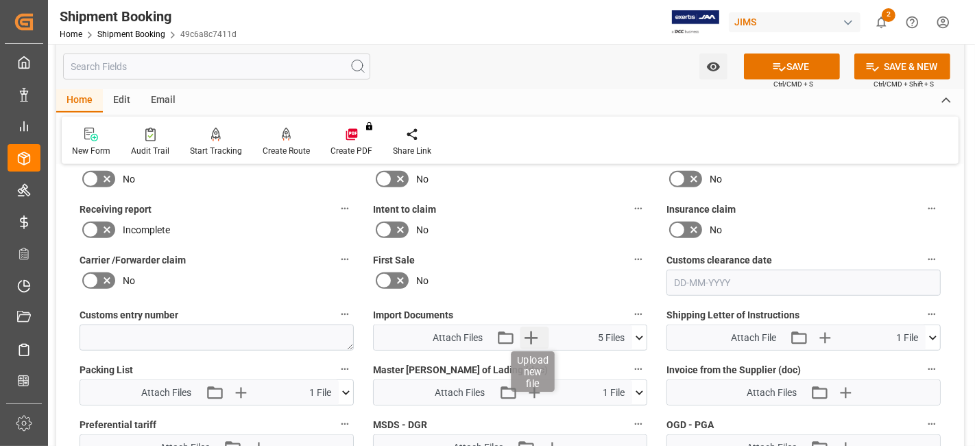
click at [535, 333] on icon "button" at bounding box center [531, 337] width 22 height 22
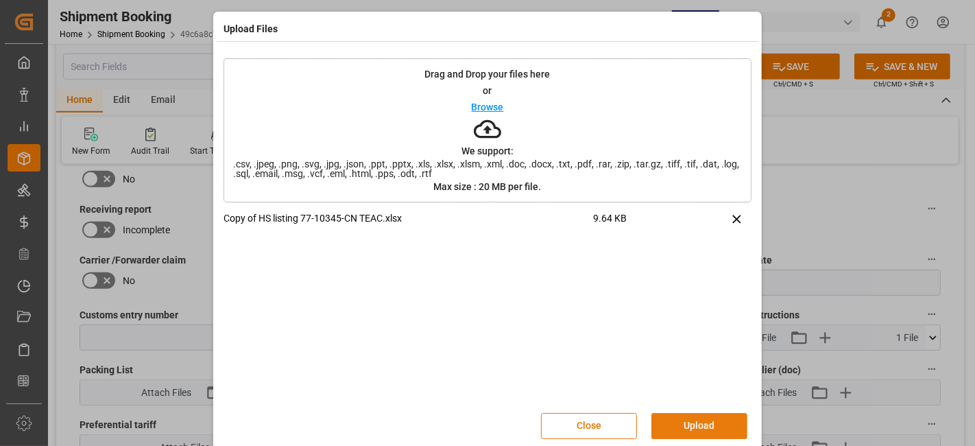
click at [697, 420] on button "Upload" at bounding box center [699, 426] width 96 height 26
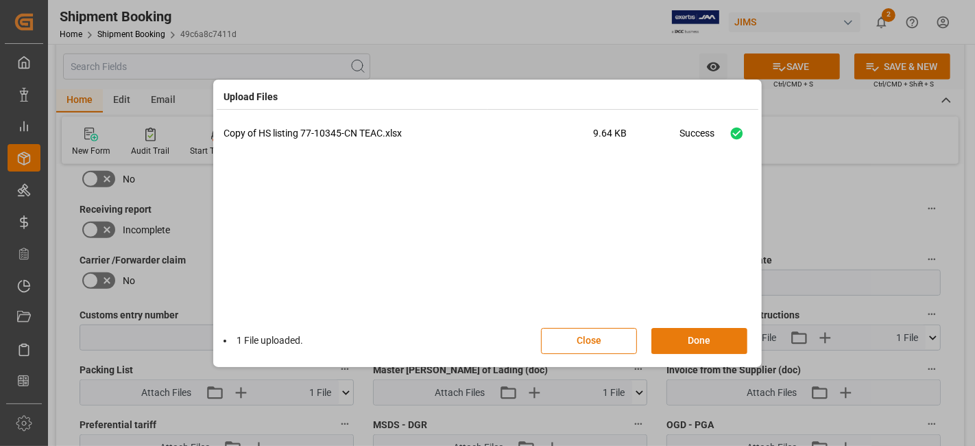
click at [688, 335] on button "Done" at bounding box center [699, 341] width 96 height 26
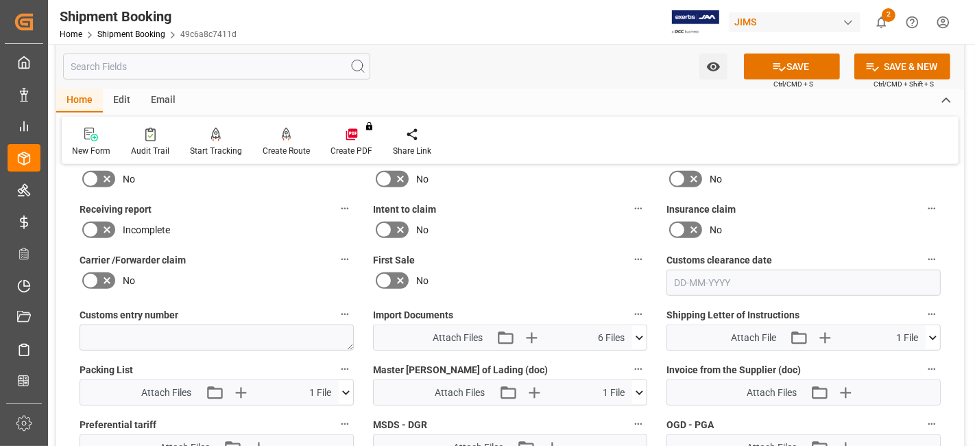
scroll to position [533, 0]
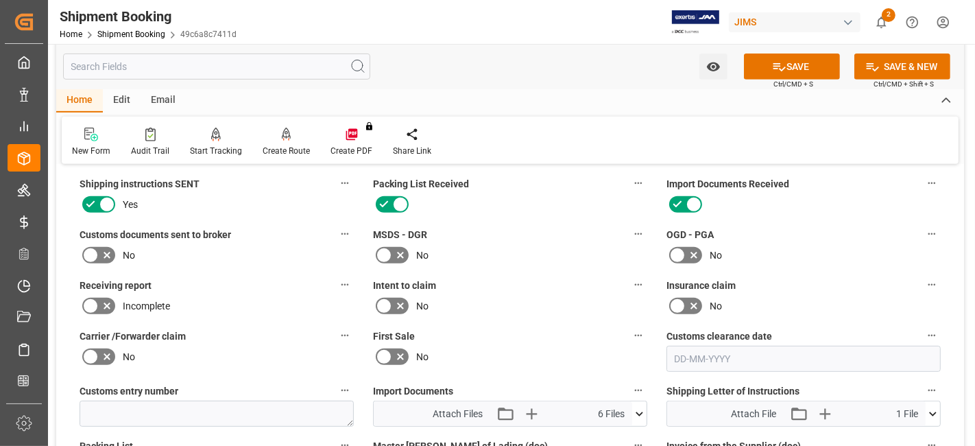
click at [106, 247] on icon at bounding box center [107, 255] width 16 height 16
click at [0, 0] on input "checkbox" at bounding box center [0, 0] width 0 height 0
click at [781, 71] on icon at bounding box center [779, 67] width 14 height 14
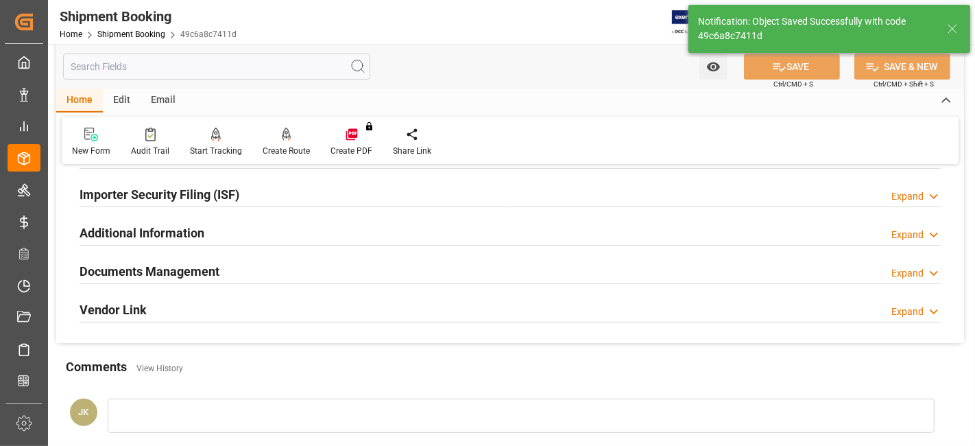
scroll to position [381, 0]
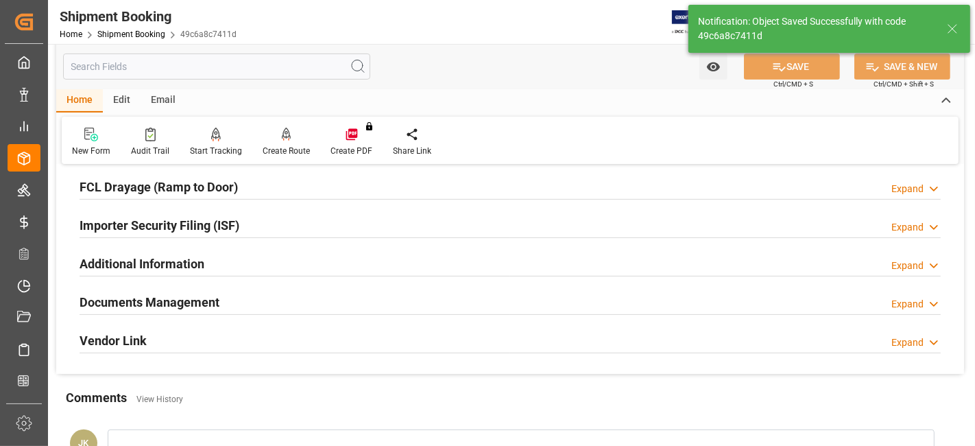
click at [233, 293] on div "Documents Management Expand" at bounding box center [510, 301] width 861 height 26
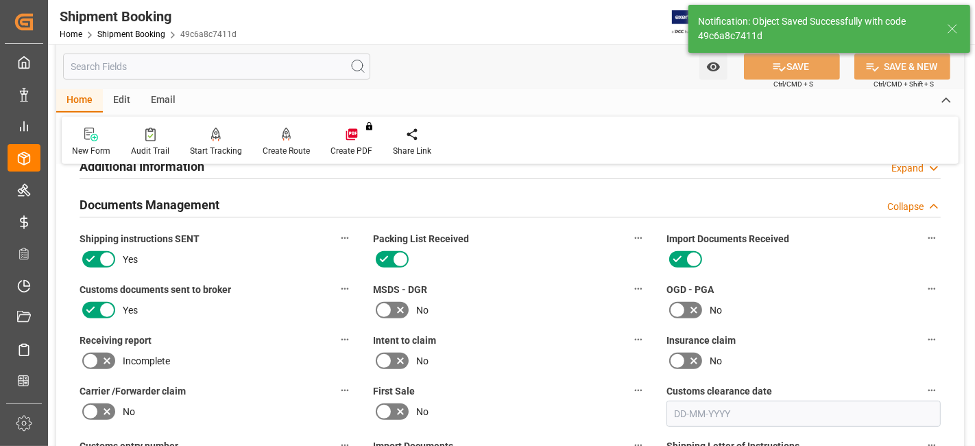
scroll to position [533, 0]
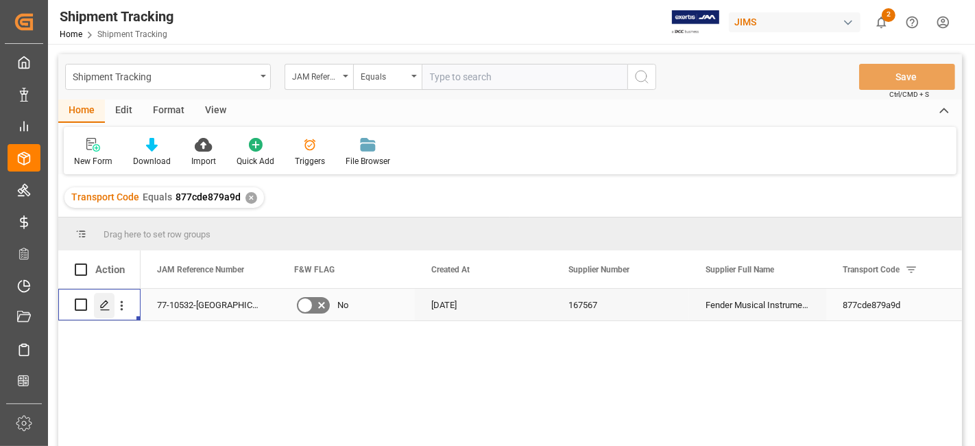
click at [110, 309] on div "Press SPACE to select this row." at bounding box center [104, 305] width 21 height 25
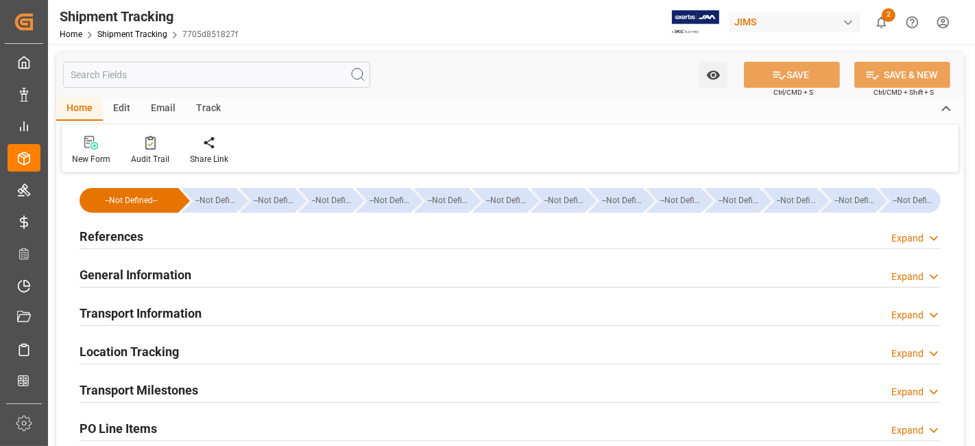
type input "[DATE]"
click at [135, 240] on h2 "References" at bounding box center [112, 236] width 64 height 19
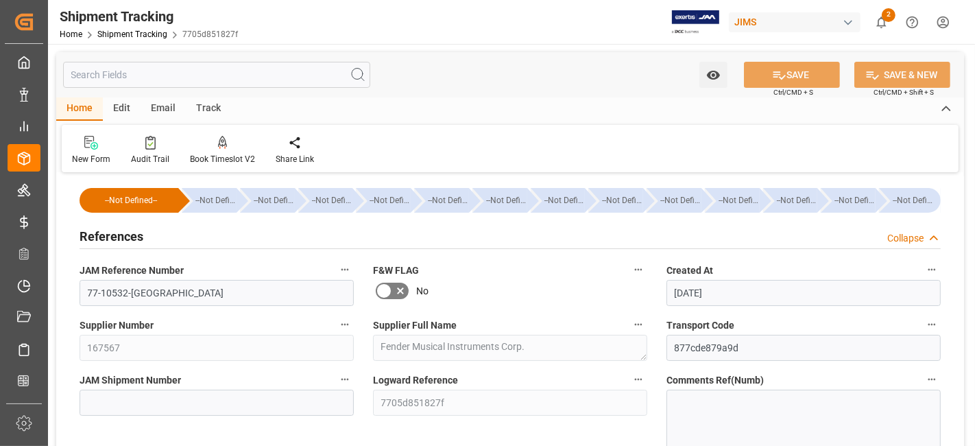
scroll to position [228, 0]
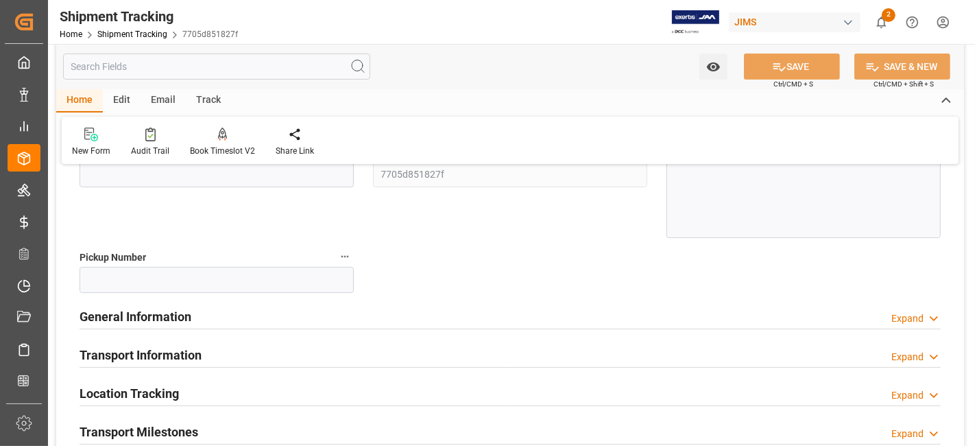
click at [188, 316] on h2 "General Information" at bounding box center [136, 316] width 112 height 19
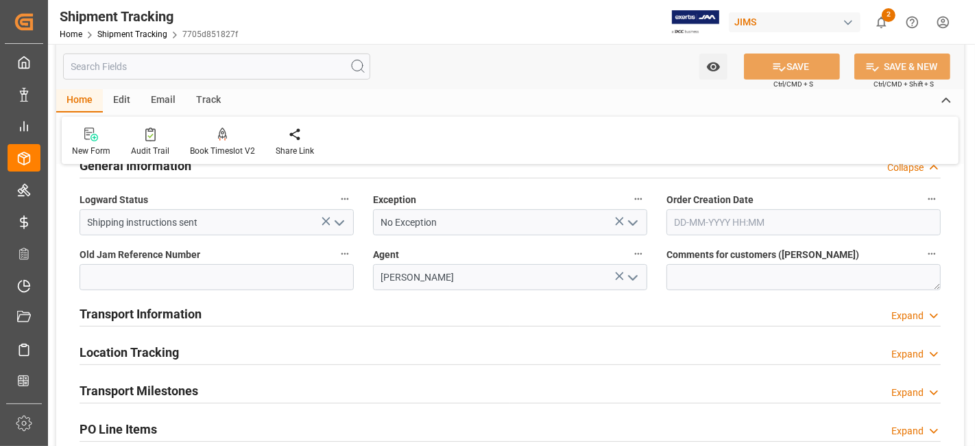
scroll to position [381, 0]
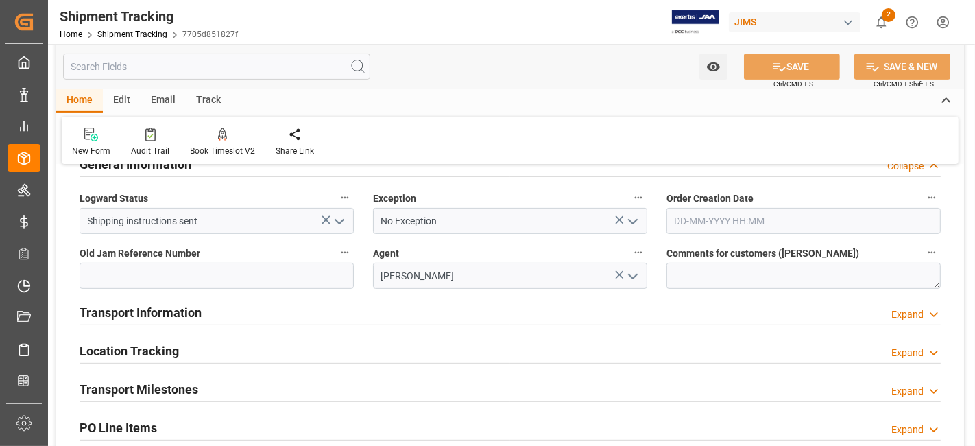
click at [195, 317] on h2 "Transport Information" at bounding box center [141, 312] width 122 height 19
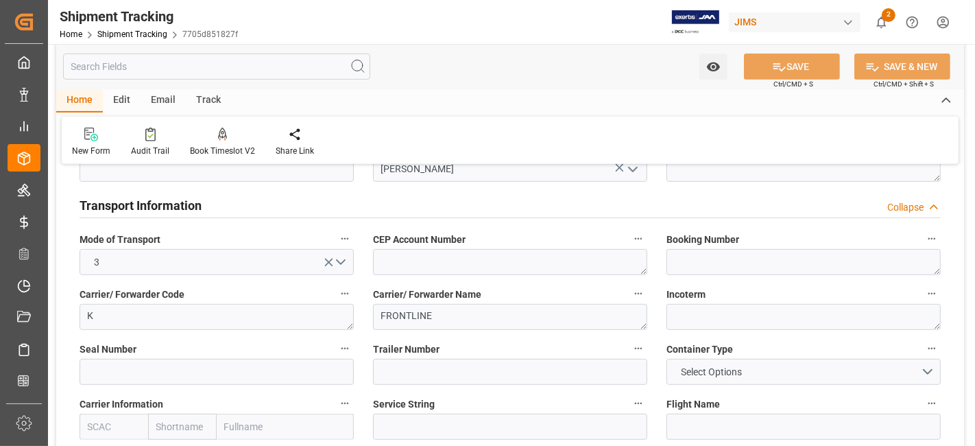
scroll to position [533, 0]
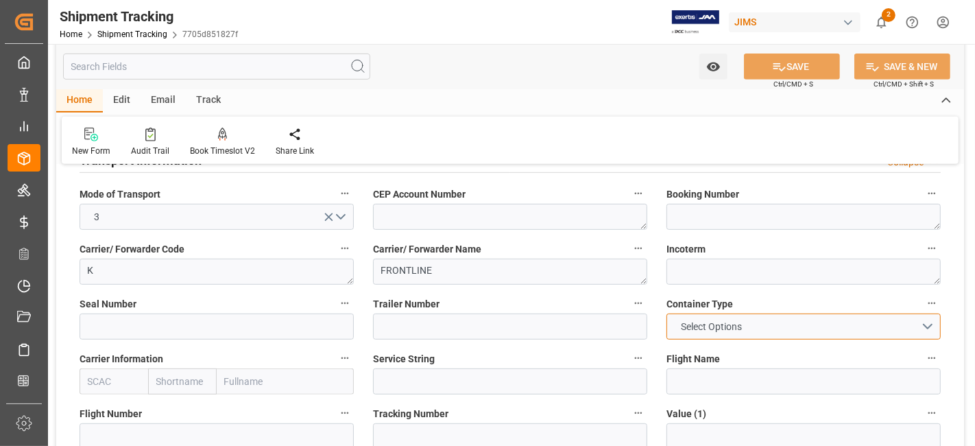
click at [924, 328] on button "Select Options" at bounding box center [803, 326] width 274 height 26
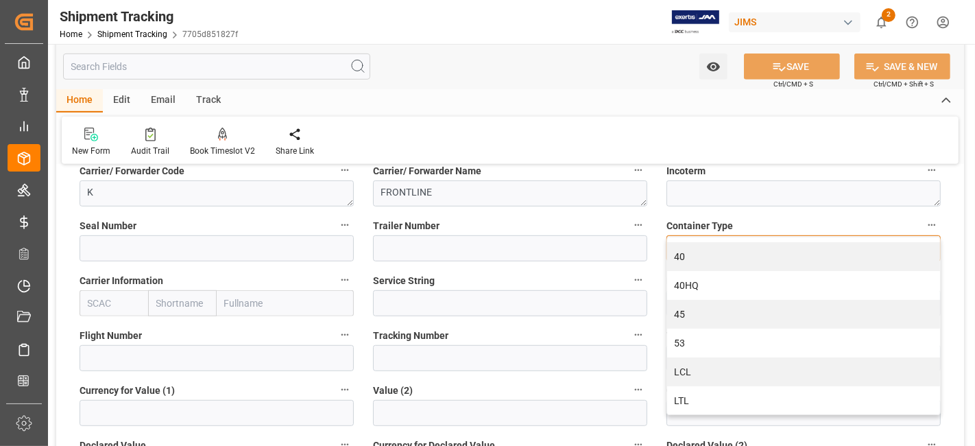
scroll to position [686, 0]
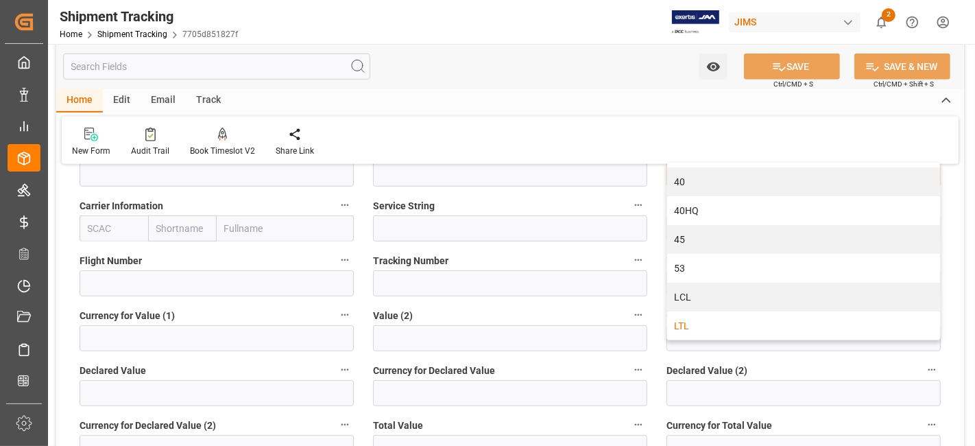
click at [698, 325] on div "LTL" at bounding box center [803, 325] width 273 height 29
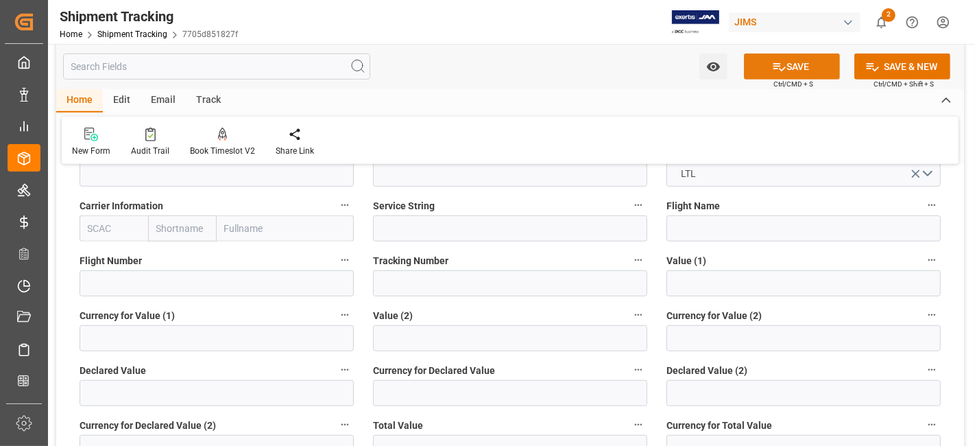
click at [795, 69] on button "SAVE" at bounding box center [792, 66] width 96 height 26
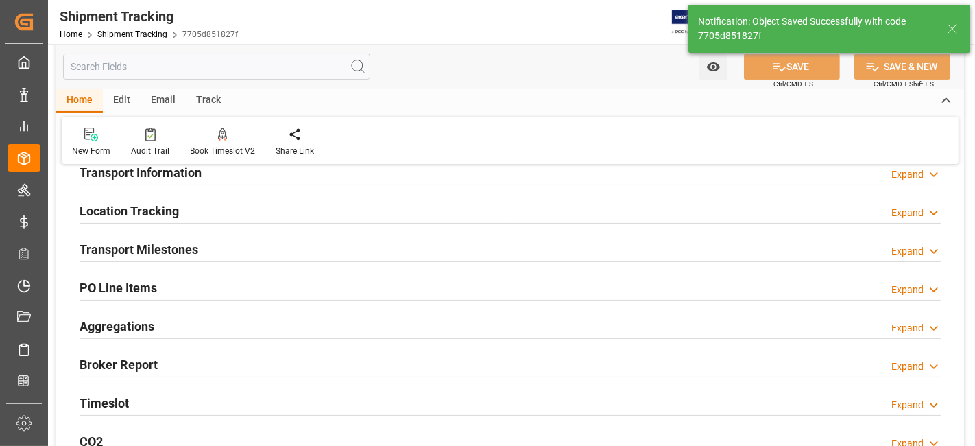
scroll to position [176, 0]
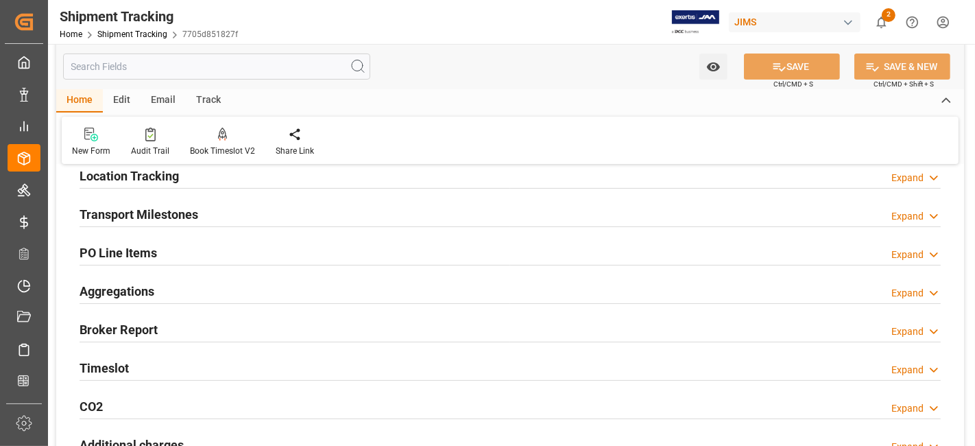
click at [137, 211] on h2 "Transport Milestones" at bounding box center [139, 214] width 119 height 19
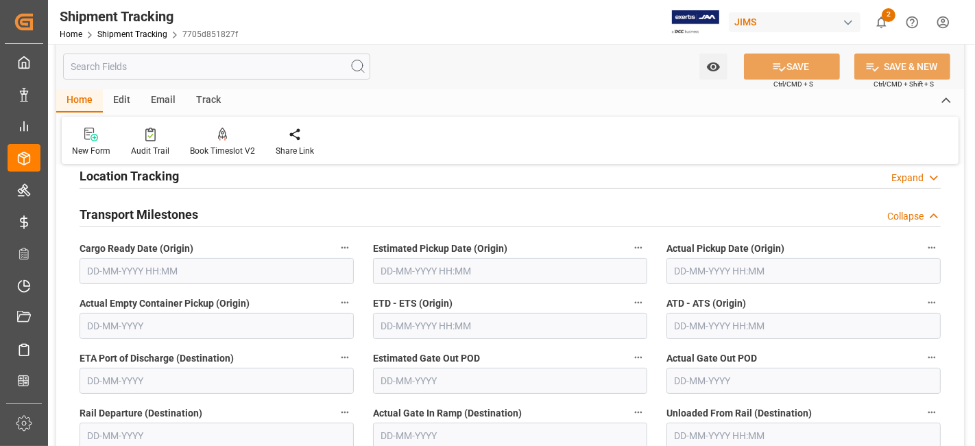
click at [126, 270] on input "text" at bounding box center [217, 271] width 274 height 26
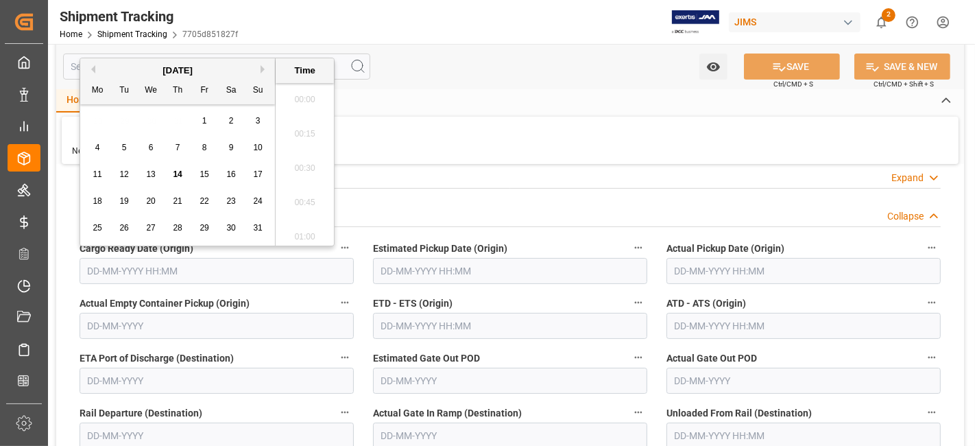
scroll to position [1409, 0]
click at [136, 162] on div "11 12 13 14 15 16 17" at bounding box center [177, 174] width 187 height 27
click at [178, 175] on span "14" at bounding box center [177, 174] width 9 height 10
type input "[DATE] 00:00"
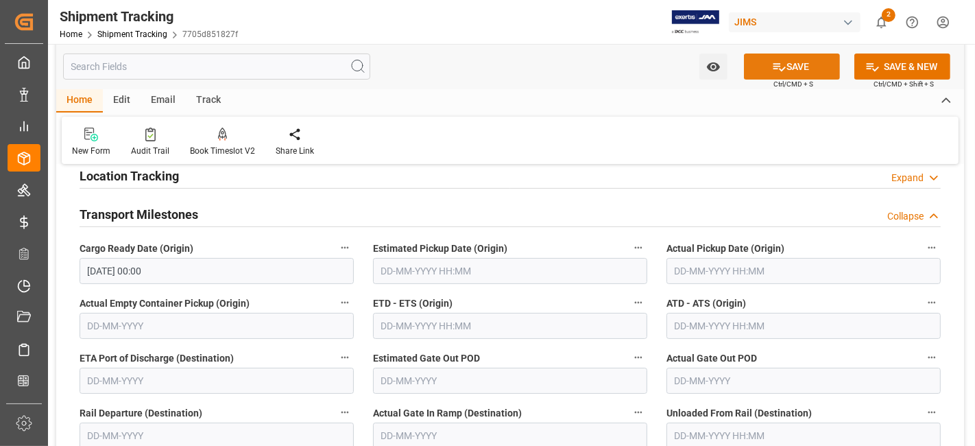
click at [797, 67] on button "SAVE" at bounding box center [792, 66] width 96 height 26
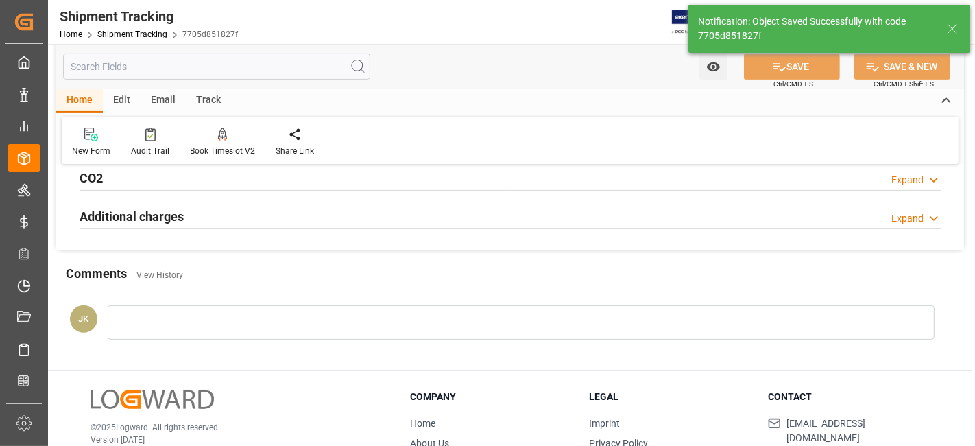
scroll to position [227, 0]
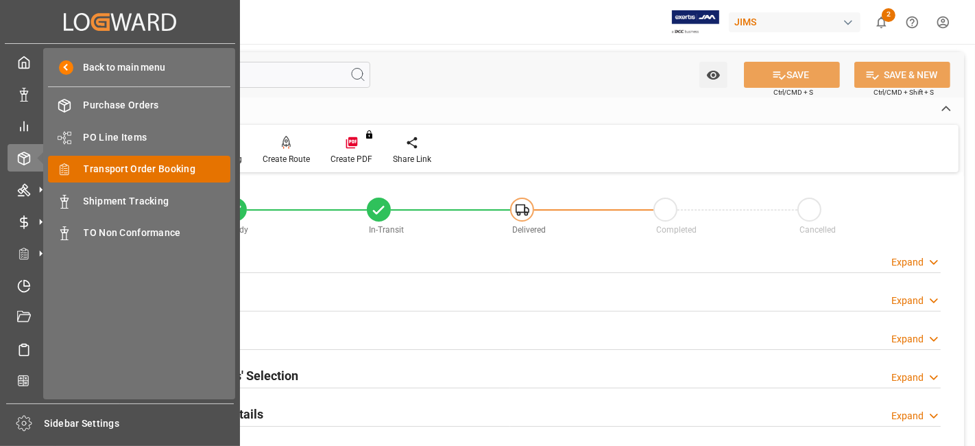
scroll to position [533, 0]
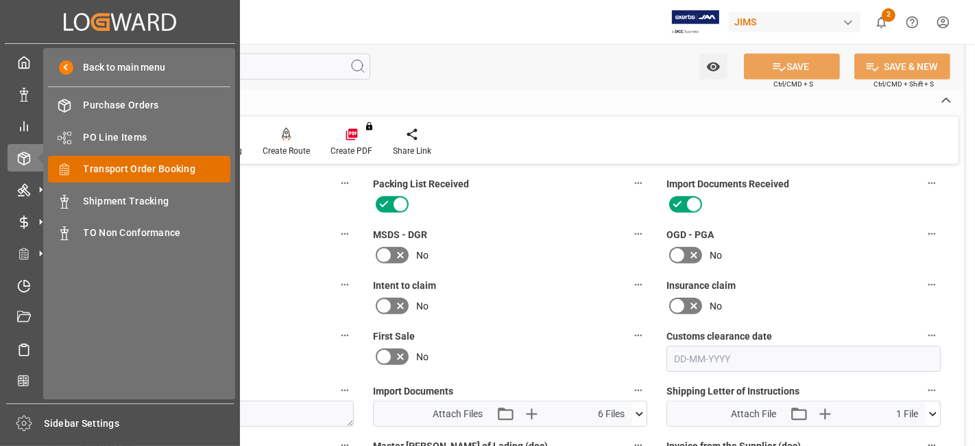
click at [171, 169] on span "Transport Order Booking" at bounding box center [157, 169] width 147 height 14
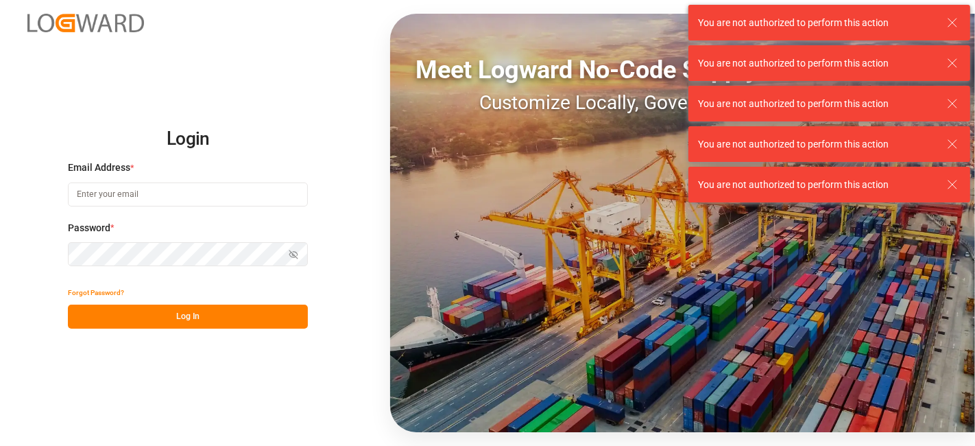
type input "[DOMAIN_NAME][EMAIL_ADDRESS][PERSON_NAME][DOMAIN_NAME]"
click at [158, 314] on button "Log In" at bounding box center [188, 316] width 240 height 24
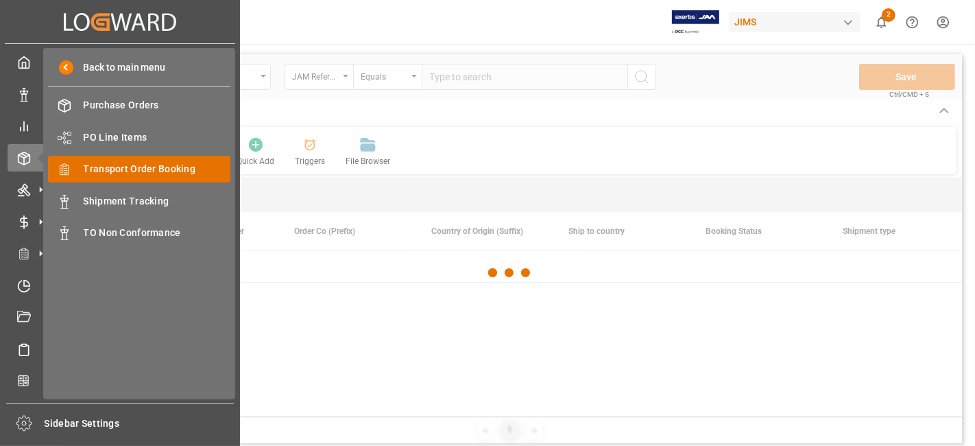
click at [173, 172] on span "Transport Order Booking" at bounding box center [157, 169] width 147 height 14
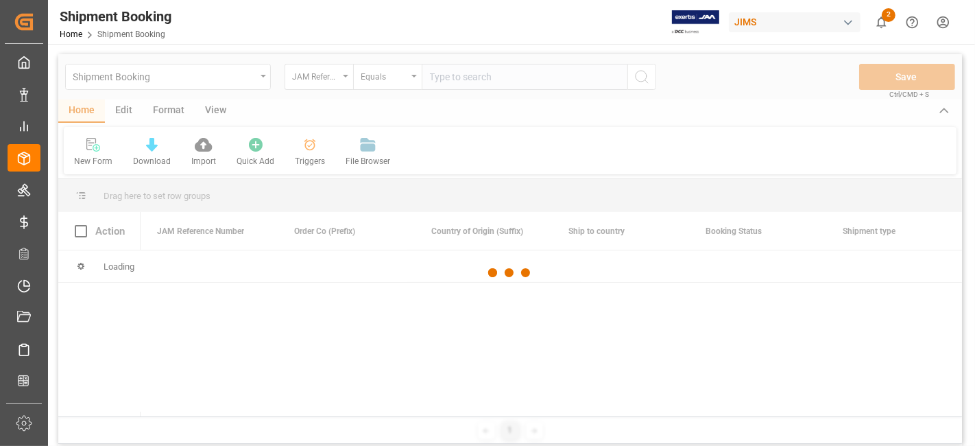
click at [458, 75] on input "text" at bounding box center [525, 77] width 206 height 26
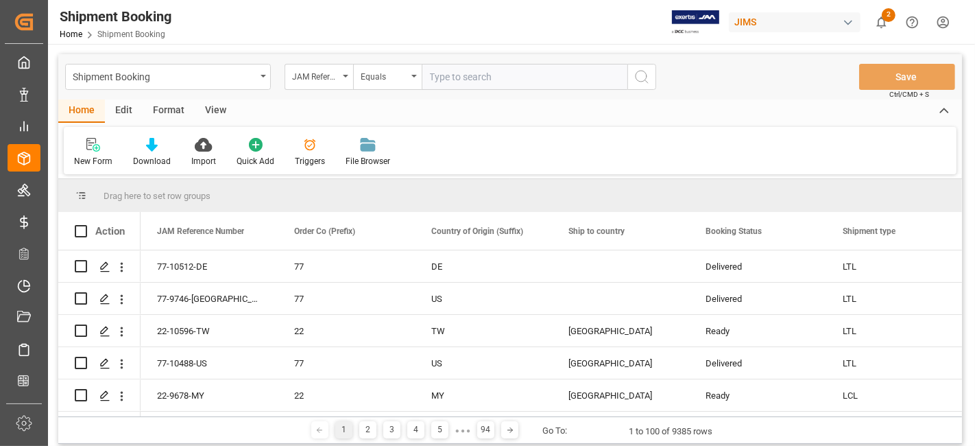
paste input "77-10252-[GEOGRAPHIC_DATA]"
type input "77-10252-[GEOGRAPHIC_DATA]"
click at [649, 77] on icon "search button" at bounding box center [642, 77] width 16 height 16
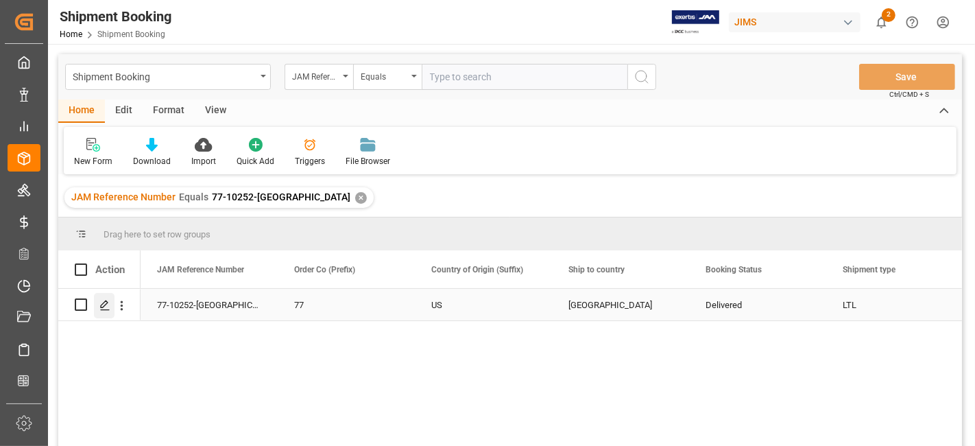
click at [106, 308] on icon "Press SPACE to select this row." at bounding box center [104, 305] width 11 height 11
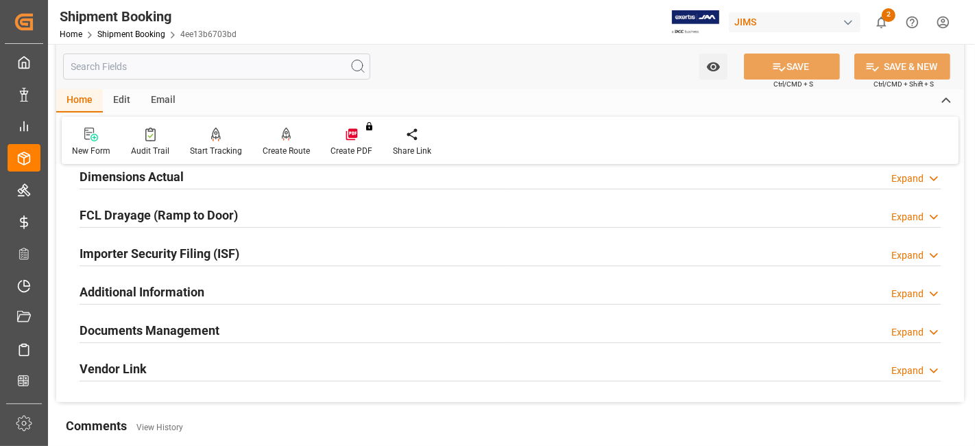
click at [195, 328] on h2 "Documents Management" at bounding box center [150, 330] width 140 height 19
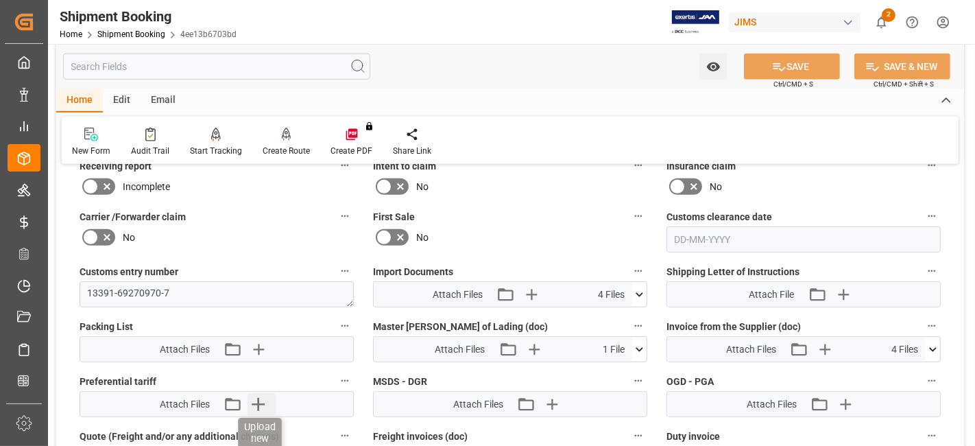
scroll to position [733, 0]
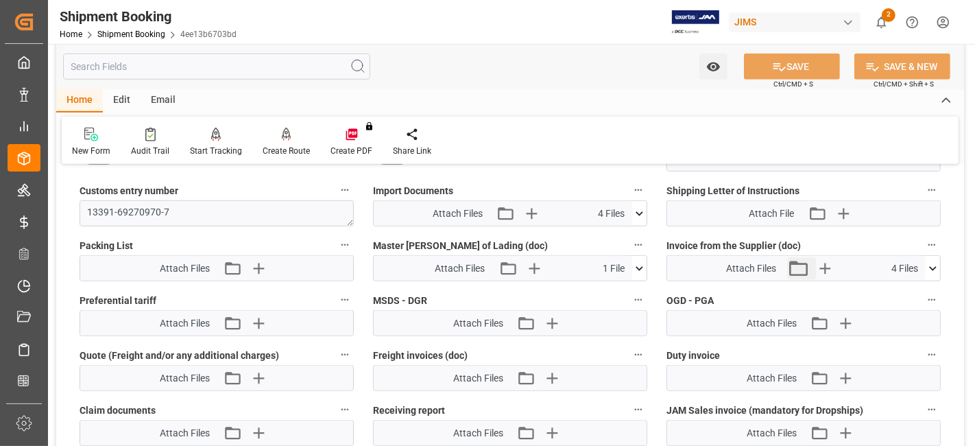
click at [810, 267] on button "Attach existing file" at bounding box center [802, 268] width 29 height 22
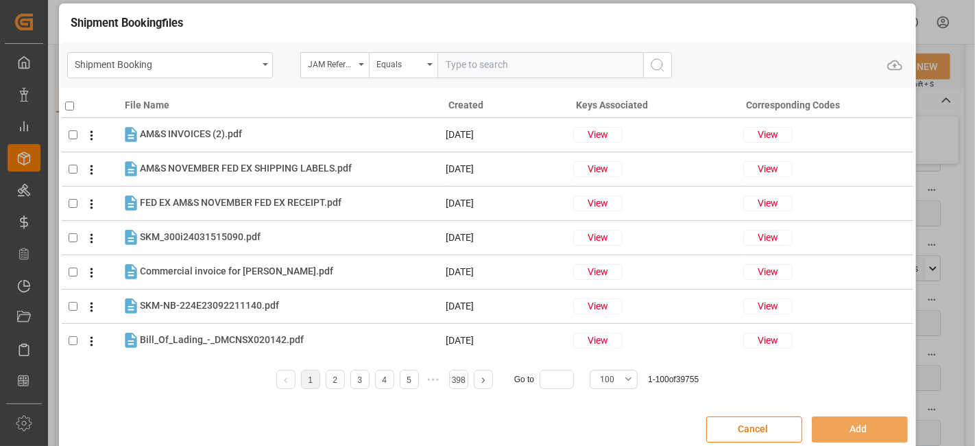
click at [776, 432] on button "Cancel" at bounding box center [754, 429] width 96 height 26
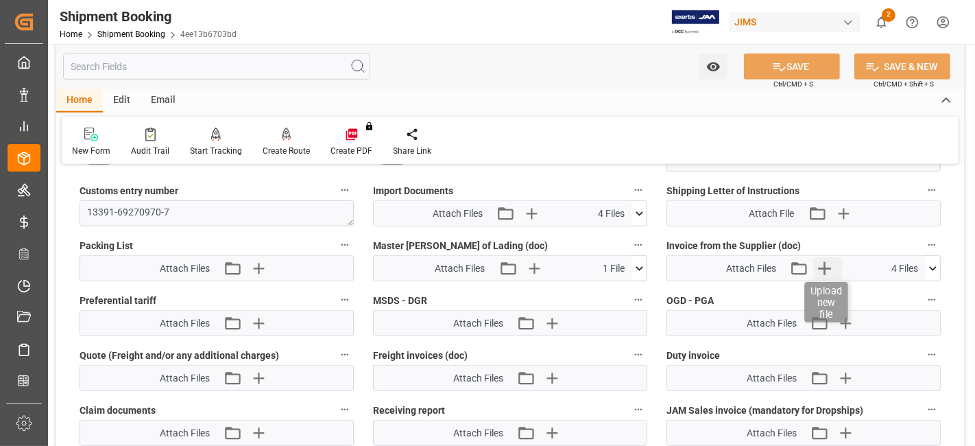
click at [828, 264] on icon "button" at bounding box center [825, 268] width 22 height 22
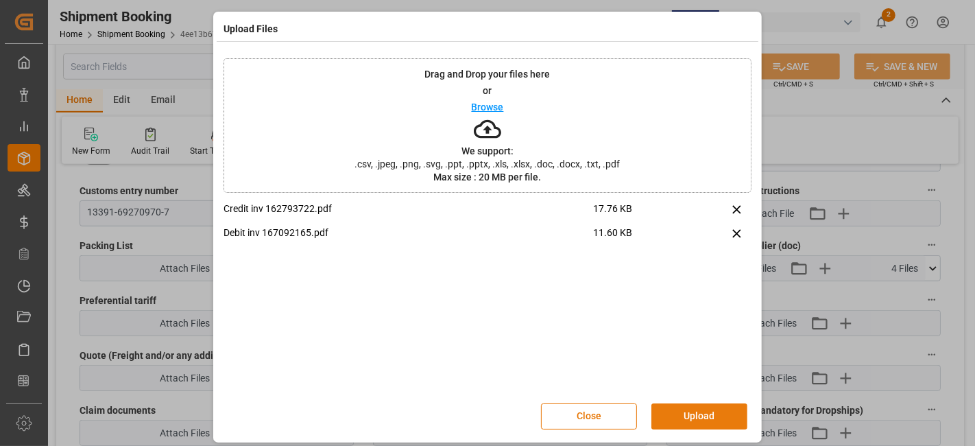
click at [689, 411] on button "Upload" at bounding box center [699, 416] width 96 height 26
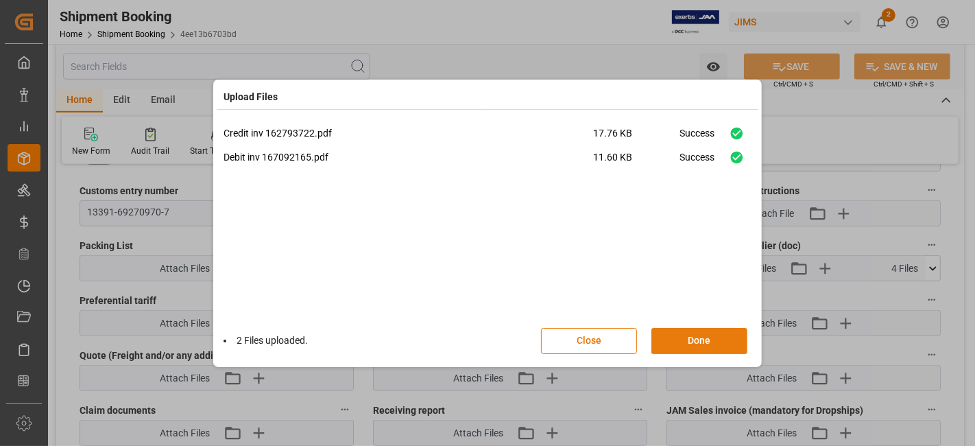
click at [687, 346] on button "Done" at bounding box center [699, 341] width 96 height 26
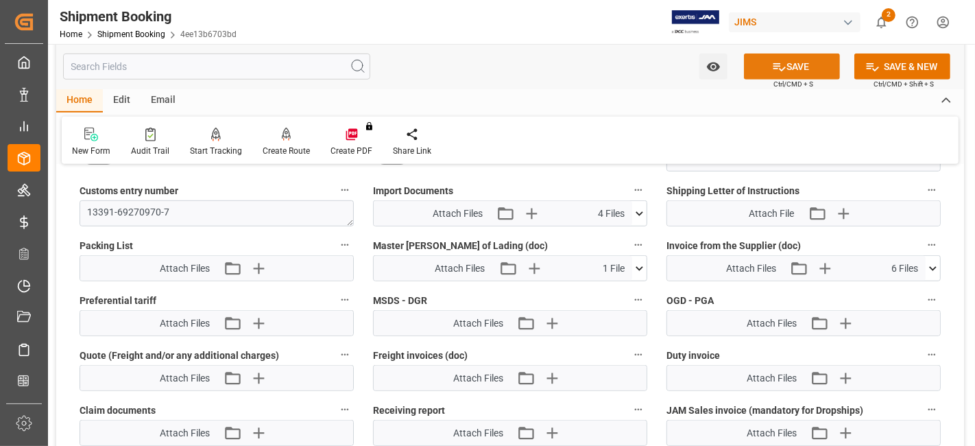
click at [776, 72] on icon at bounding box center [779, 67] width 14 height 14
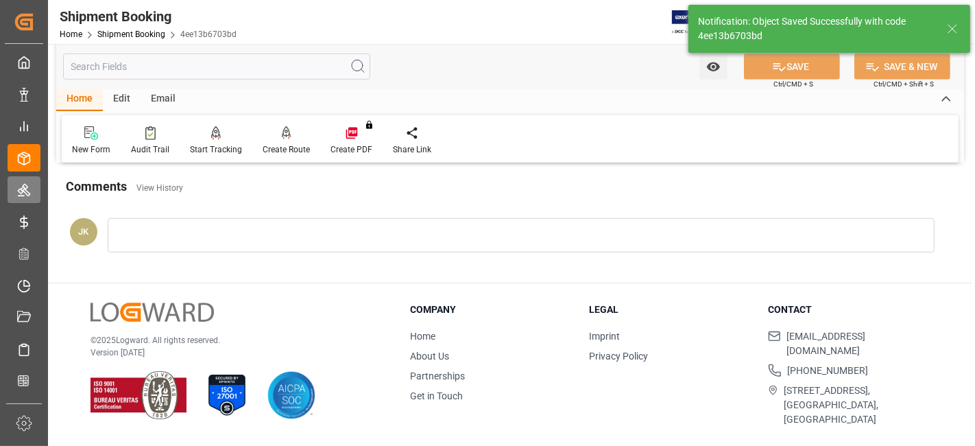
scroll to position [580, 0]
